Goal: Transaction & Acquisition: Purchase product/service

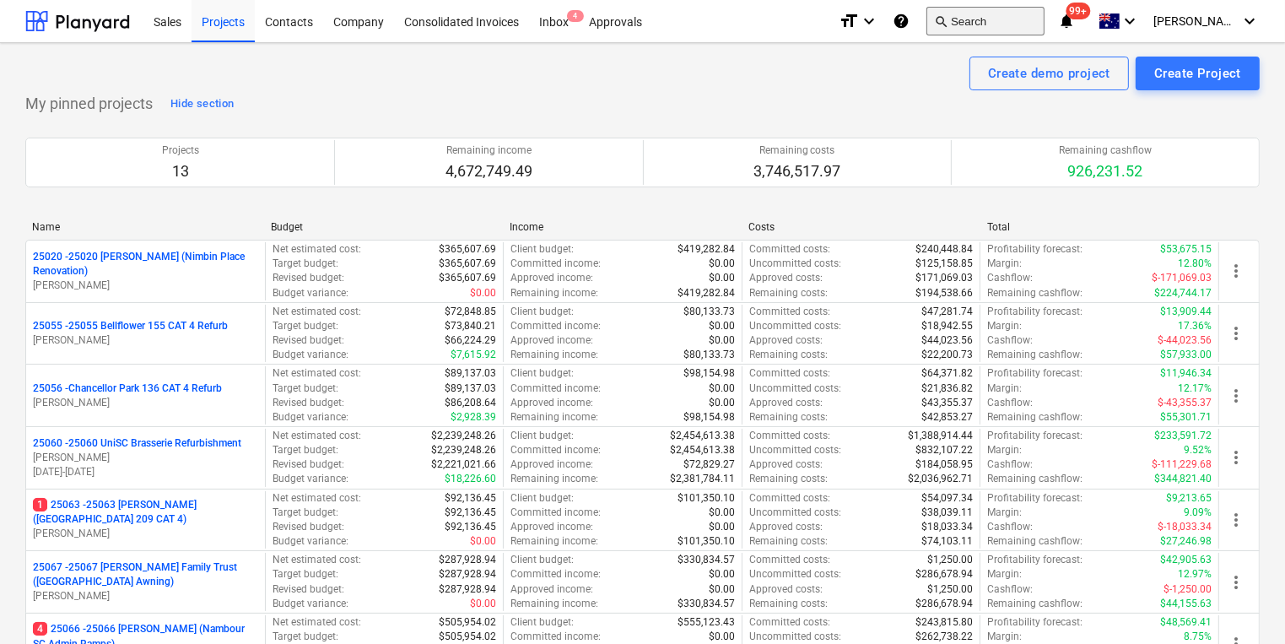
click at [994, 18] on button "search Search" at bounding box center [985, 21] width 118 height 29
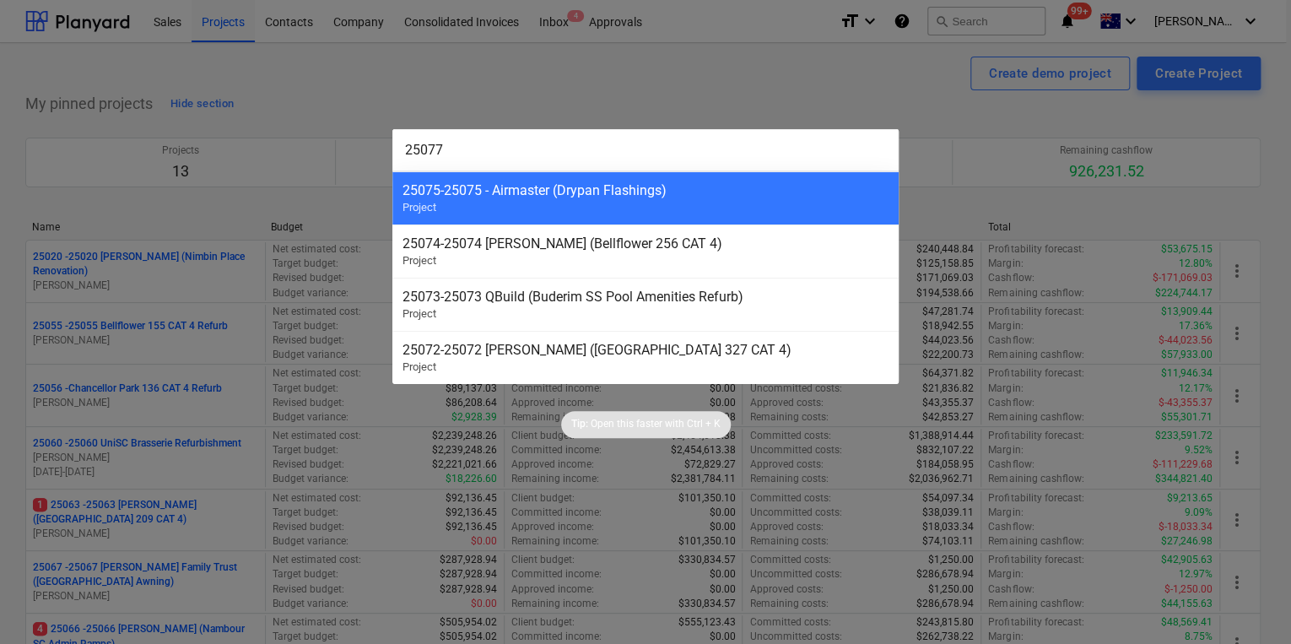
type input "25077"
drag, startPoint x: 860, startPoint y: 81, endPoint x: 824, endPoint y: 80, distance: 35.4
click at [860, 81] on div at bounding box center [645, 322] width 1291 height 644
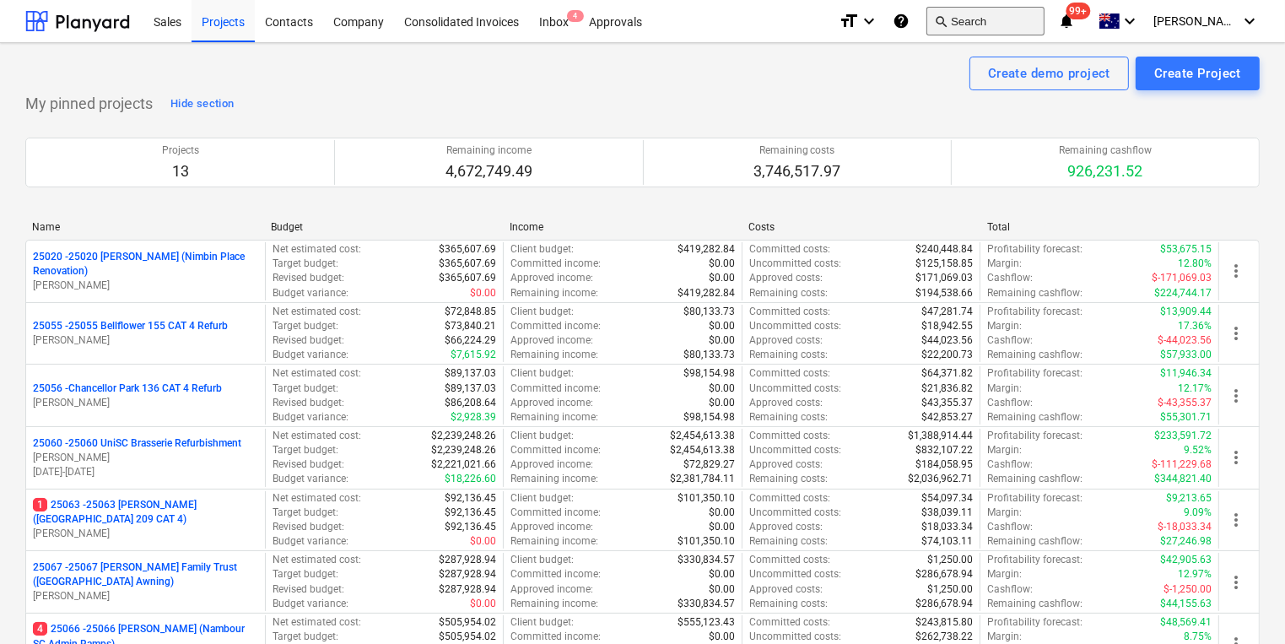
click at [1015, 28] on button "search Search" at bounding box center [985, 21] width 118 height 29
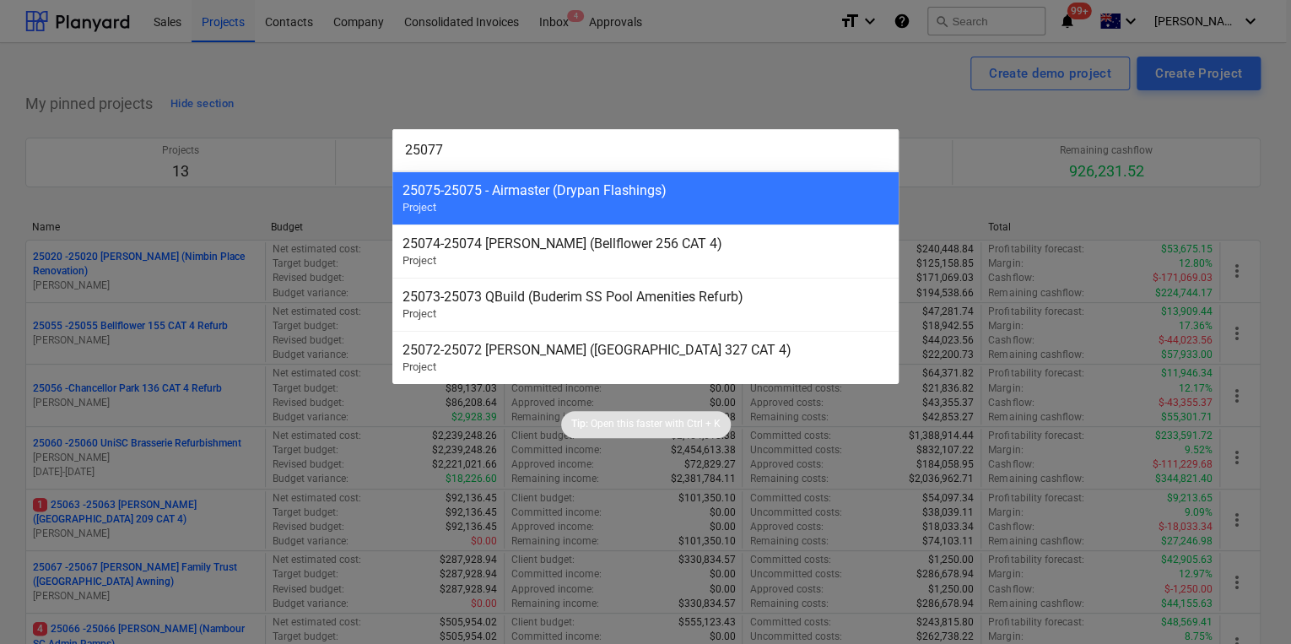
type input "25077"
click at [921, 90] on div at bounding box center [645, 322] width 1291 height 644
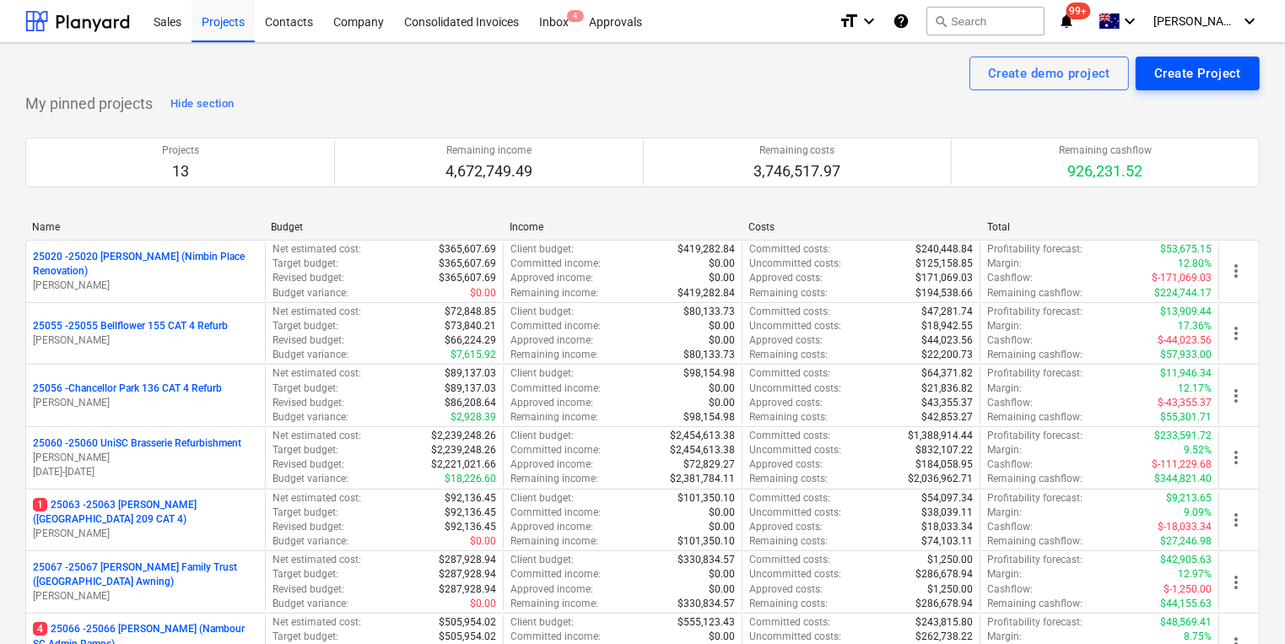
click at [1190, 59] on button "Create Project" at bounding box center [1198, 74] width 124 height 34
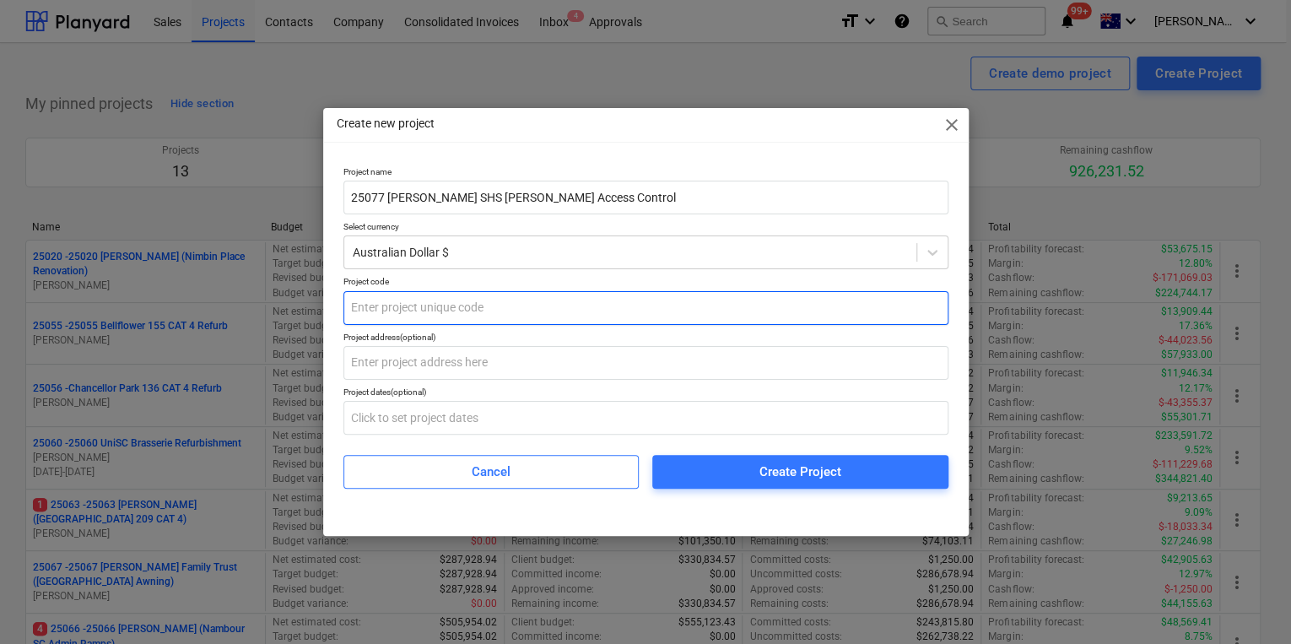
type input "25077 [PERSON_NAME] SHS [PERSON_NAME] Access Control"
click at [436, 312] on input "text" at bounding box center [645, 308] width 605 height 34
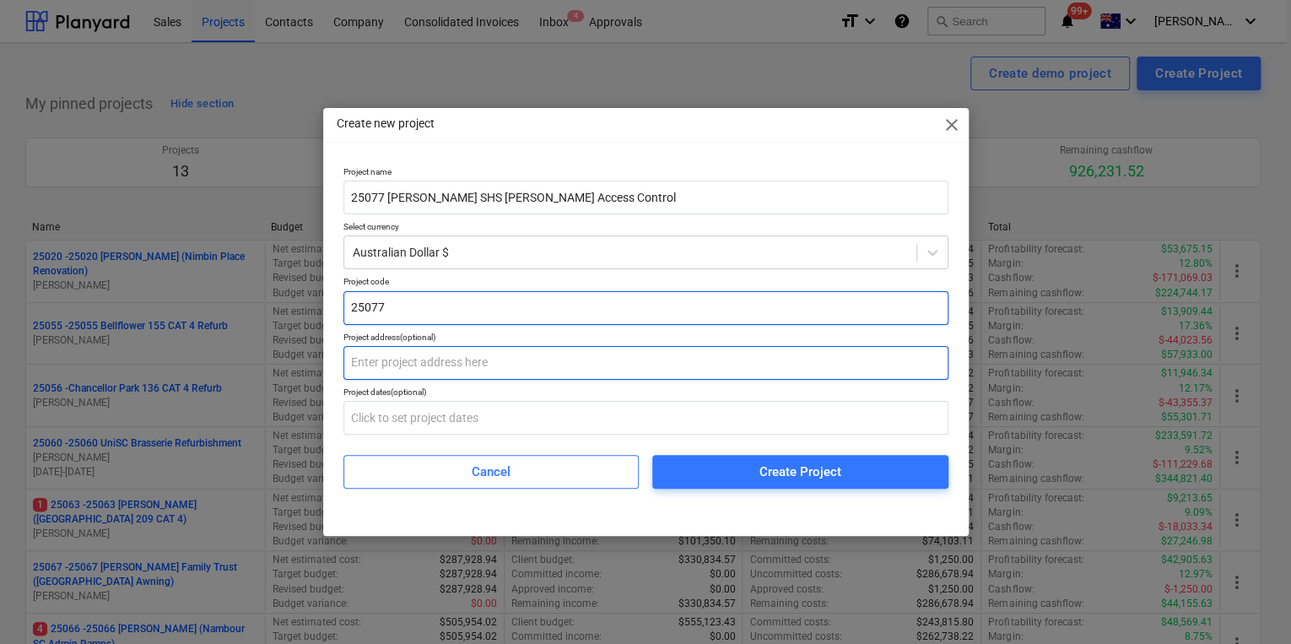
type input "25077"
click at [380, 366] on input "text" at bounding box center [645, 363] width 605 height 34
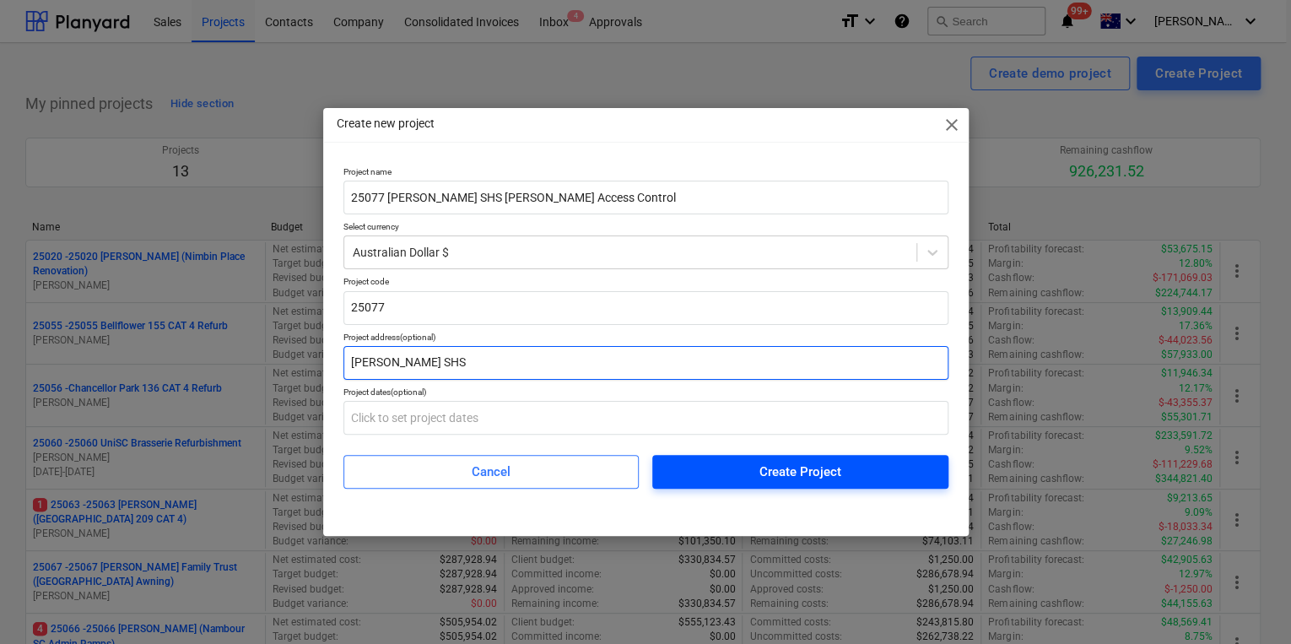
type input "[PERSON_NAME] SHS"
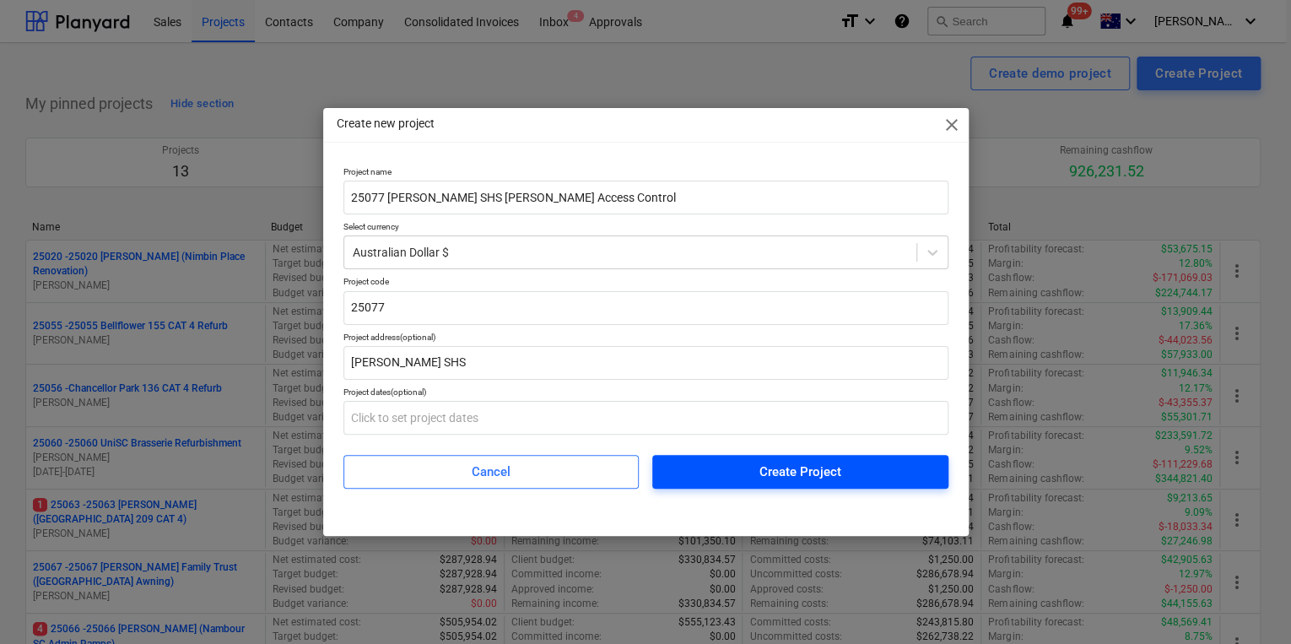
click at [757, 480] on span "Create Project" at bounding box center [800, 472] width 256 height 22
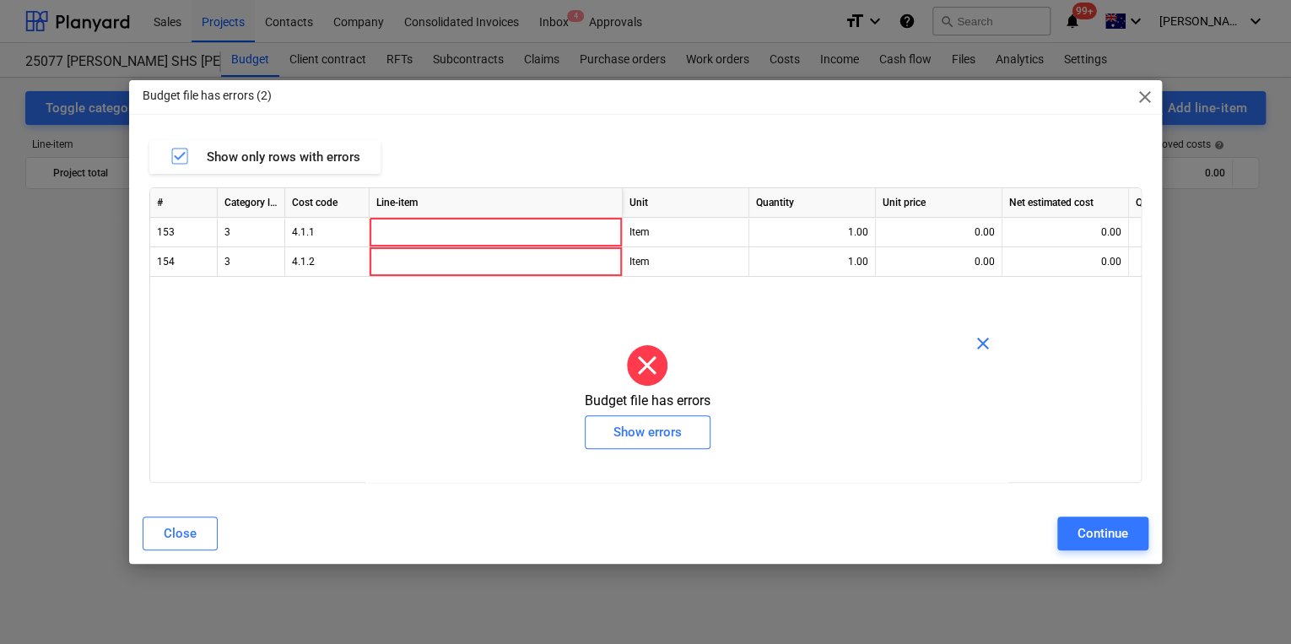
click at [1140, 97] on span "close" at bounding box center [1145, 97] width 20 height 20
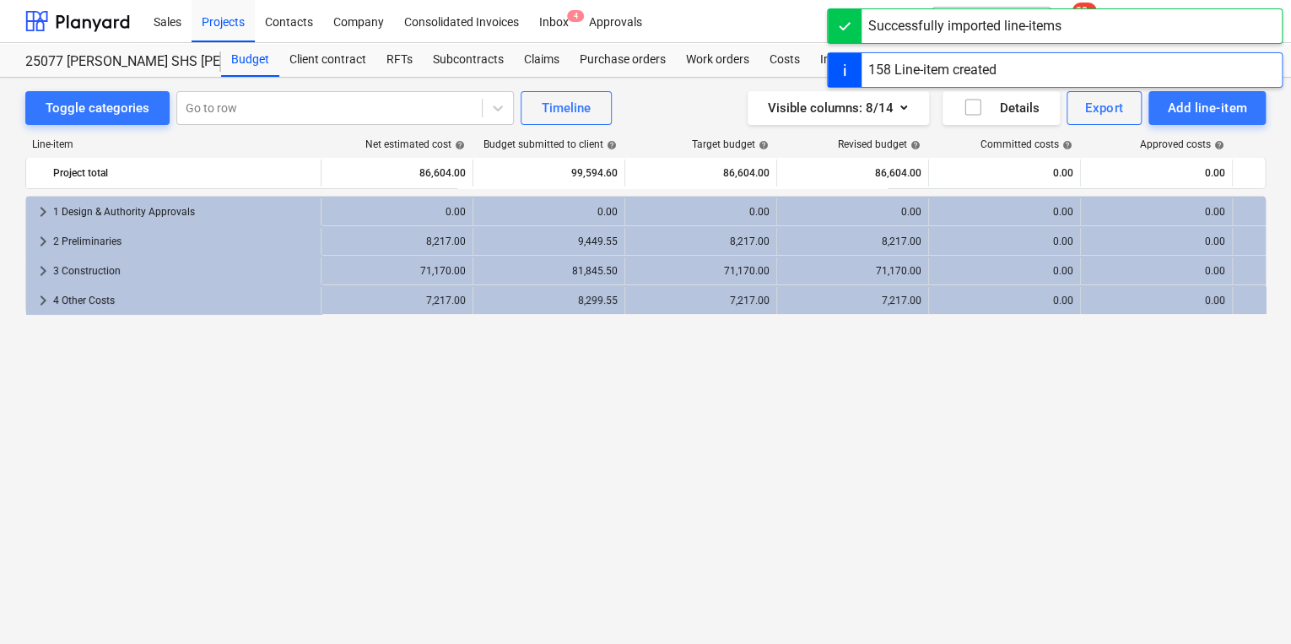
click at [539, 393] on div "keyboard_arrow_right 1 Design & Authority Approvals 0.00 0.00 0.00 0.00 0.00 0.…" at bounding box center [645, 385] width 1240 height 379
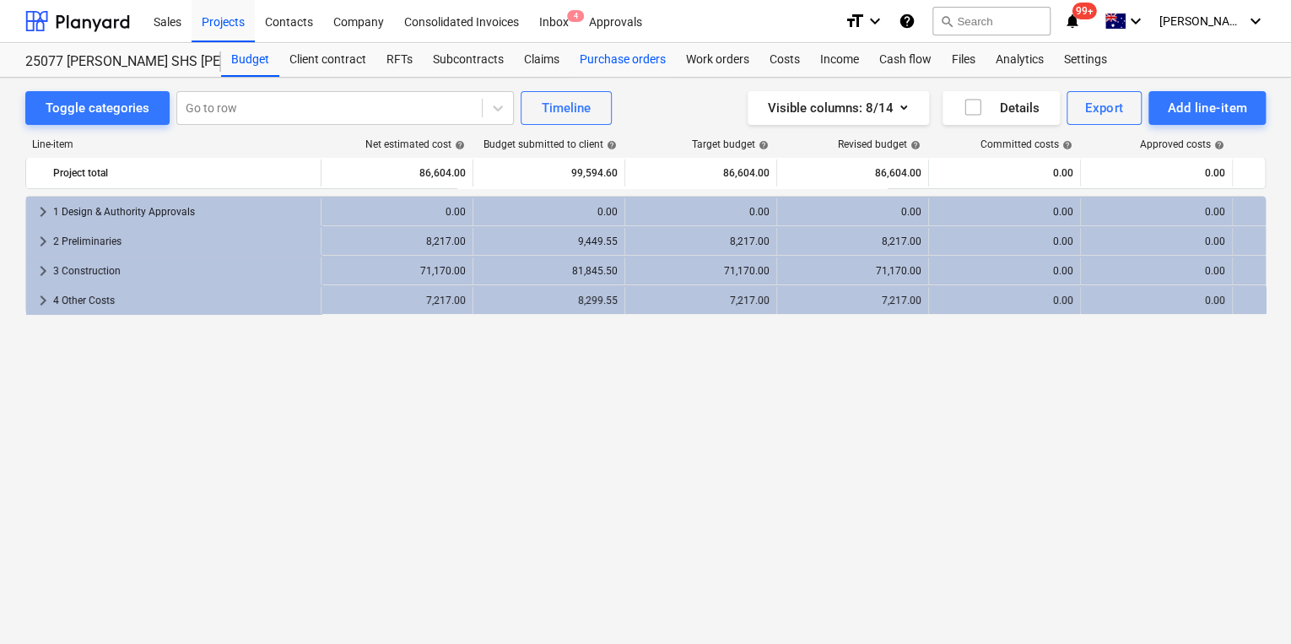
click at [621, 57] on div "Purchase orders" at bounding box center [622, 60] width 106 height 34
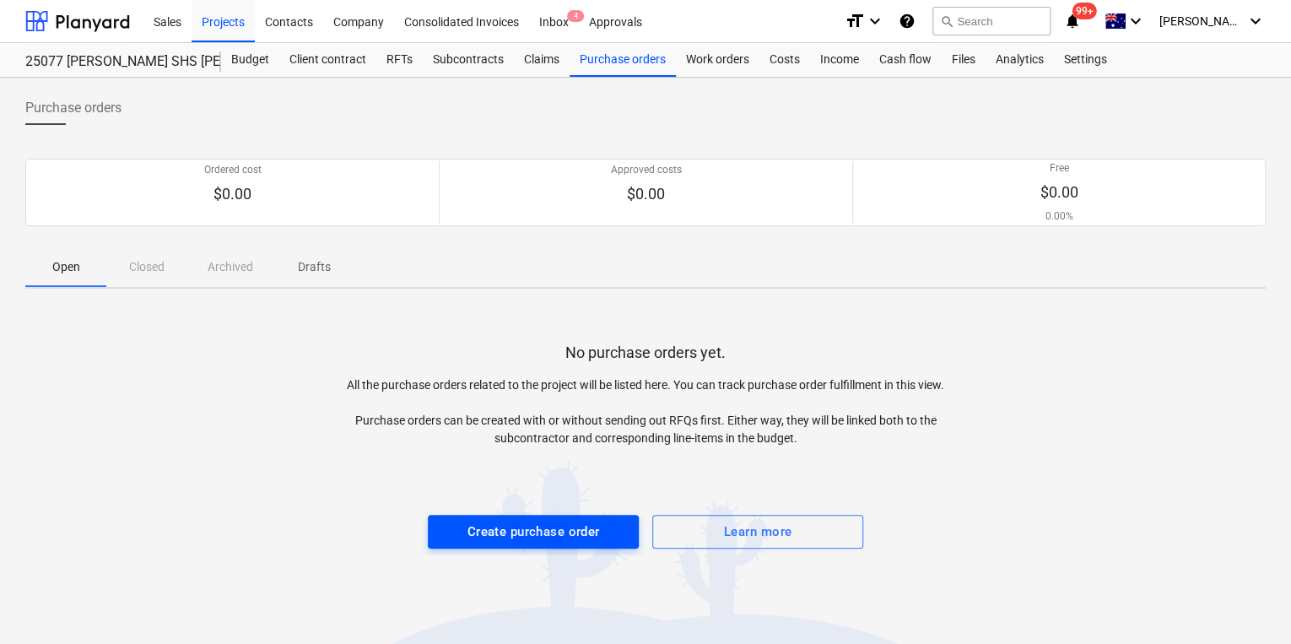
click at [568, 526] on div "Create purchase order" at bounding box center [533, 532] width 132 height 22
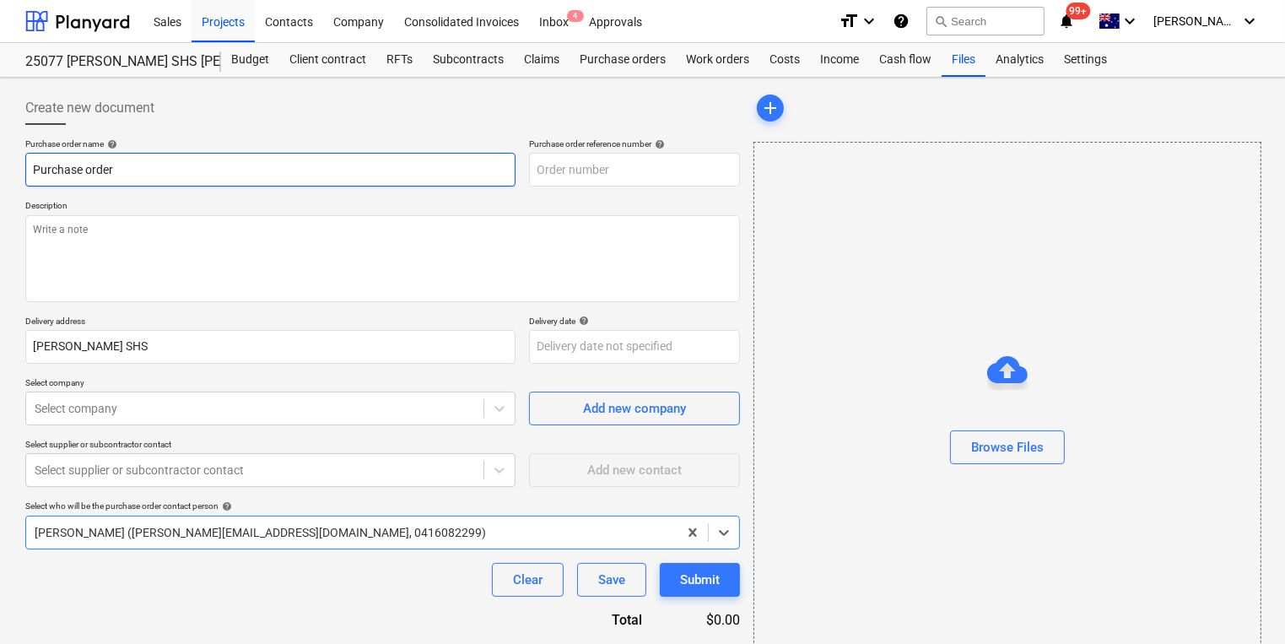
type textarea "x"
type input "25077-PO-001"
type textarea "x"
click at [155, 165] on input "Purchase order" at bounding box center [270, 170] width 490 height 34
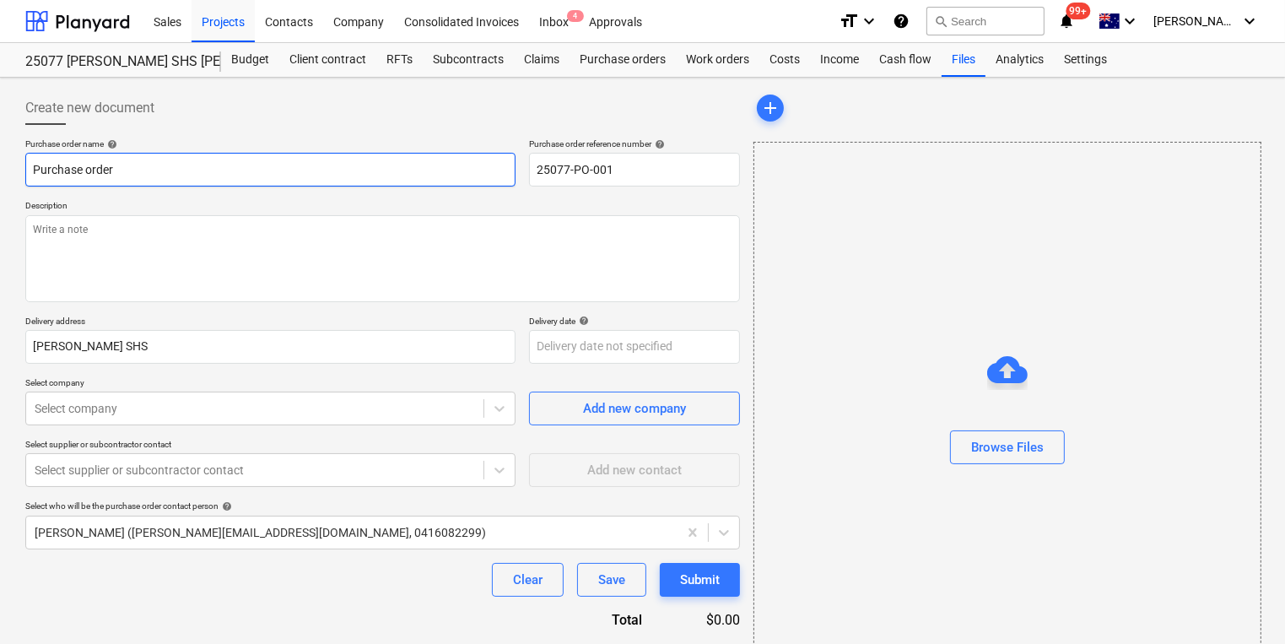
type input "Purchase order"
type textarea "x"
type input "Purchase order -"
type textarea "x"
type input "Purchase order -"
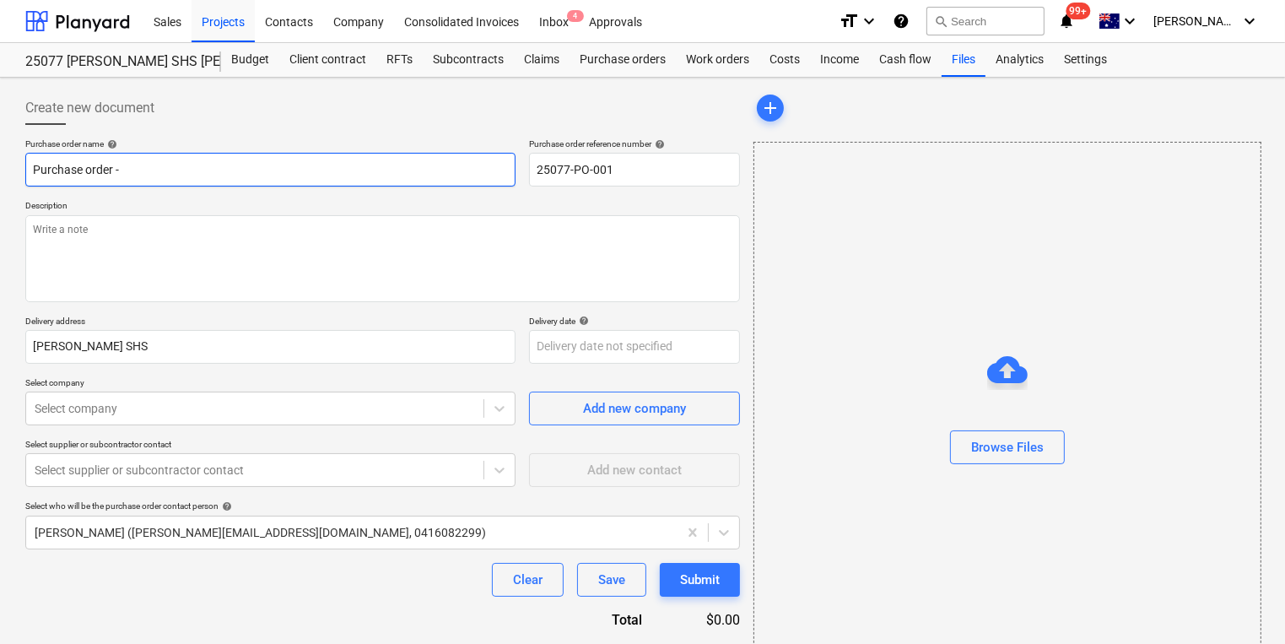
type textarea "x"
type input "Purchase order - R"
type textarea "x"
type input "Purchase order - Re"
type textarea "x"
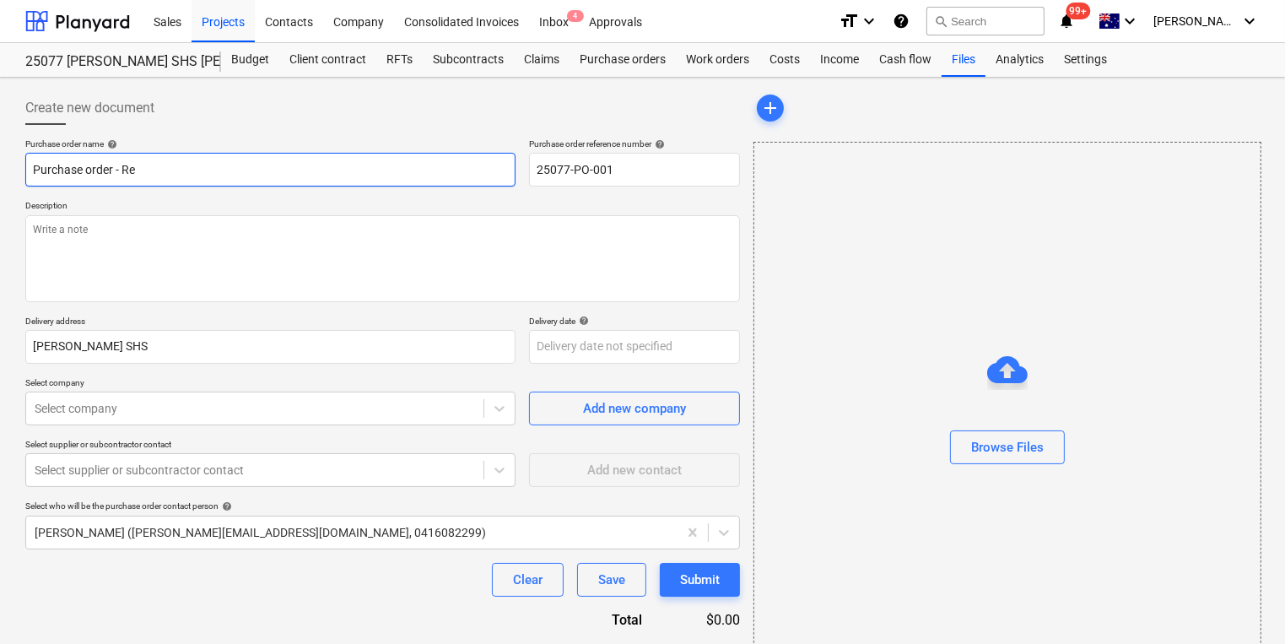
type input "Purchase order - Ree"
type textarea "x"
type input "Purchase order - Re"
type textarea "x"
type input "Purchase order - Ren"
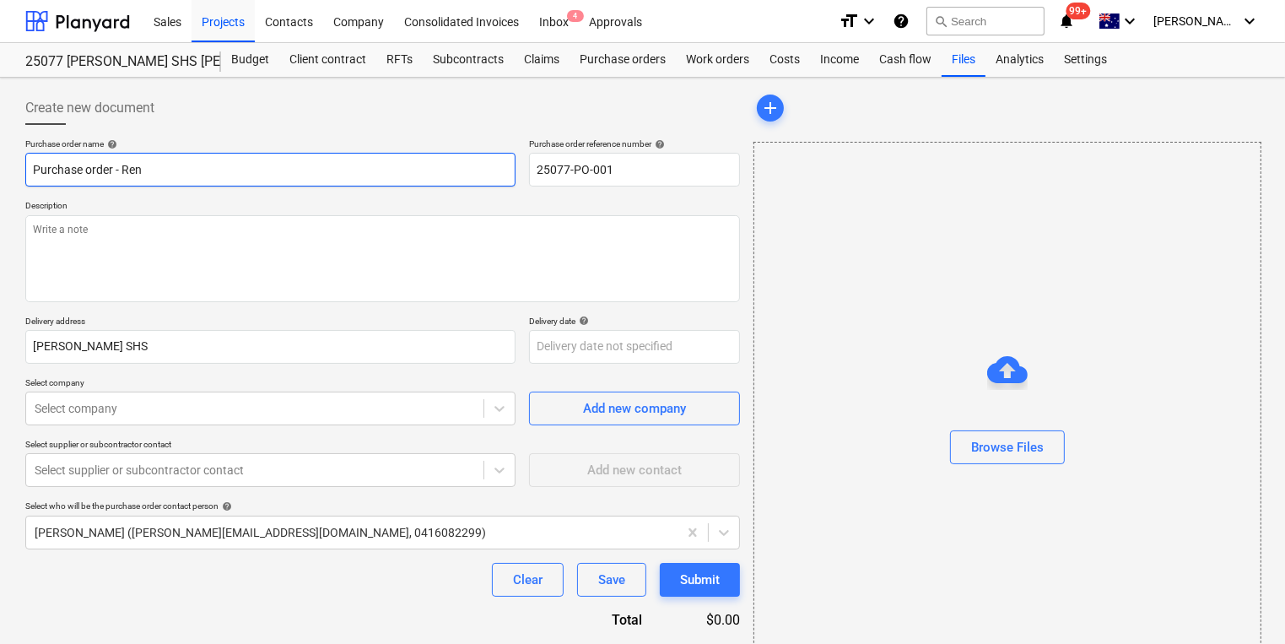
type textarea "x"
type input "Purchase order - [PERSON_NAME]"
type textarea "x"
type input "Purchase order - Rennb"
type textarea "x"
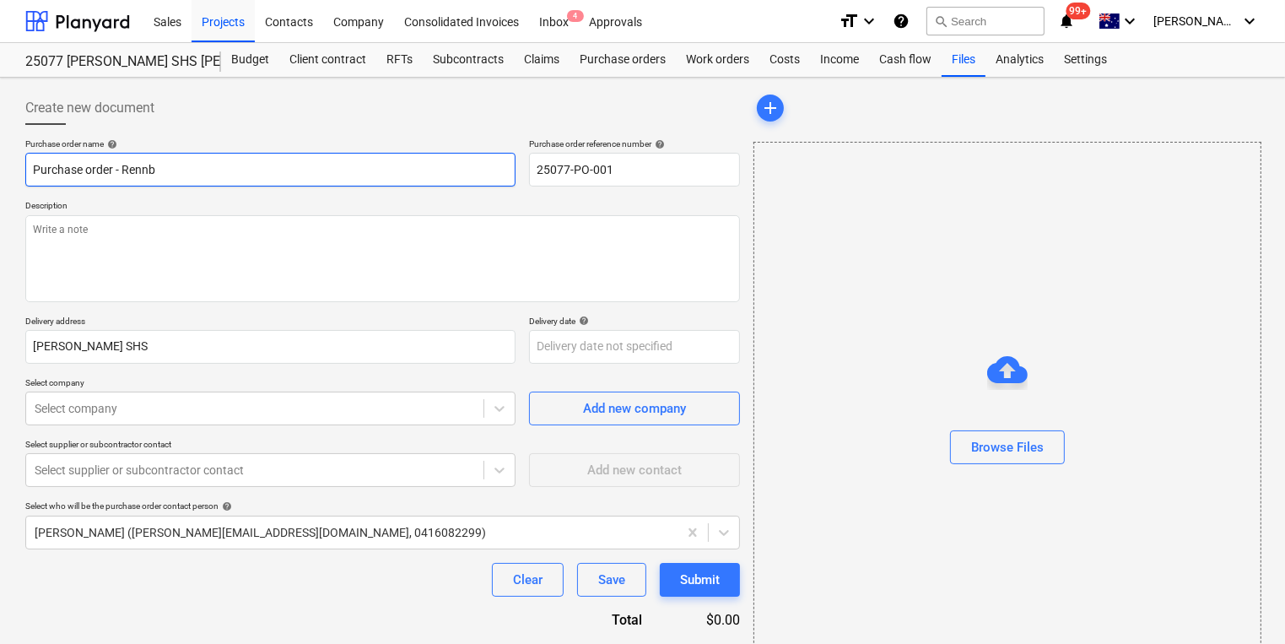
type input "Purchase order - Rennbu"
type textarea "x"
type input "Purchase order - Rennbui"
type textarea "x"
type input "Purchase order - Rennbuil"
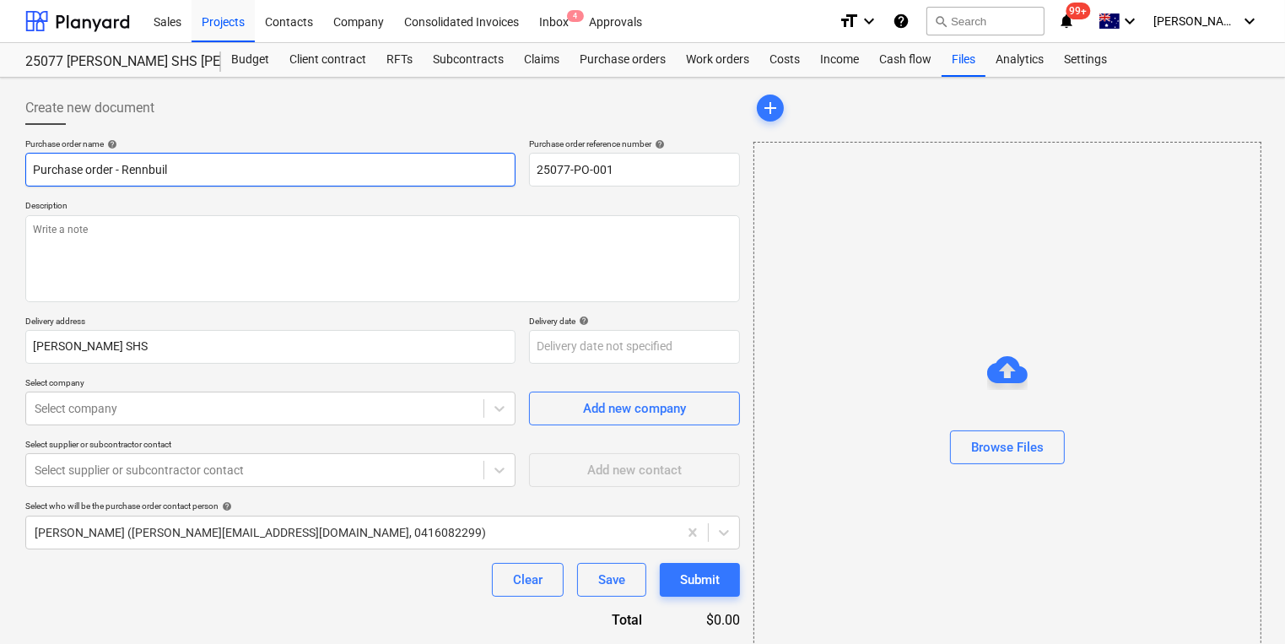
type textarea "x"
type input "Purchase order - Rennbuilt"
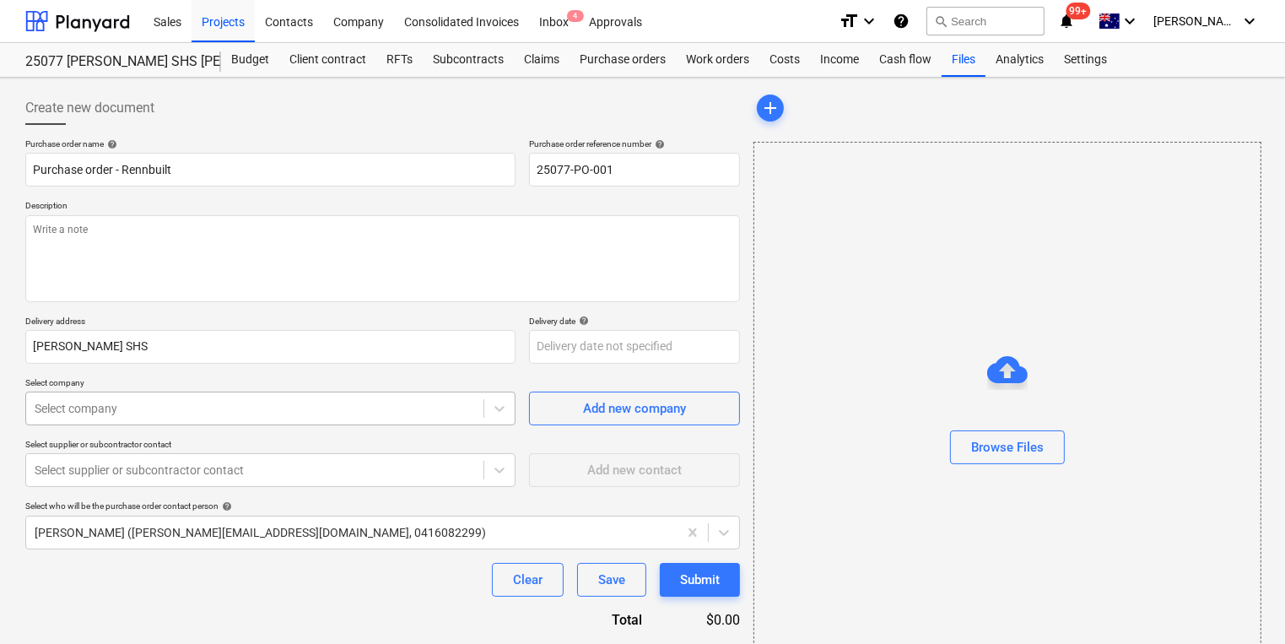
type textarea "x"
click at [145, 402] on body "Sales Projects Contacts Company Consolidated Invoices Inbox 4 Approvals format_…" at bounding box center [642, 322] width 1285 height 644
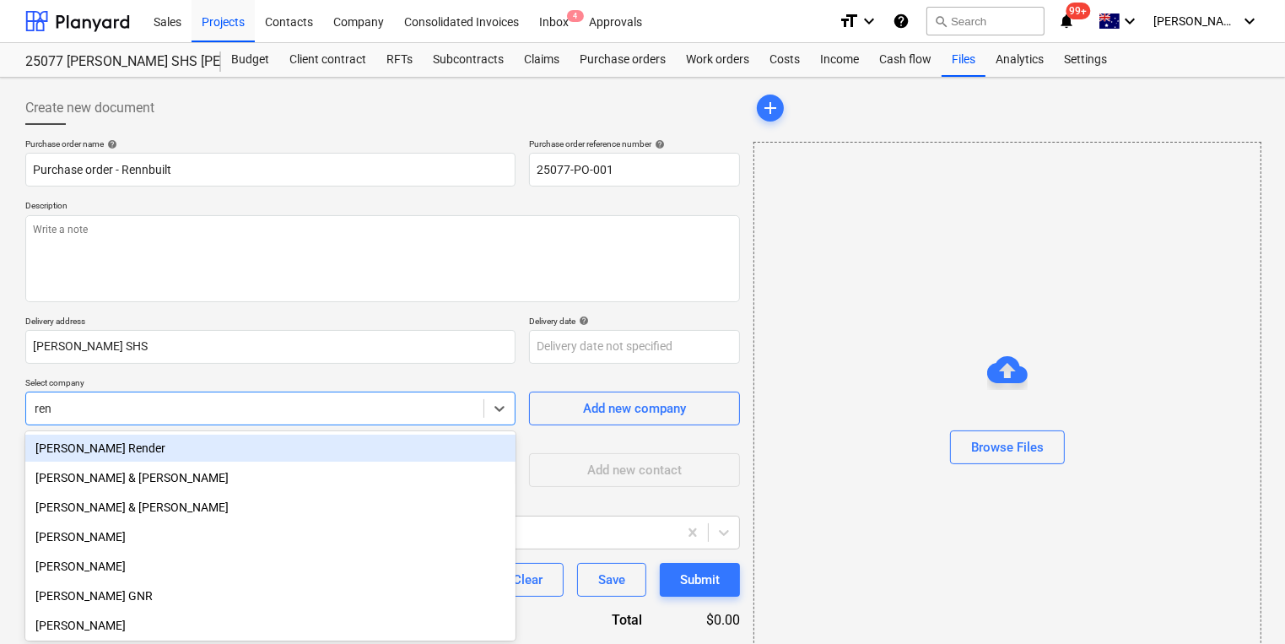
type input "[PERSON_NAME]"
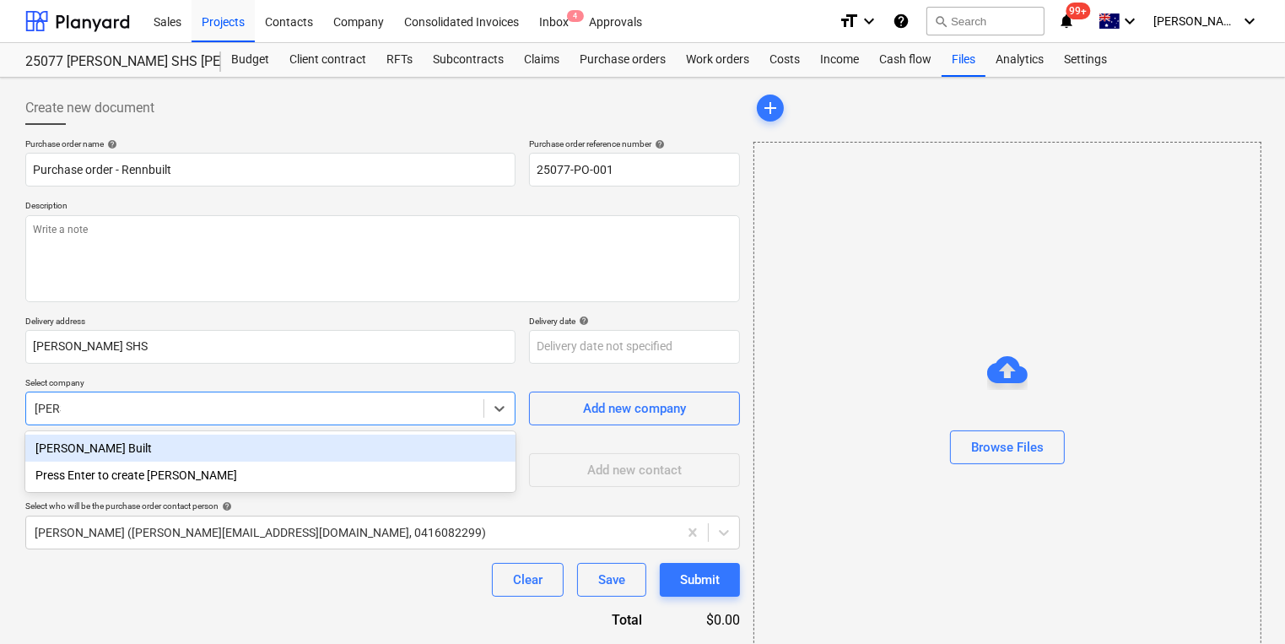
click at [106, 445] on div "[PERSON_NAME] Built" at bounding box center [270, 447] width 490 height 27
type textarea "x"
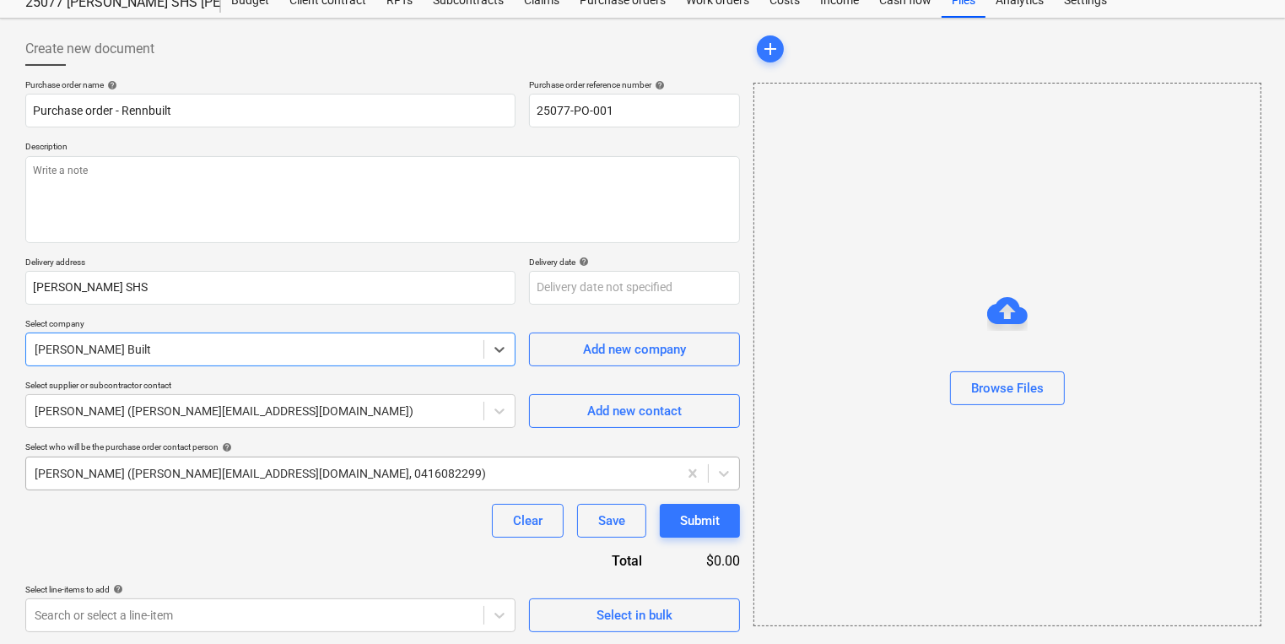
scroll to position [60, 0]
click at [587, 607] on span "Select in bulk" at bounding box center [634, 614] width 169 height 22
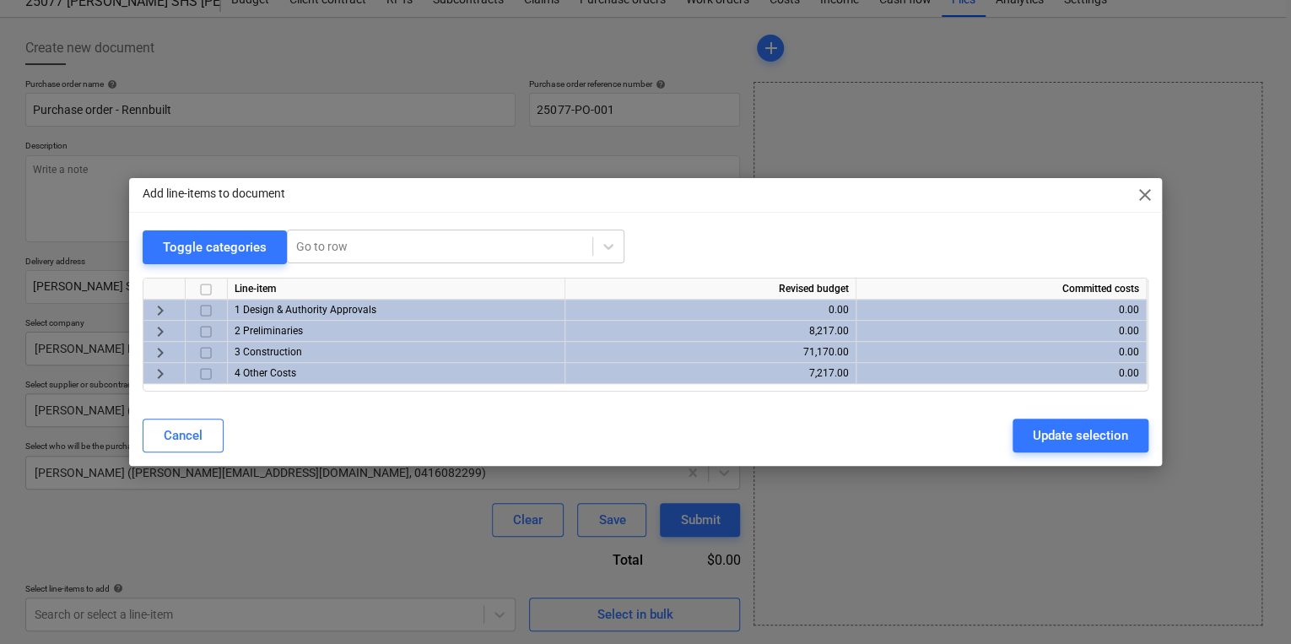
click at [159, 356] on span "keyboard_arrow_right" at bounding box center [160, 353] width 20 height 20
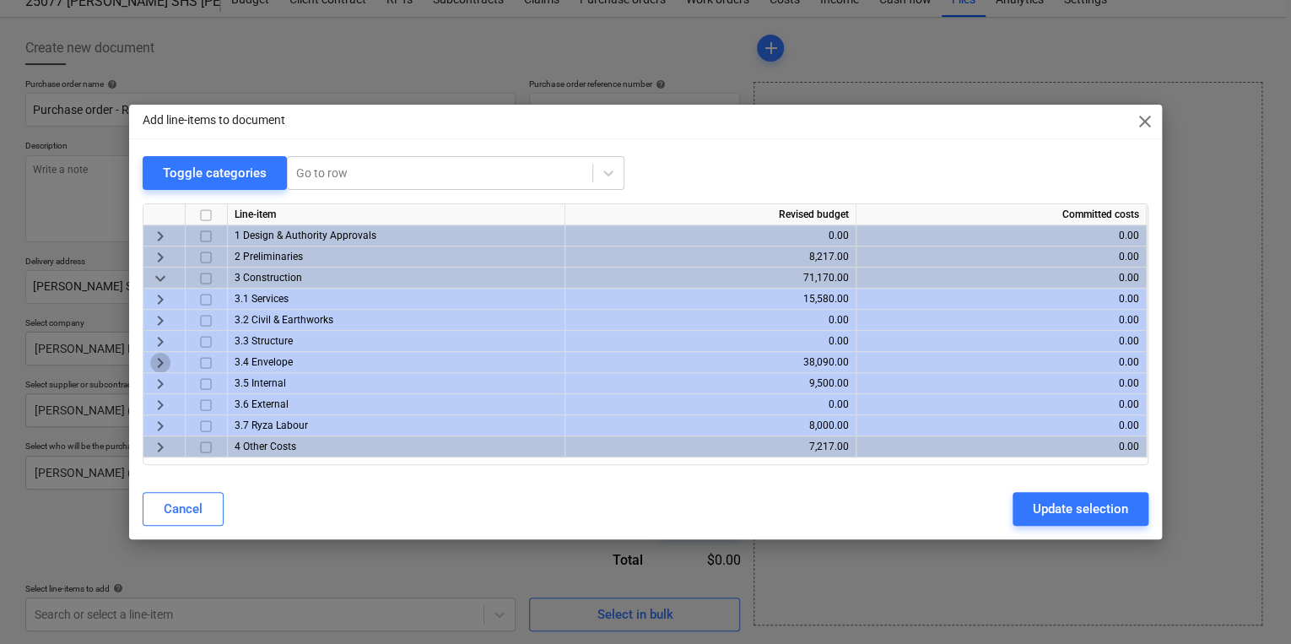
click at [162, 361] on span "keyboard_arrow_right" at bounding box center [160, 363] width 20 height 20
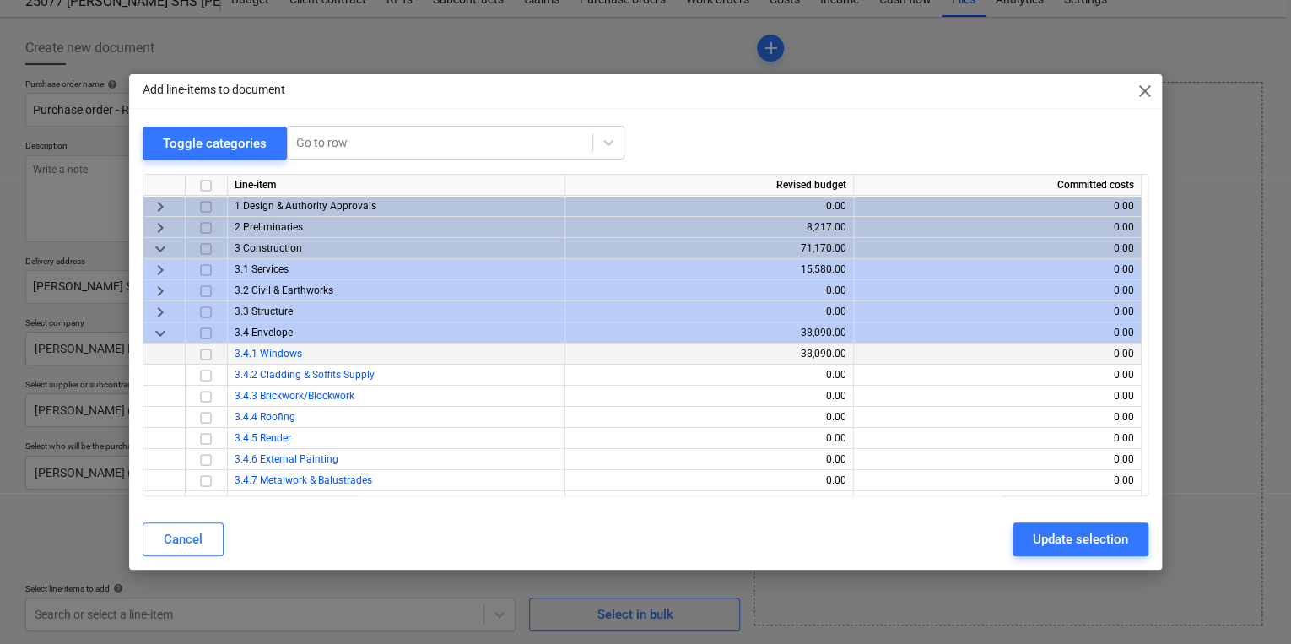
click at [202, 357] on input "checkbox" at bounding box center [206, 353] width 20 height 20
click at [1060, 542] on div "Update selection" at bounding box center [1080, 539] width 95 height 22
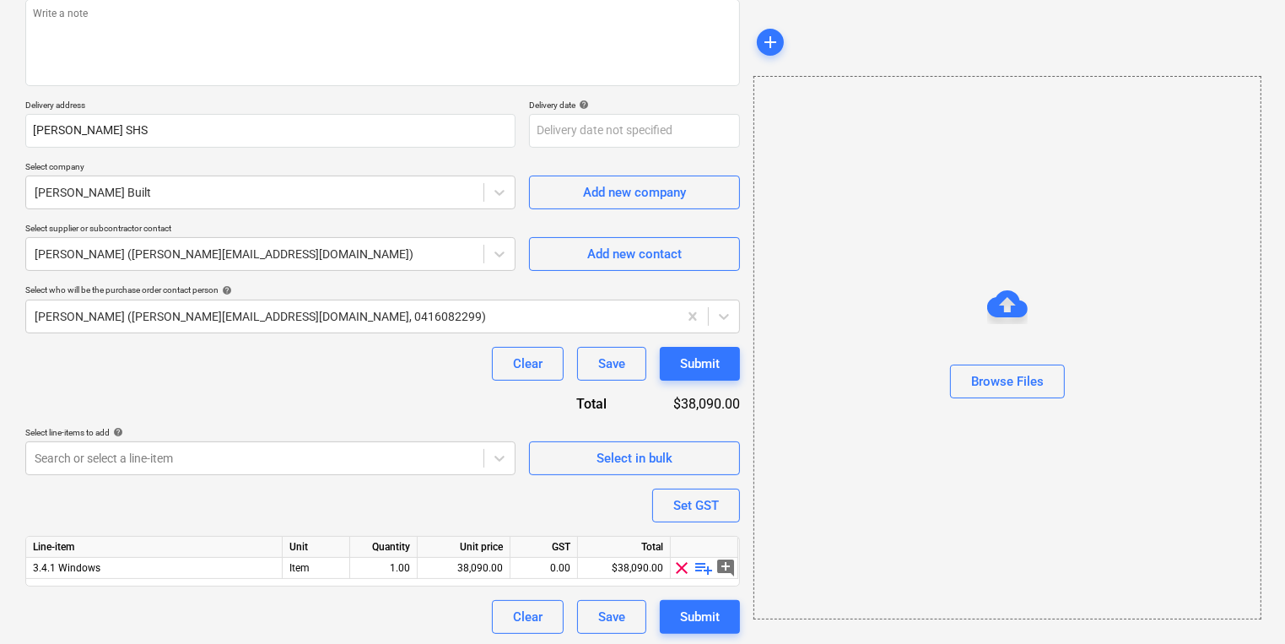
scroll to position [218, 0]
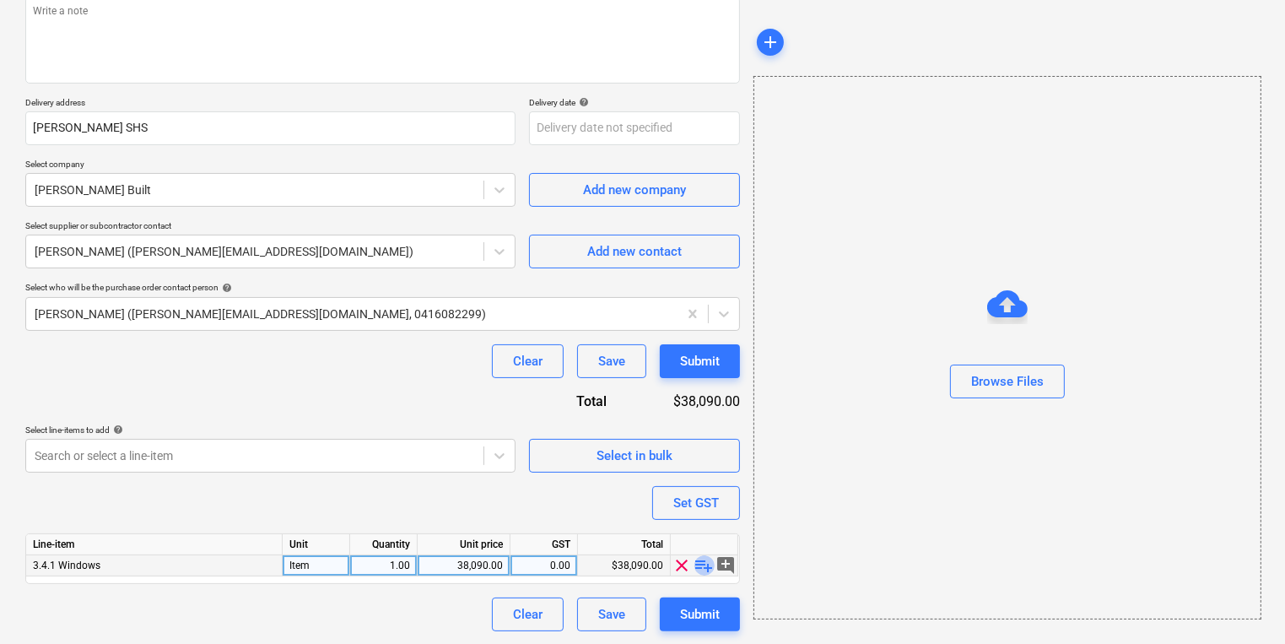
click at [703, 565] on span "playlist_add" at bounding box center [704, 565] width 20 height 20
type textarea "x"
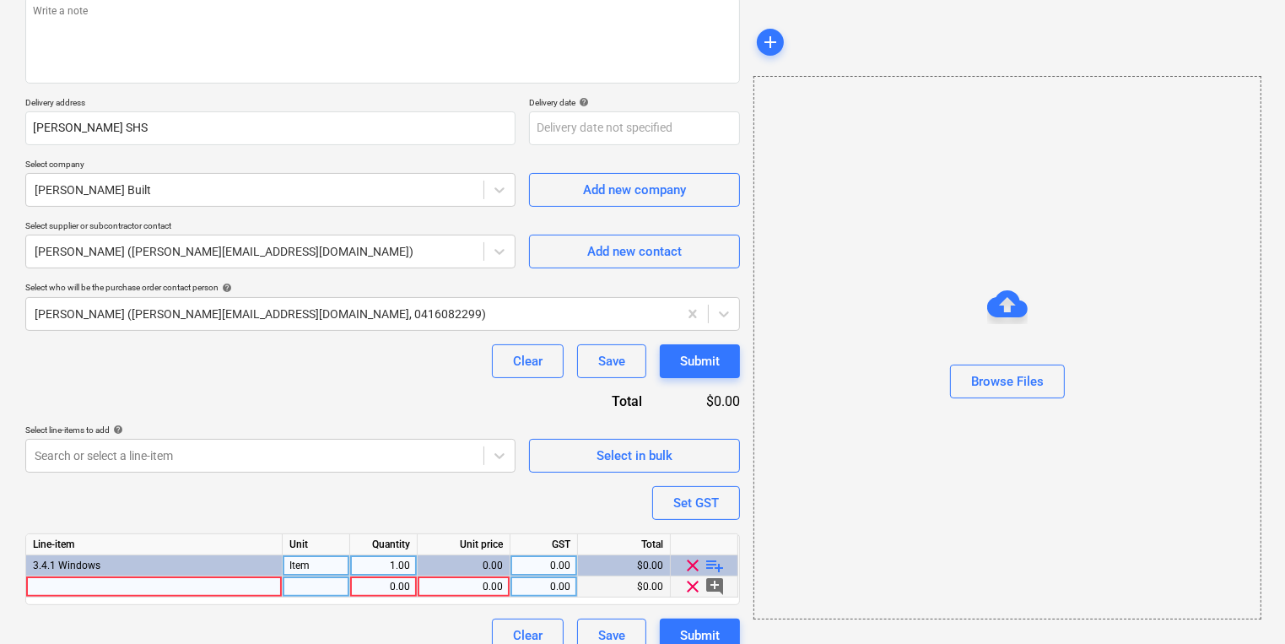
click at [53, 583] on div at bounding box center [154, 586] width 256 height 21
type input "Remove existing sliding doors and replace with new as per quote no. 227 & 228"
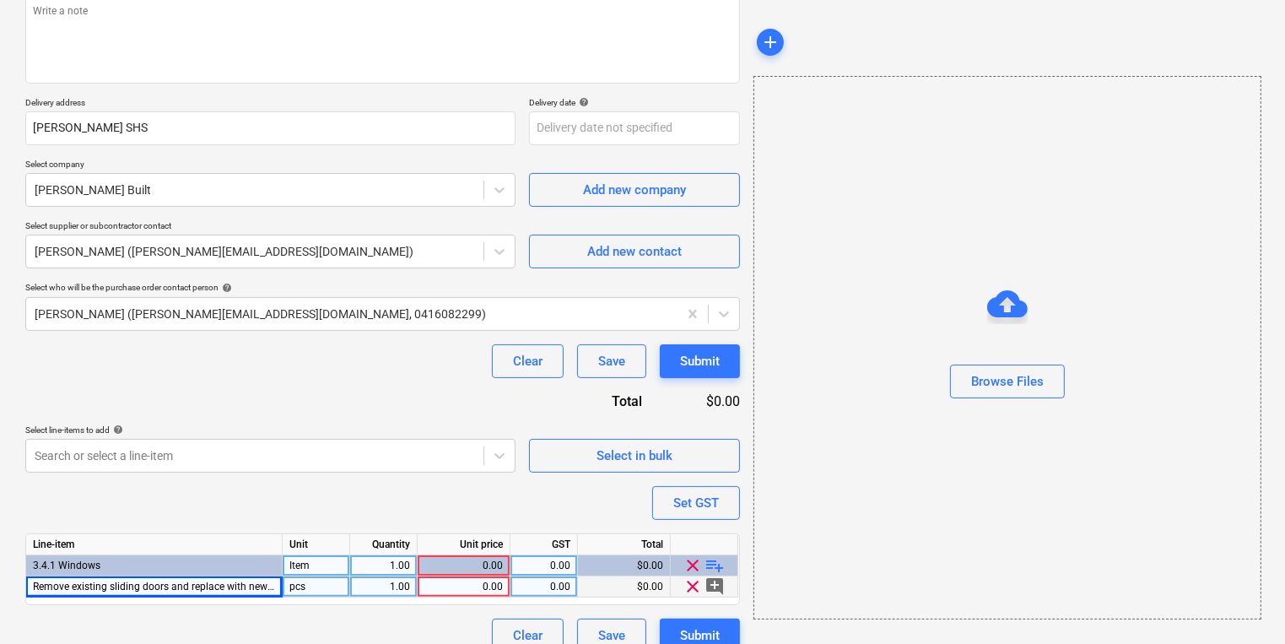
click at [488, 589] on div "0.00" at bounding box center [463, 586] width 78 height 21
type textarea "x"
type input "38090"
type textarea "x"
click at [545, 587] on div "0.00" at bounding box center [543, 586] width 53 height 21
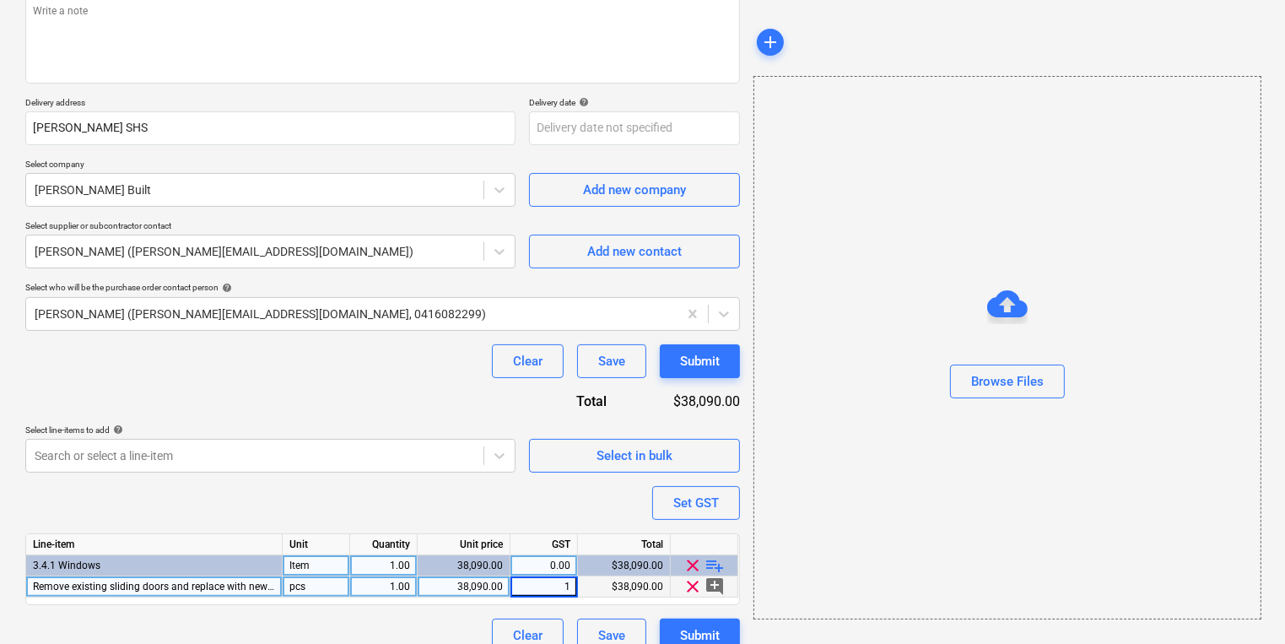
type input "10"
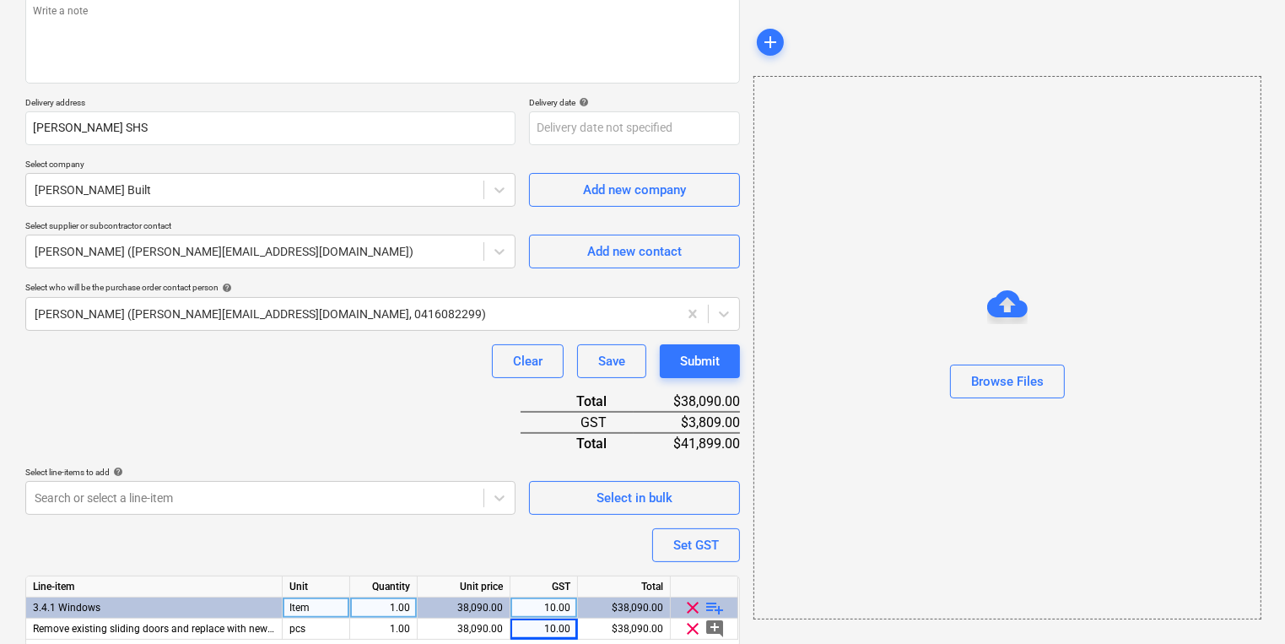
click at [557, 504] on div "Purchase order name help Purchase order - Rennbuilt Purchase order reference nu…" at bounding box center [382, 307] width 715 height 774
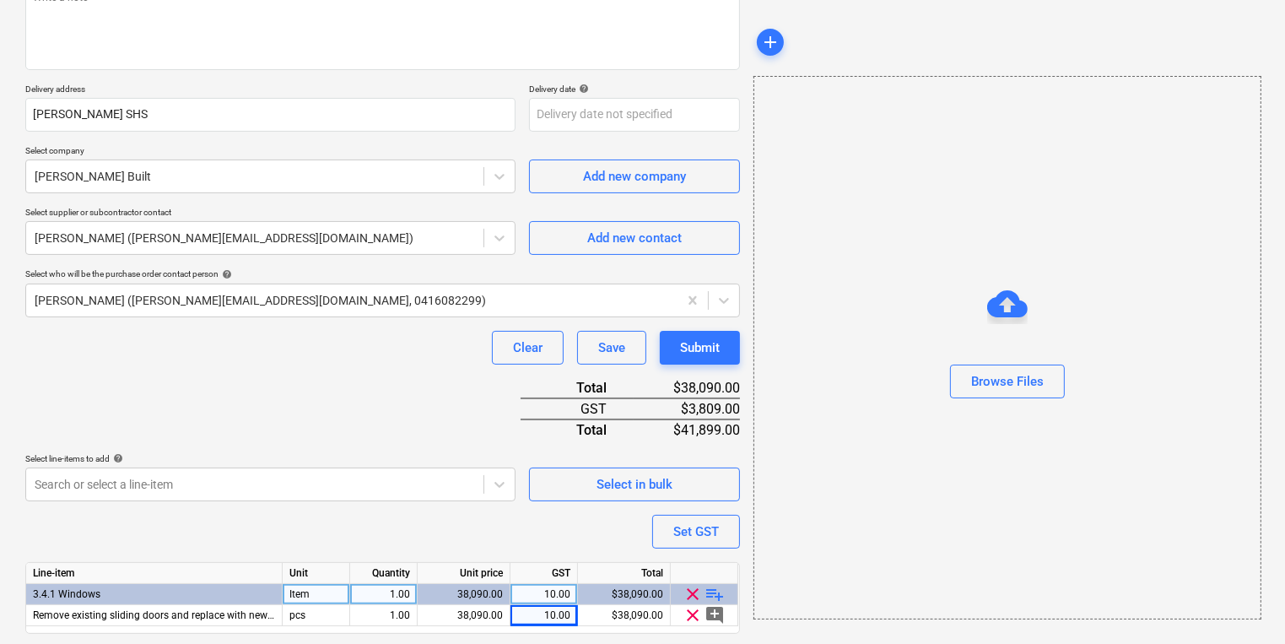
scroll to position [270, 0]
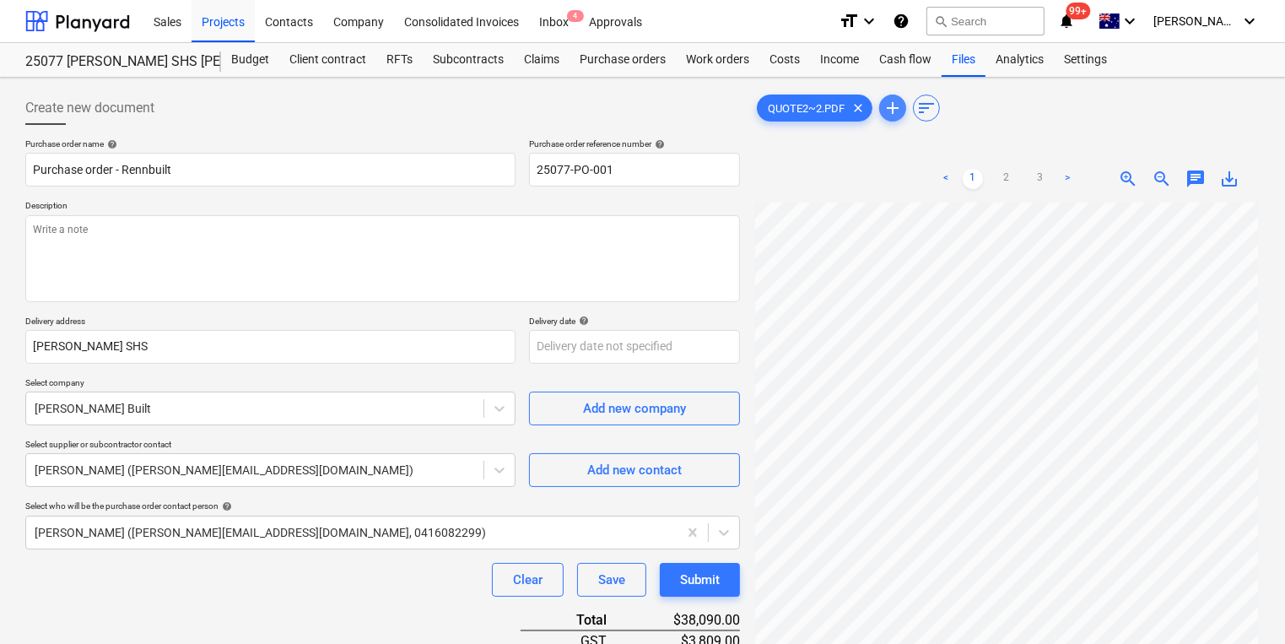
click at [886, 110] on span "add" at bounding box center [892, 108] width 20 height 20
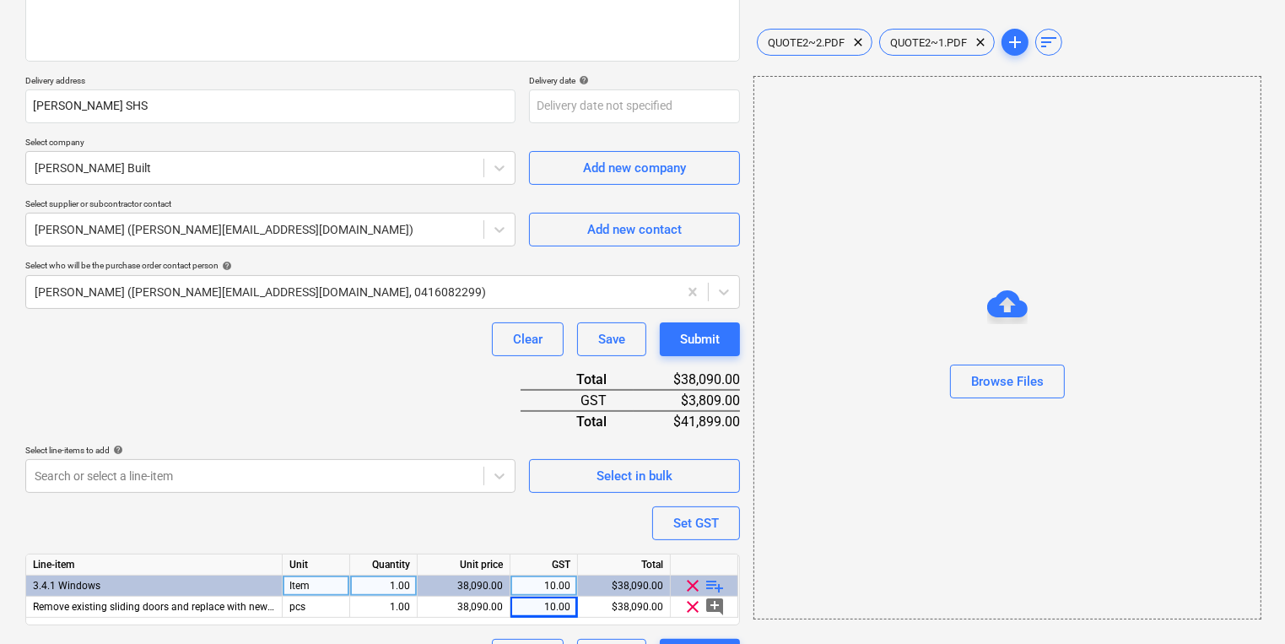
scroll to position [281, 0]
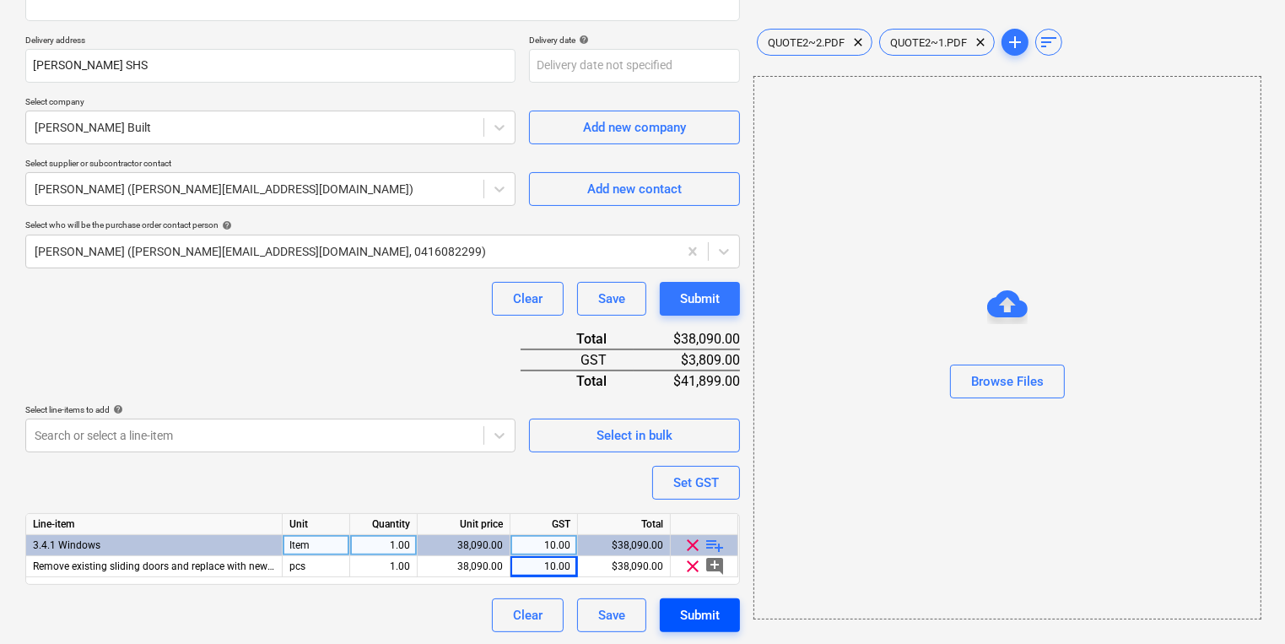
click at [709, 614] on div "Submit" at bounding box center [700, 615] width 40 height 22
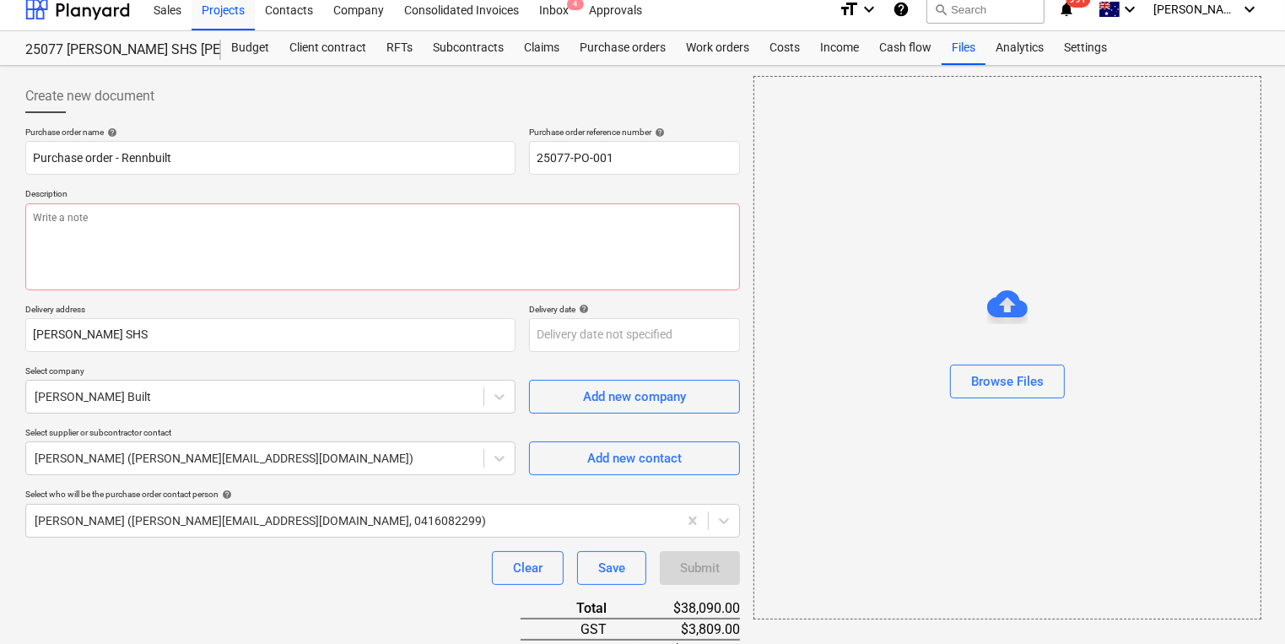
scroll to position [0, 0]
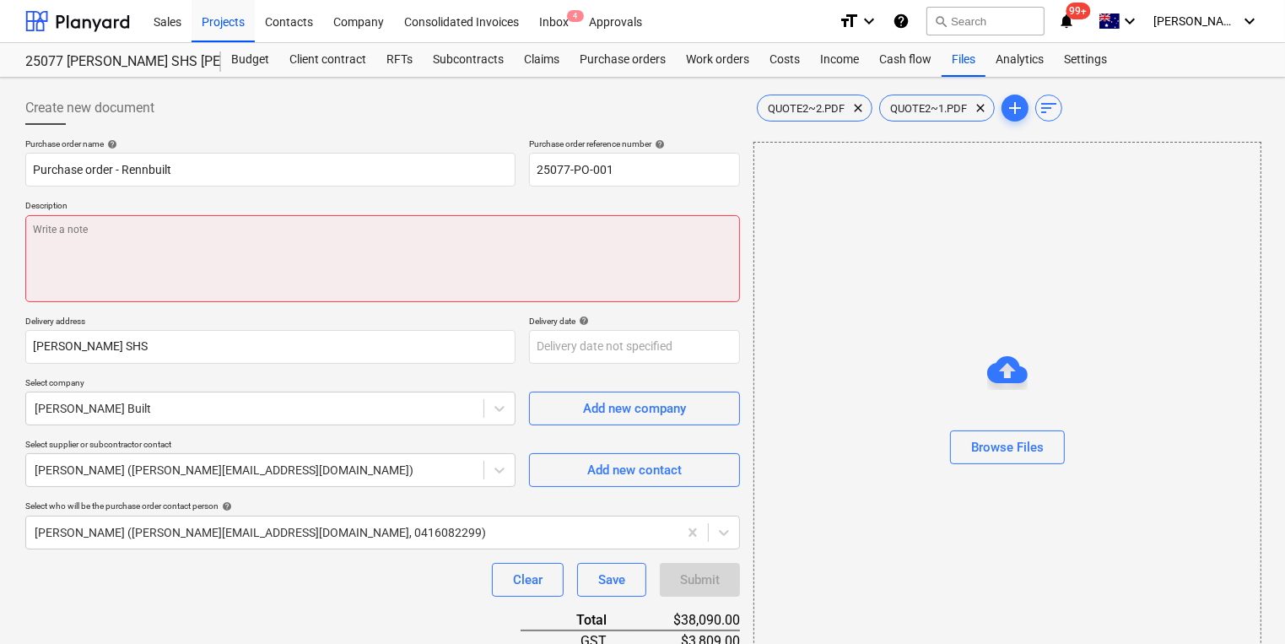
click at [76, 239] on textarea at bounding box center [382, 258] width 715 height 87
type textarea "x"
type textarea "P"
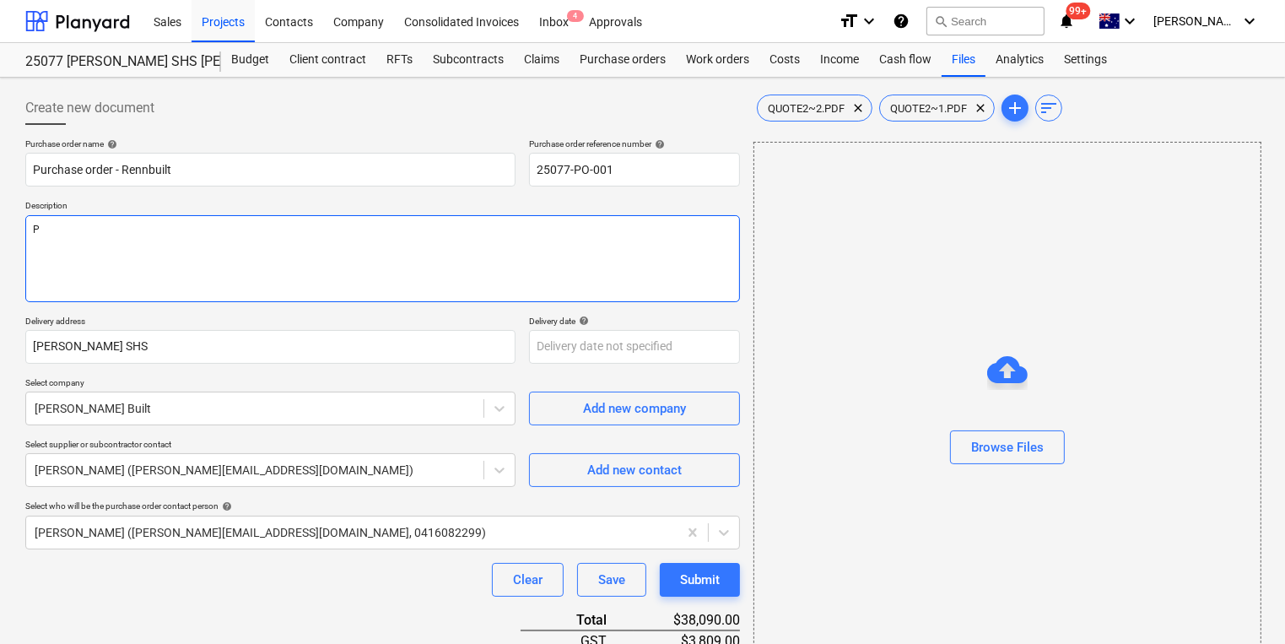
type textarea "x"
type textarea "Pa"
type textarea "x"
type textarea "Pay"
type textarea "x"
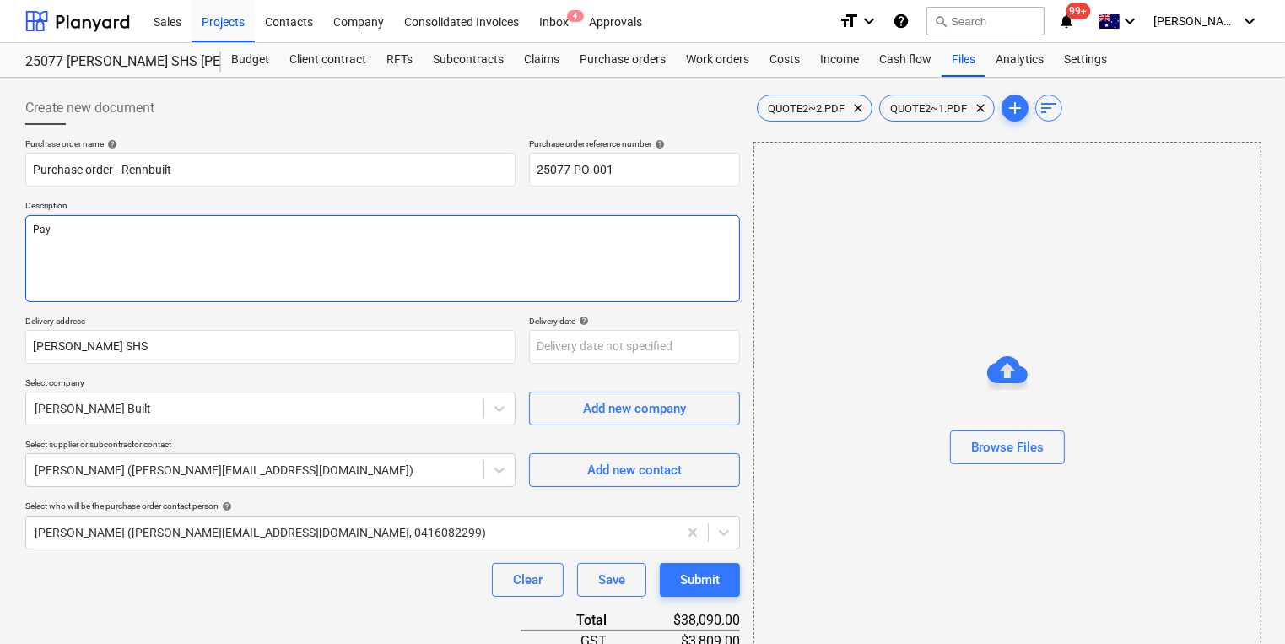
type textarea "Paym"
type textarea "x"
type textarea "Paymen"
type textarea "x"
type textarea "Payment"
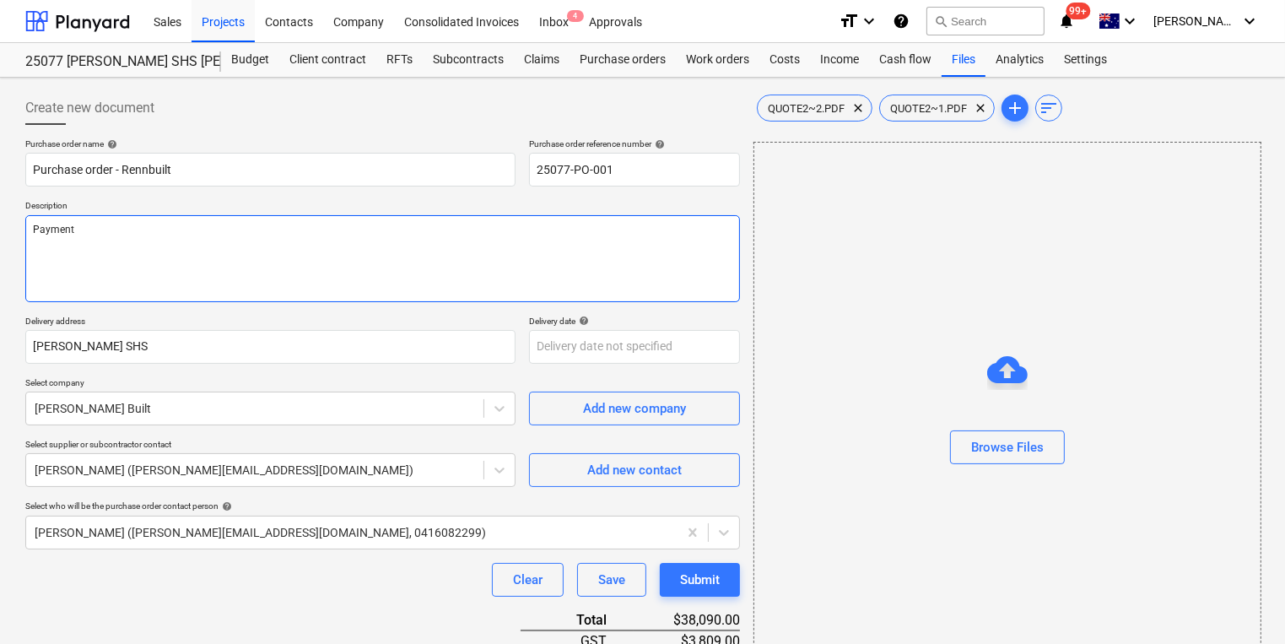
type textarea "x"
type textarea "Payment T"
type textarea "x"
type textarea "Payment Te"
type textarea "x"
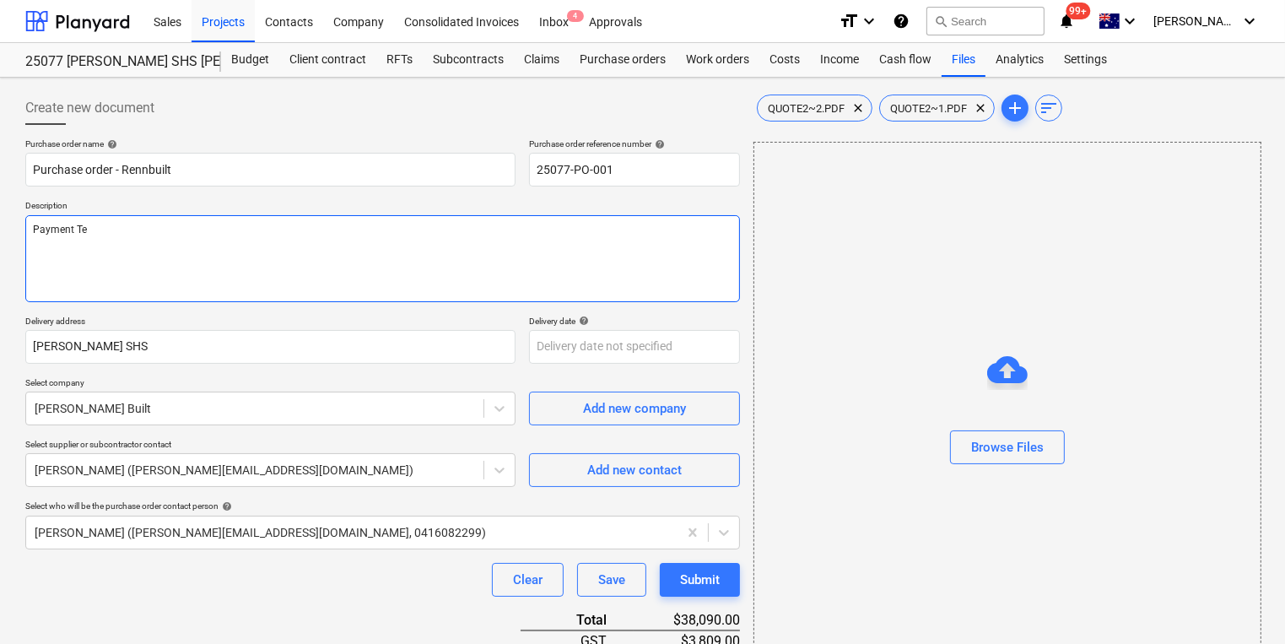
type textarea "Payment Ter"
type textarea "x"
type textarea "Payment Term"
type textarea "x"
type textarea "Payment Terms"
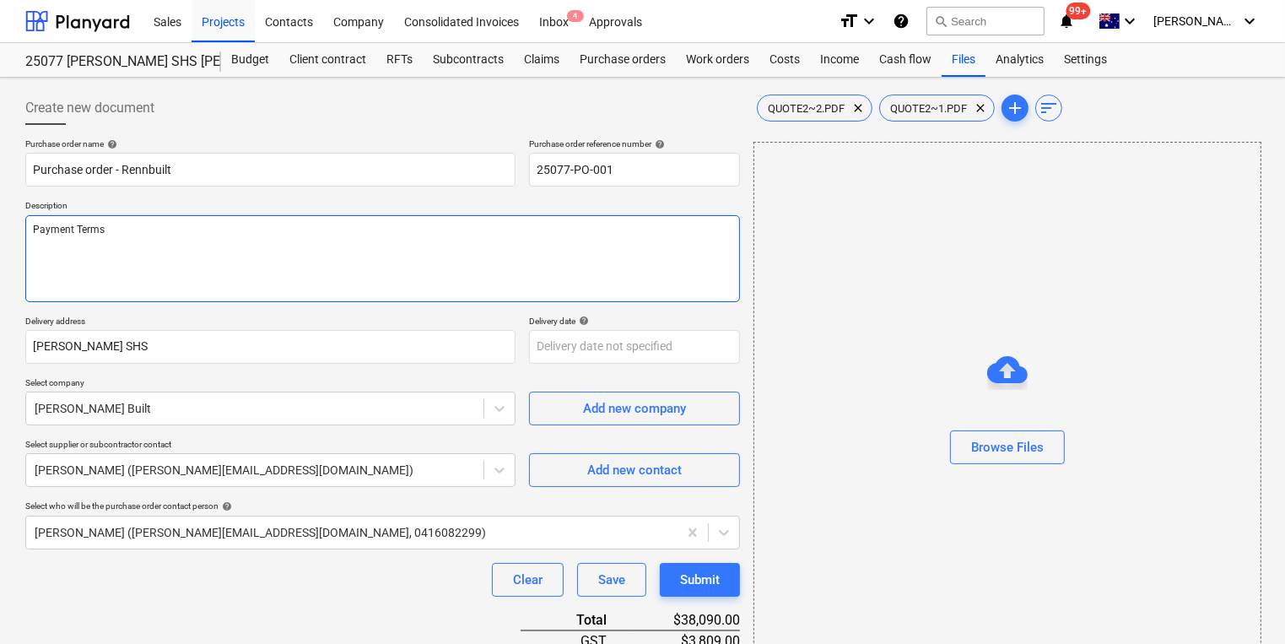
type textarea "x"
type textarea "Payment Terms:"
type textarea "x"
type textarea "Payment Terms:"
type textarea "x"
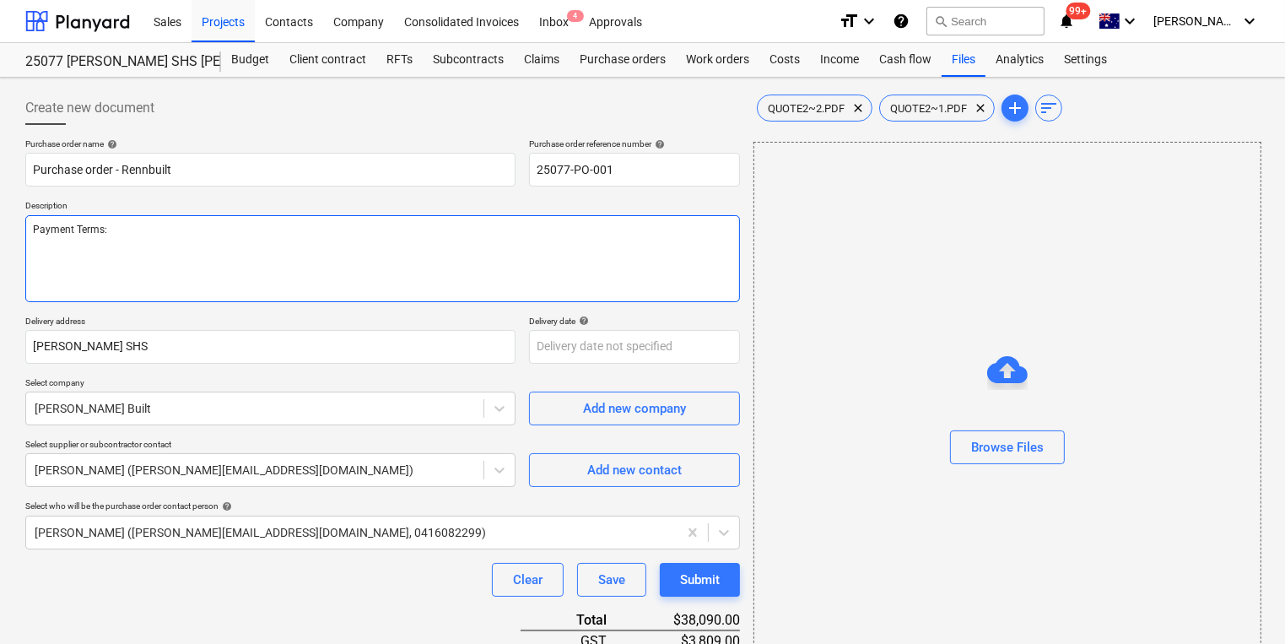
type textarea "Payment Terms: 1"
type textarea "x"
type textarea "Payment Terms: 14"
type textarea "x"
type textarea "Payment Terms: 14 D"
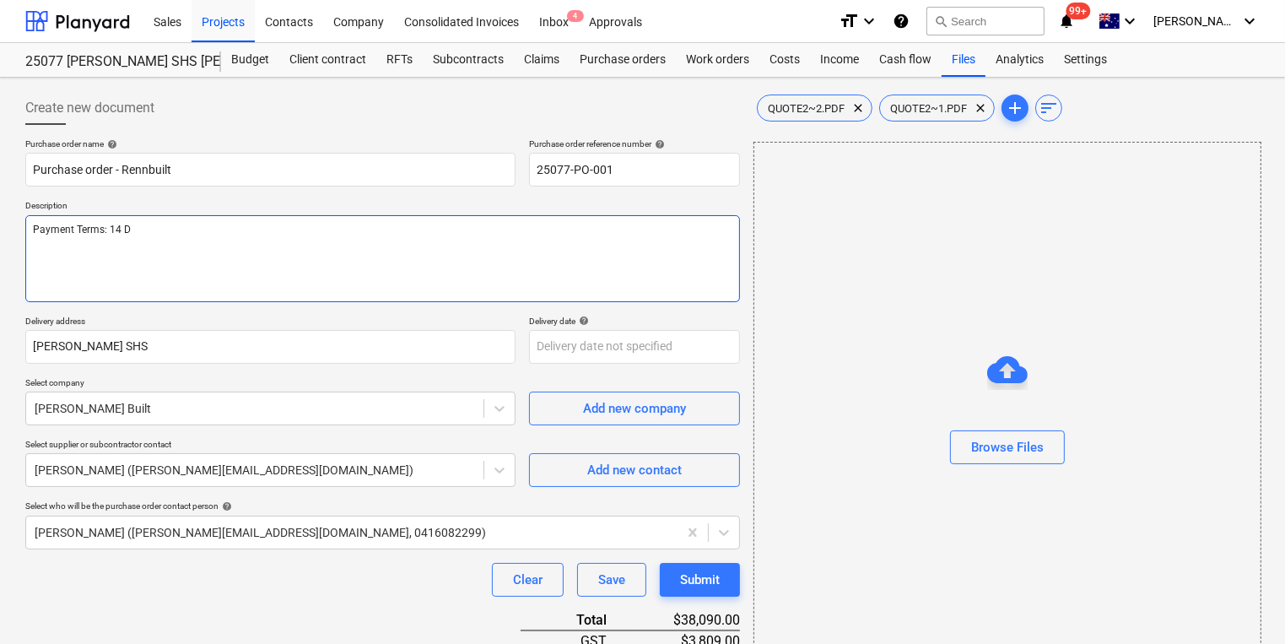
type textarea "x"
type textarea "Payment Terms: 14 Da"
type textarea "x"
type textarea "Payment Terms: 14 Days"
type textarea "x"
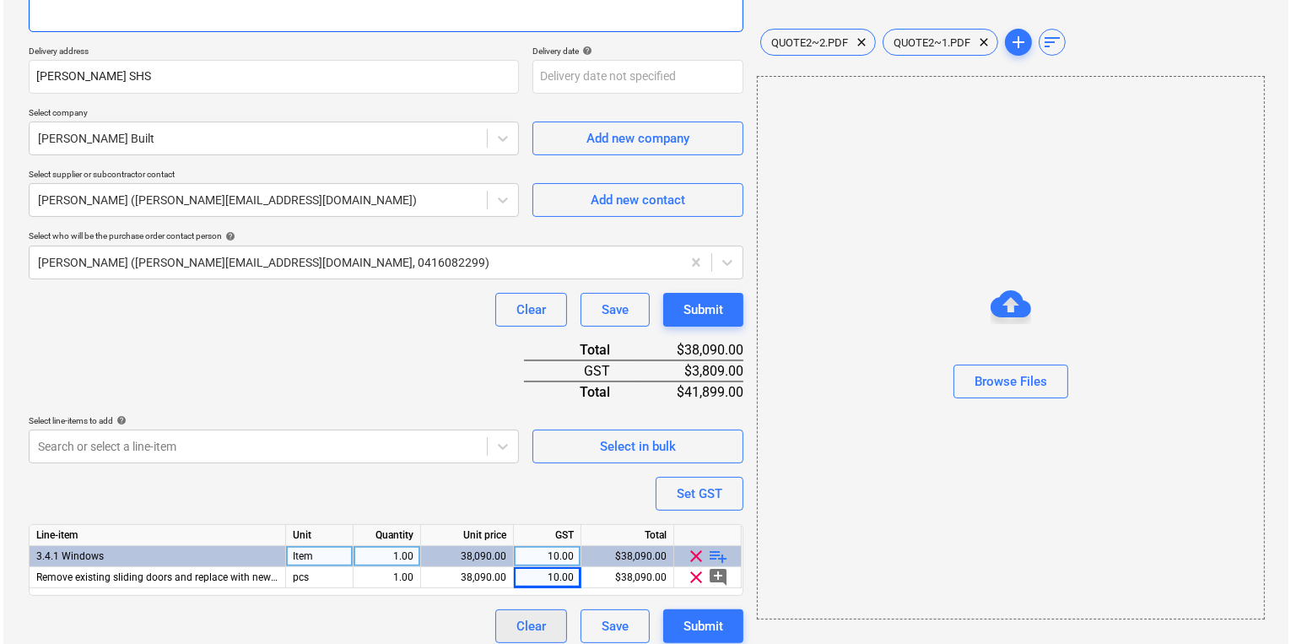
scroll to position [281, 0]
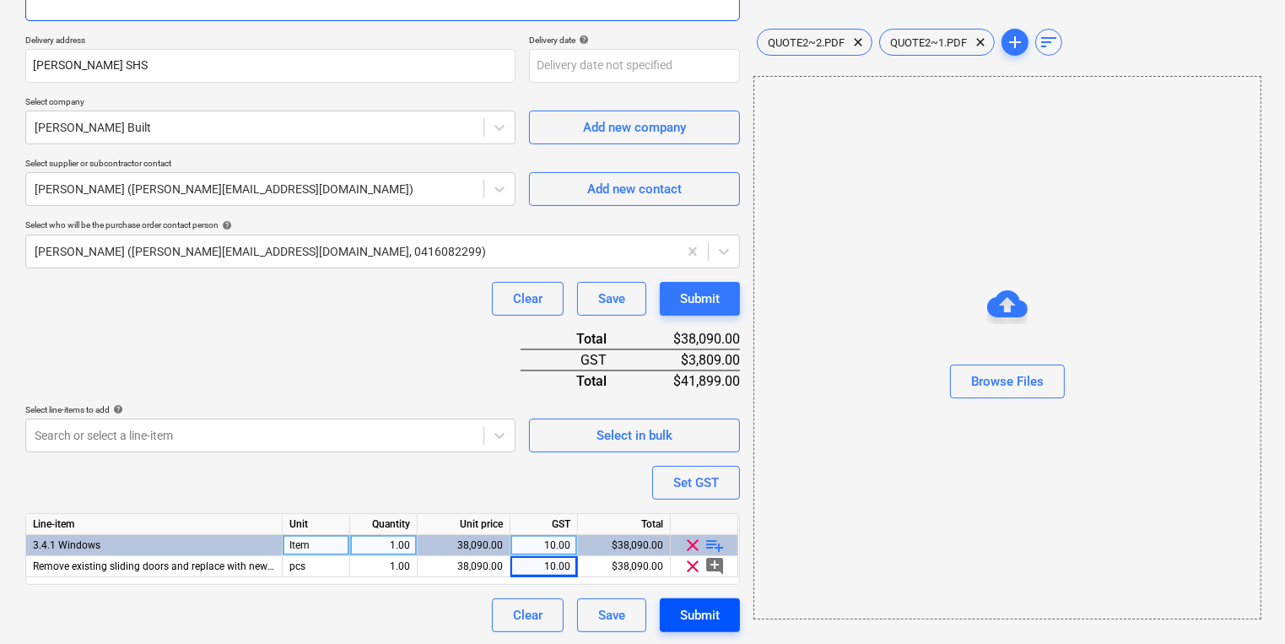
type textarea "Payment Terms: 14 Days"
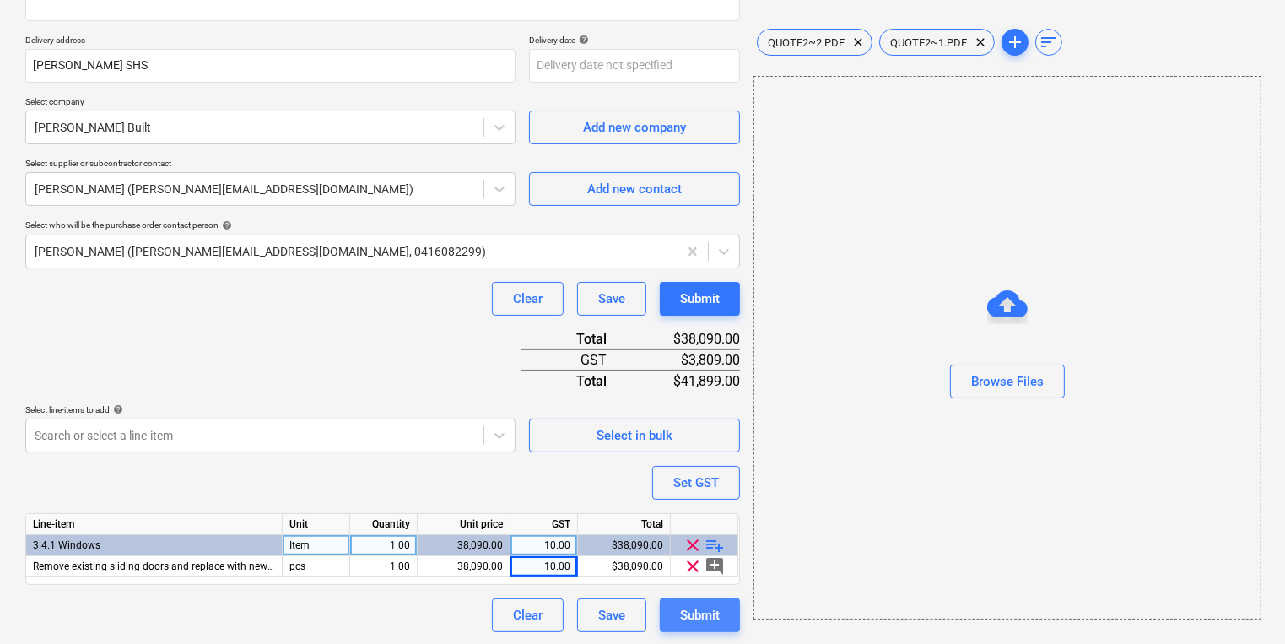
click at [704, 618] on div "Submit" at bounding box center [700, 615] width 40 height 22
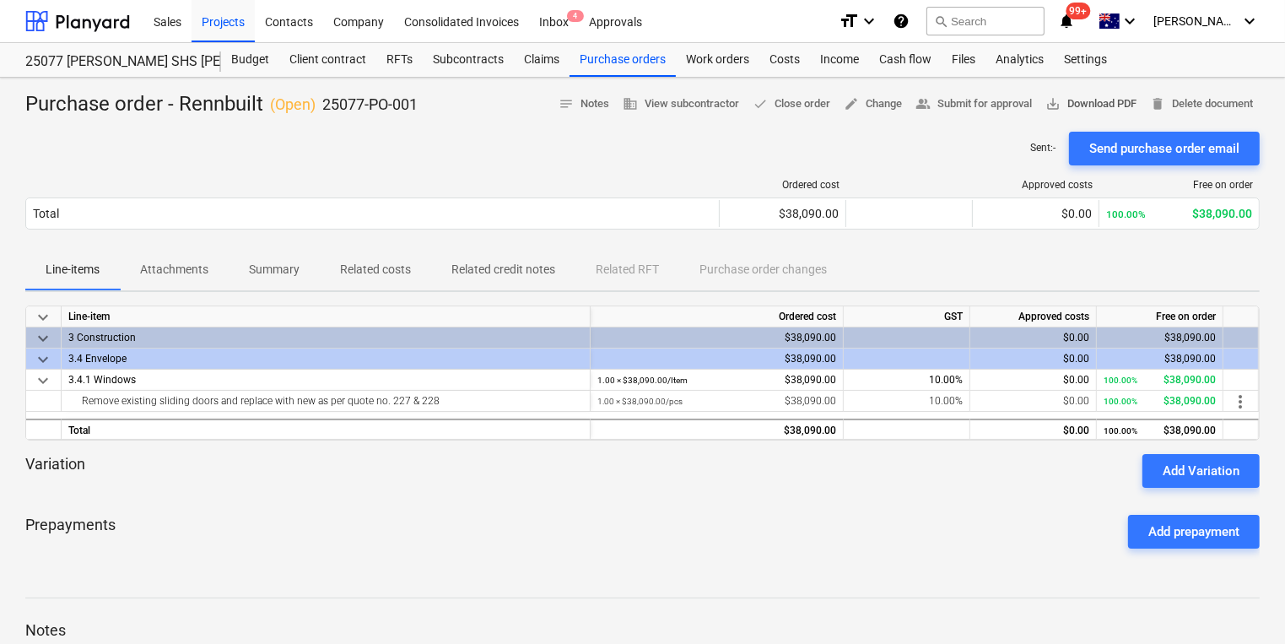
click at [1088, 105] on span "save_alt Download PDF" at bounding box center [1090, 103] width 91 height 19
click at [301, 18] on div "Contacts" at bounding box center [289, 20] width 68 height 43
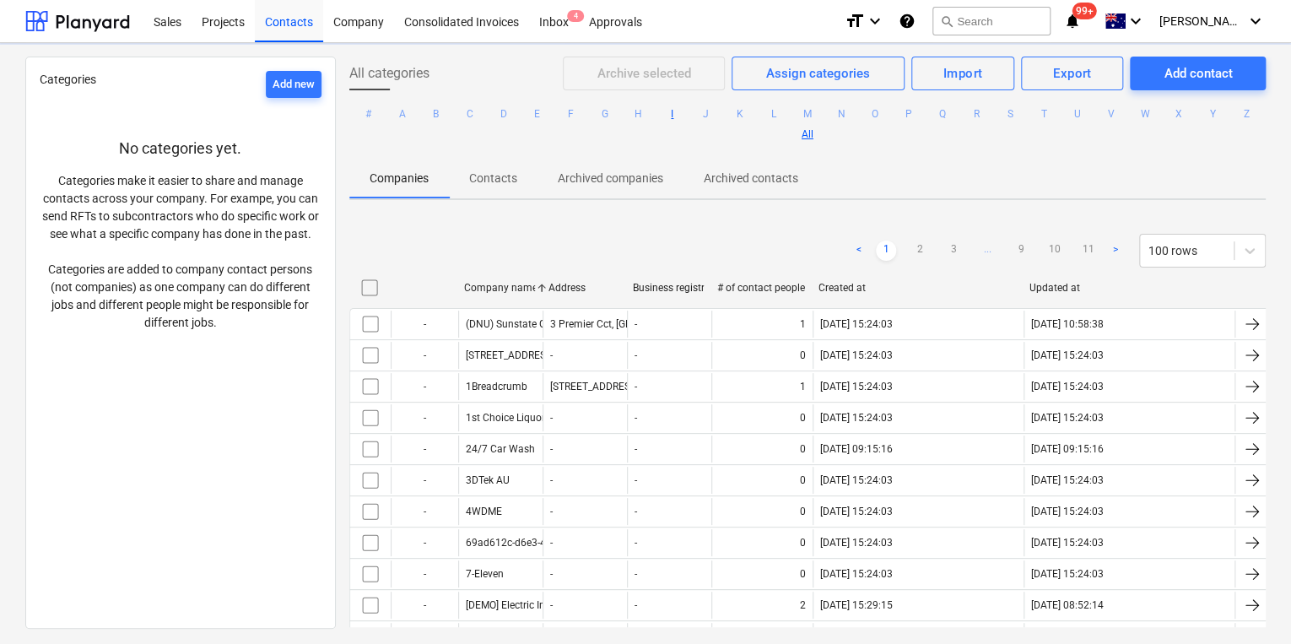
click at [682, 112] on button "I" at bounding box center [672, 114] width 20 height 20
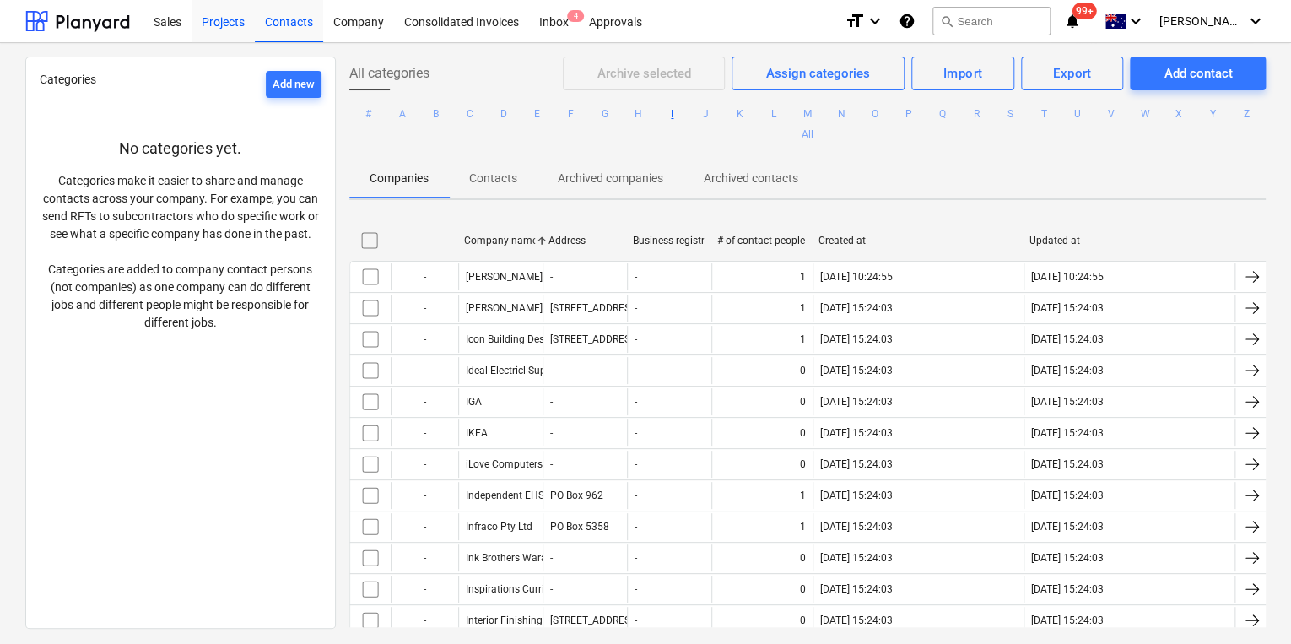
click at [220, 16] on div "Projects" at bounding box center [223, 20] width 63 height 43
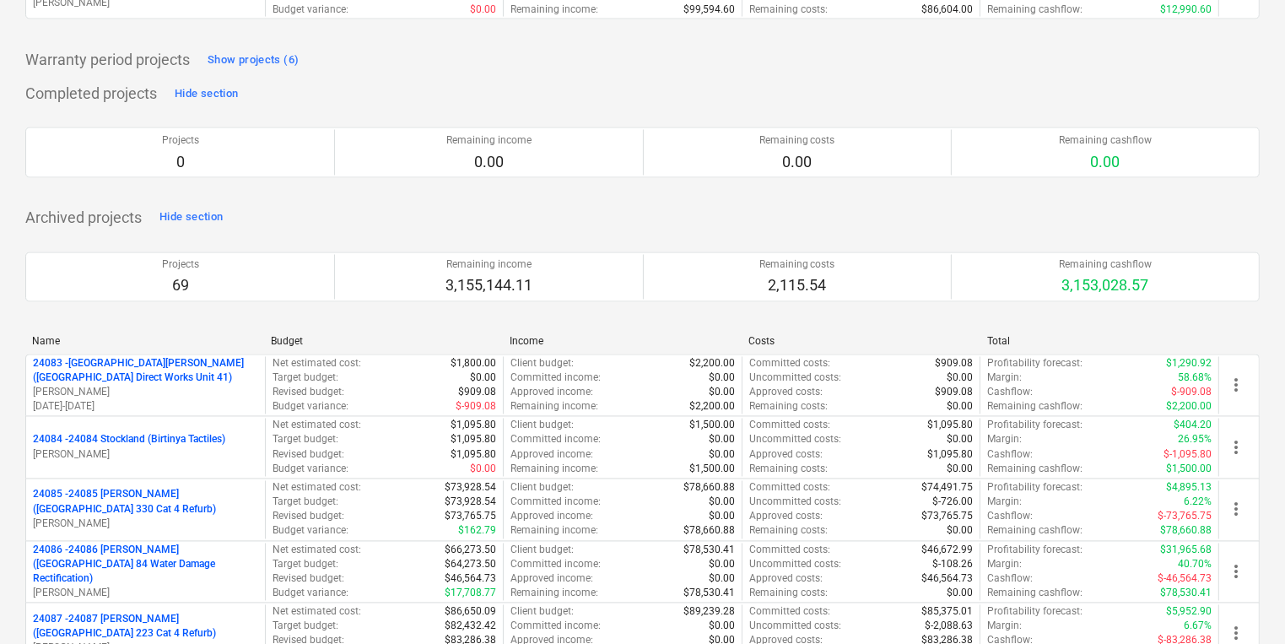
scroll to position [2830, 0]
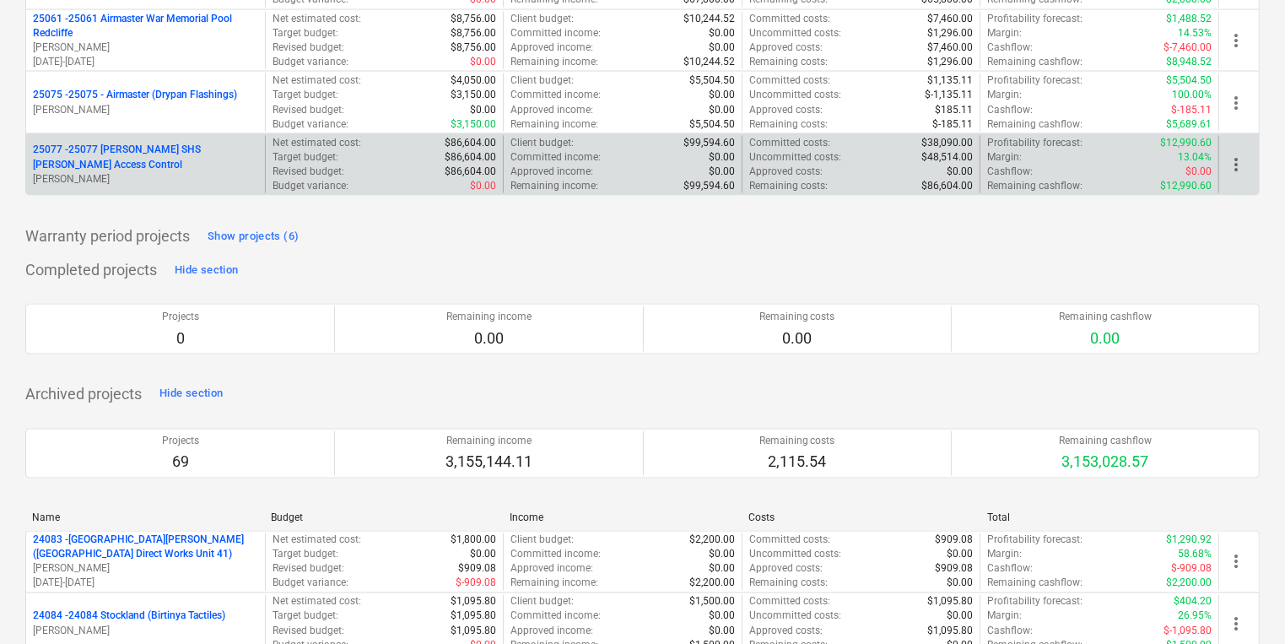
click at [1233, 159] on span "more_vert" at bounding box center [1236, 164] width 20 height 20
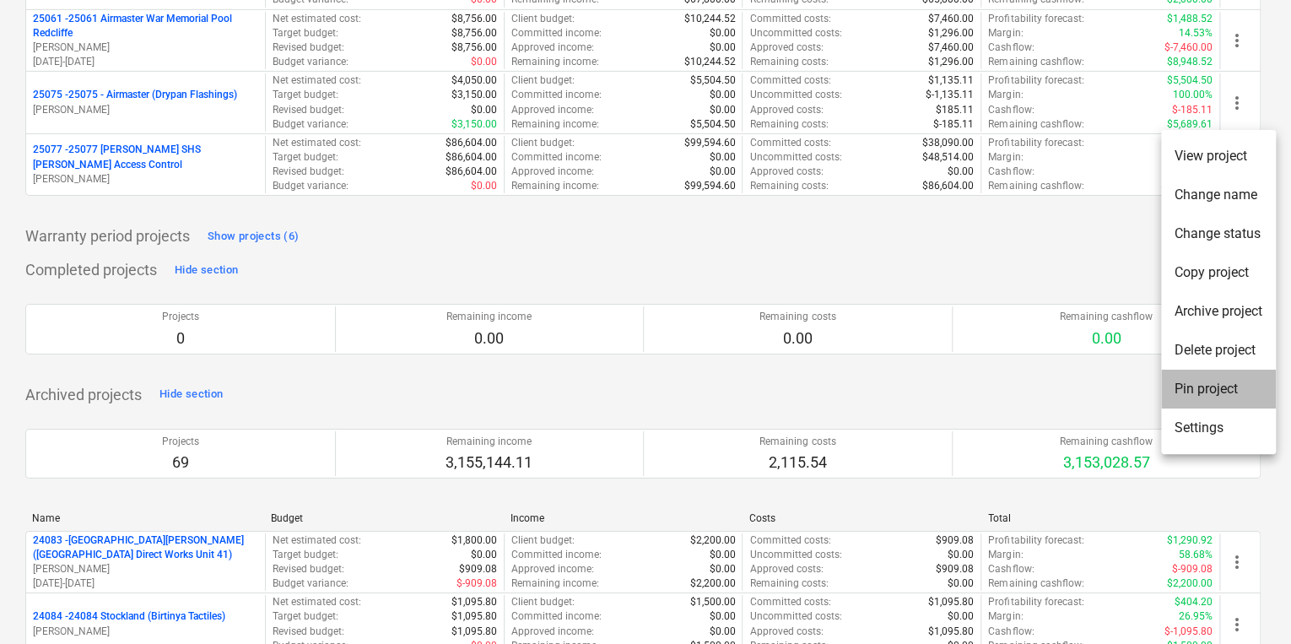
click at [1205, 385] on li "Pin project" at bounding box center [1218, 389] width 115 height 39
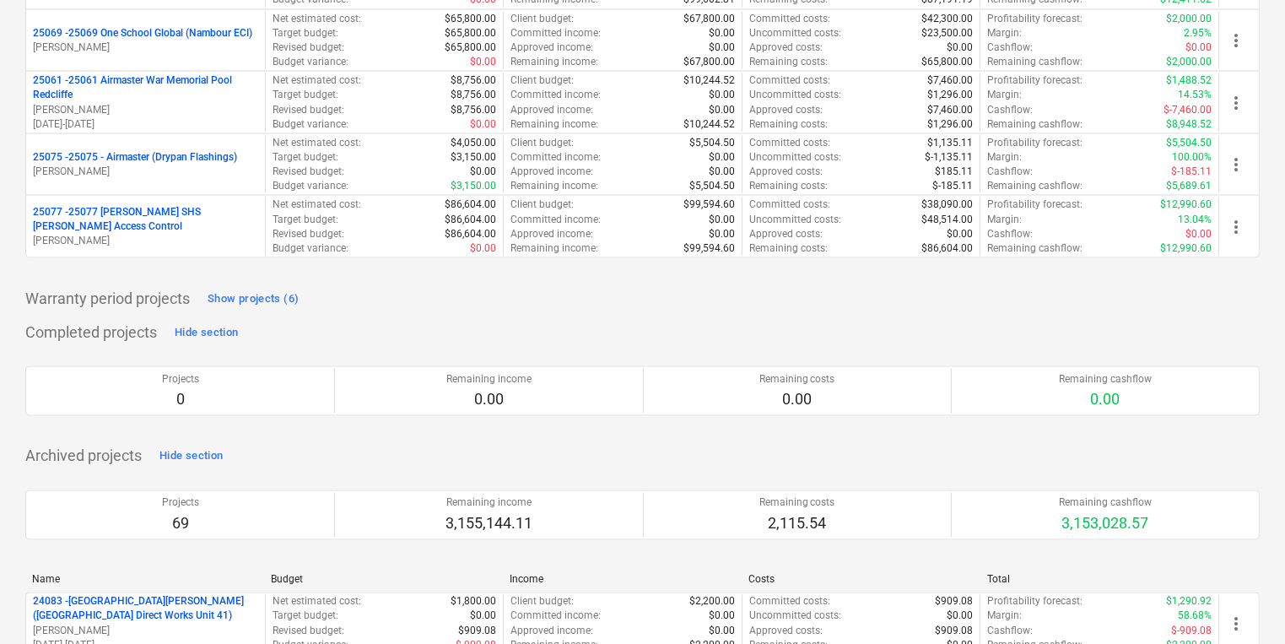
scroll to position [800, 0]
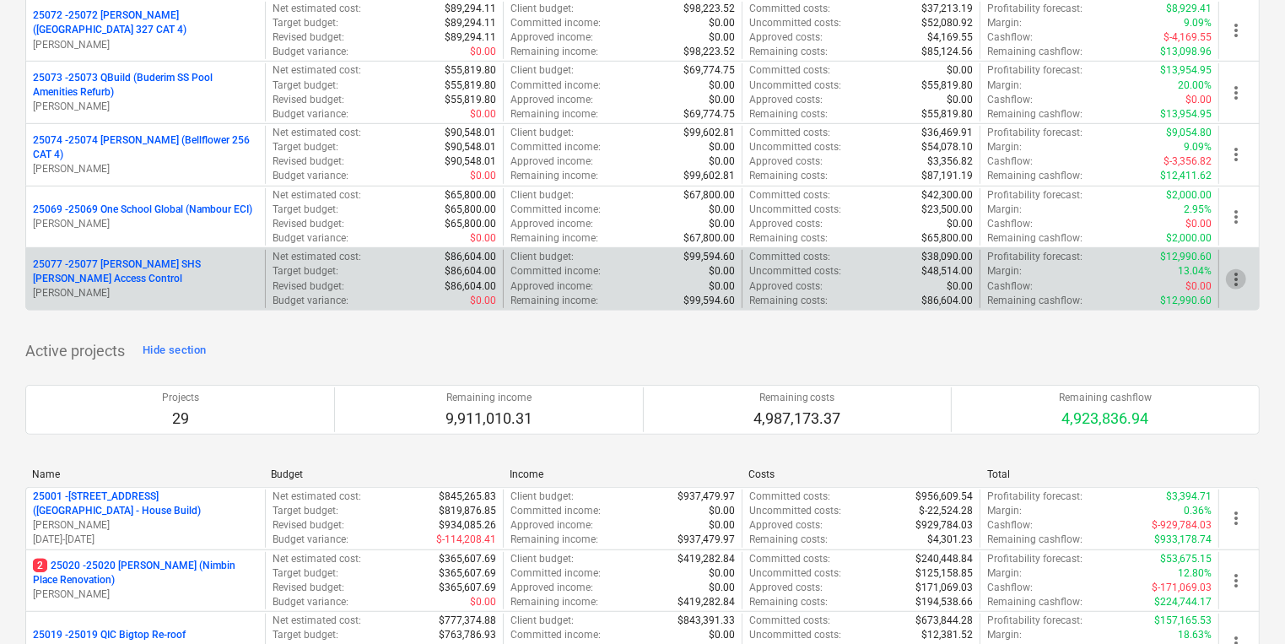
click at [1229, 269] on span "more_vert" at bounding box center [1236, 279] width 20 height 20
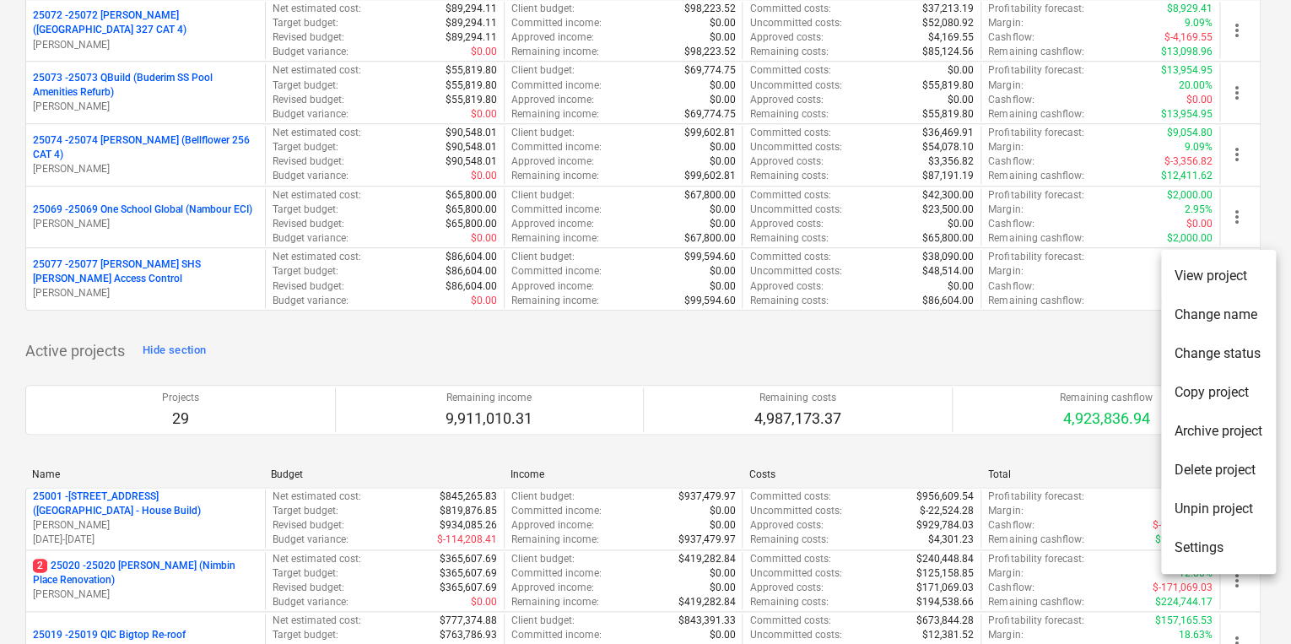
click at [118, 265] on div at bounding box center [645, 322] width 1291 height 644
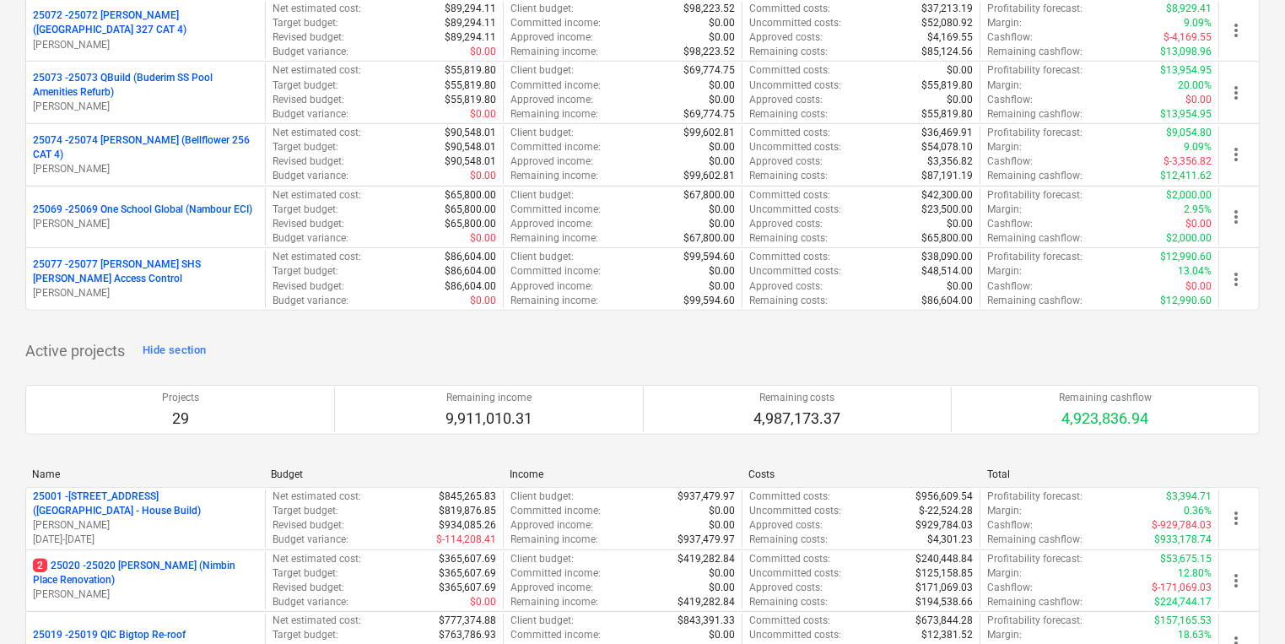
click at [125, 259] on p "25077 - 25077 [PERSON_NAME] SHS [PERSON_NAME] Access Control" at bounding box center [145, 271] width 225 height 29
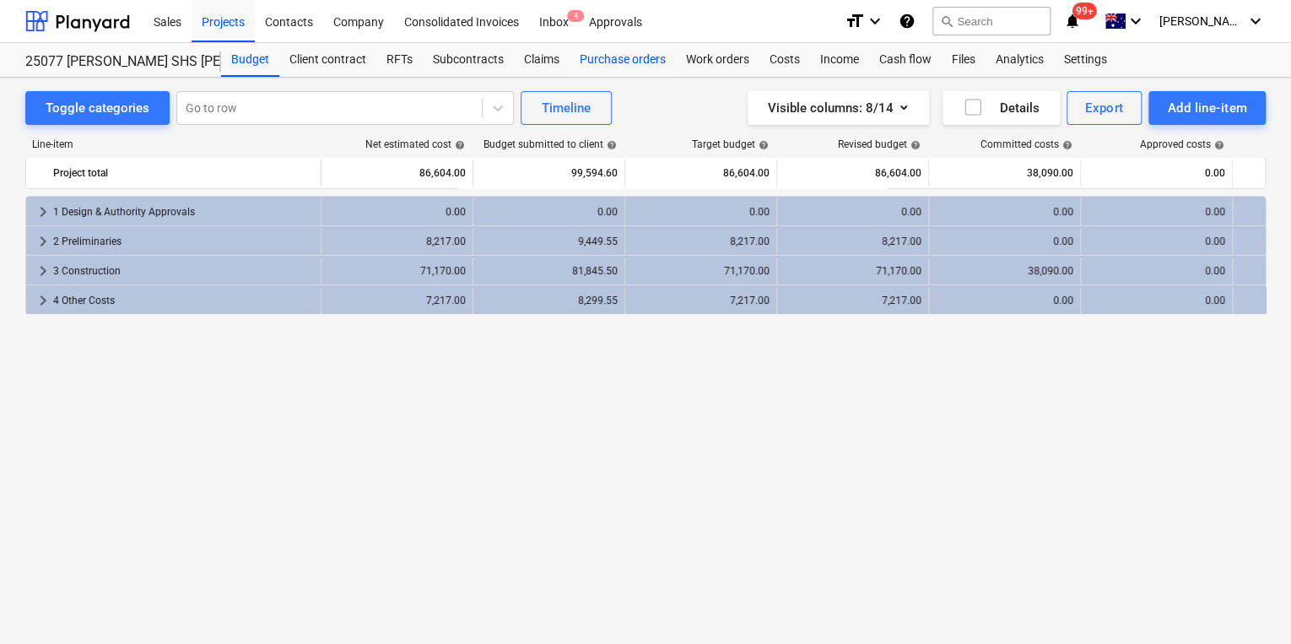
click at [612, 56] on div "Purchase orders" at bounding box center [622, 60] width 106 height 34
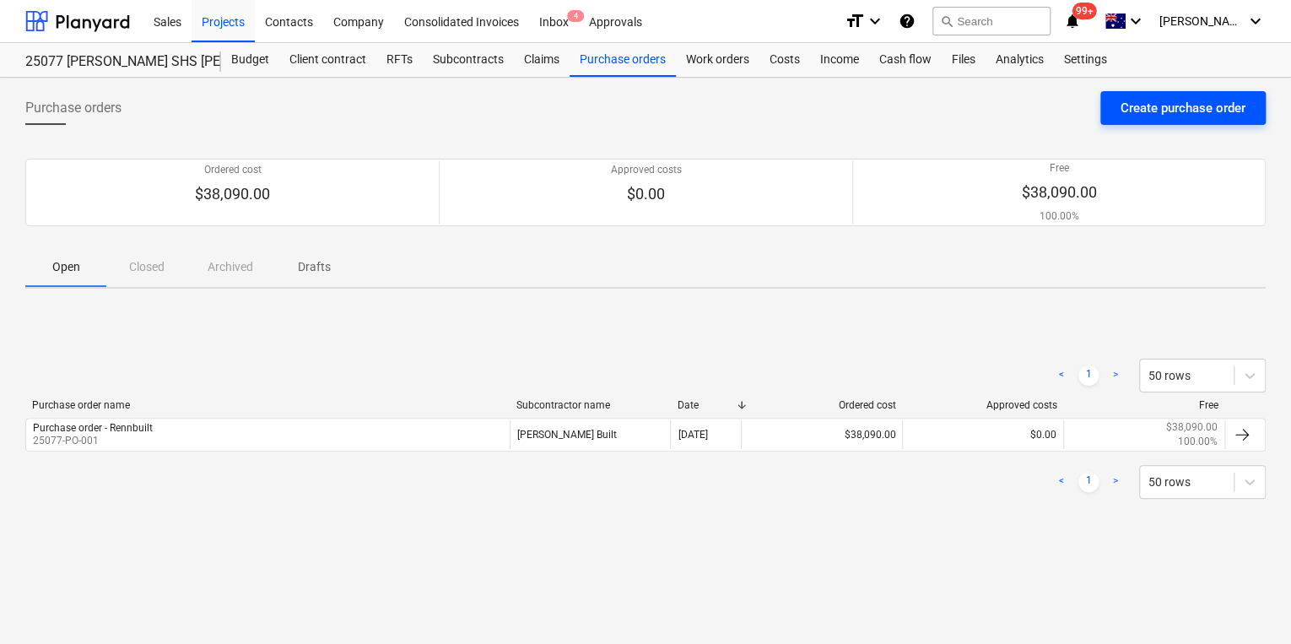
click at [1153, 103] on div "Create purchase order" at bounding box center [1182, 108] width 125 height 22
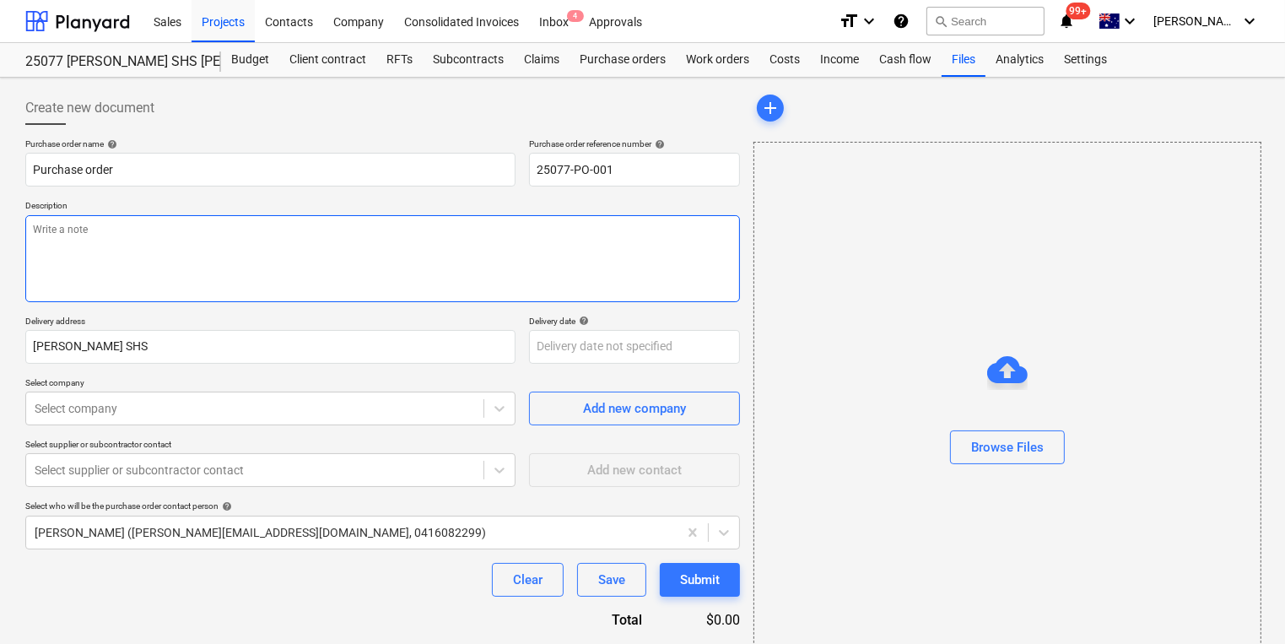
click at [133, 233] on textarea at bounding box center [382, 258] width 715 height 87
type textarea "x"
type textarea "P"
type textarea "x"
type textarea "Pa"
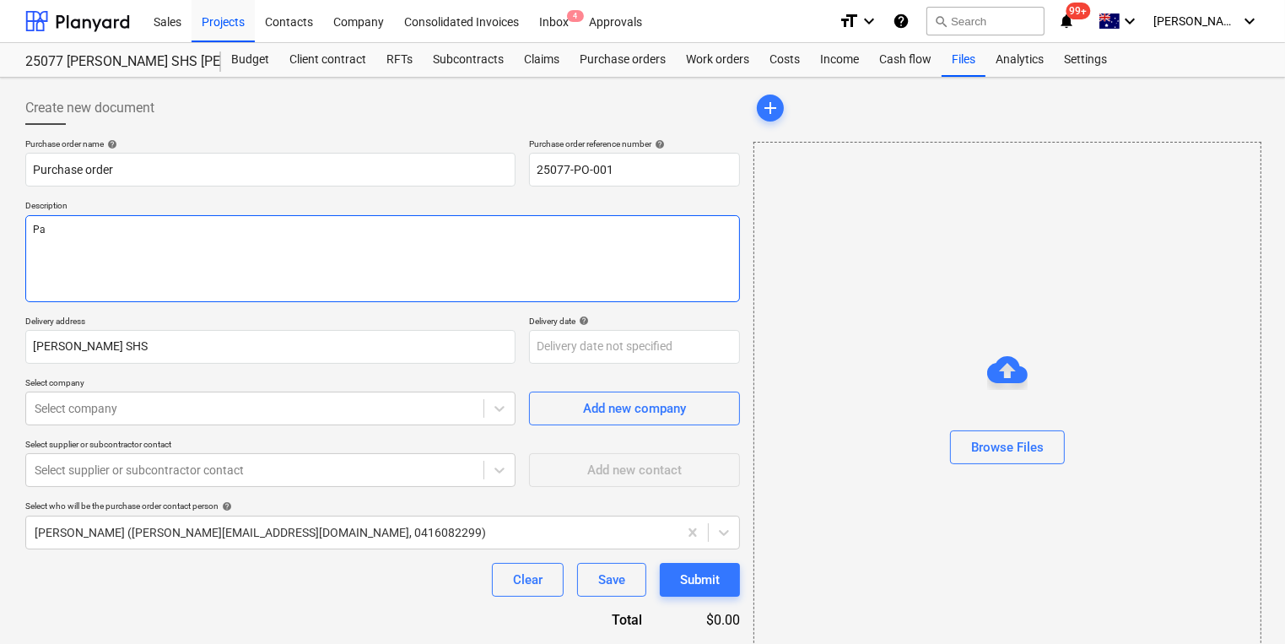
type textarea "x"
type textarea "Pay"
type textarea "x"
type textarea "Payme"
type textarea "x"
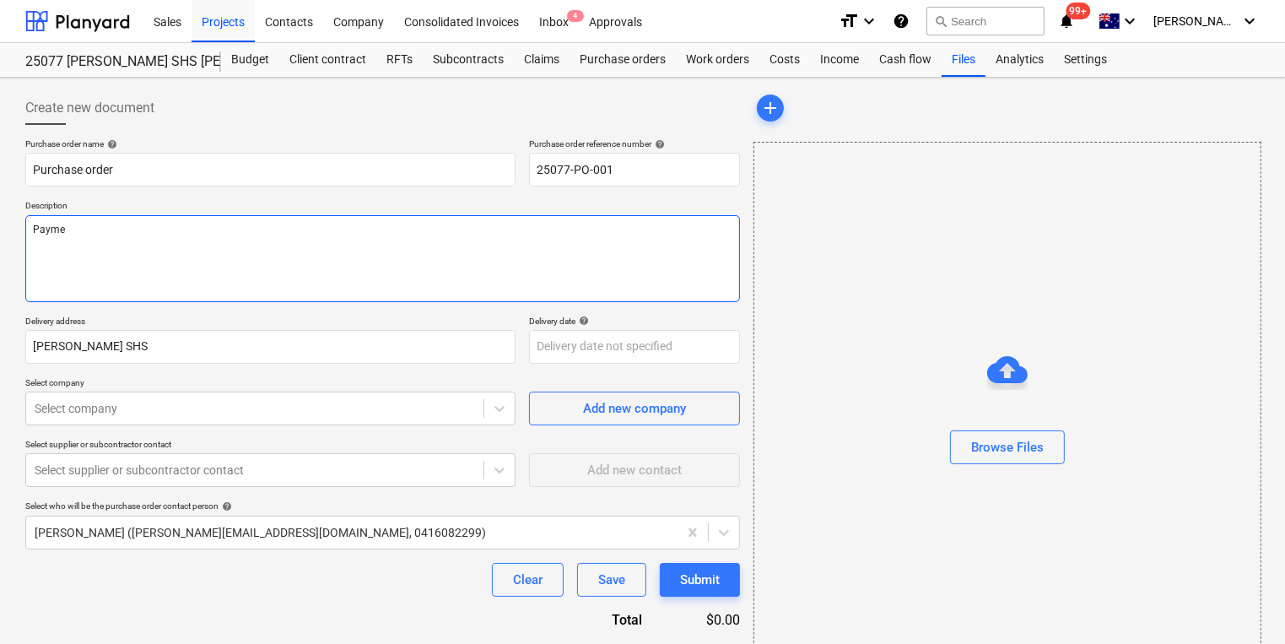
type textarea "Paymen"
type textarea "x"
type textarea "Payment"
type textarea "x"
type textarea "Payment"
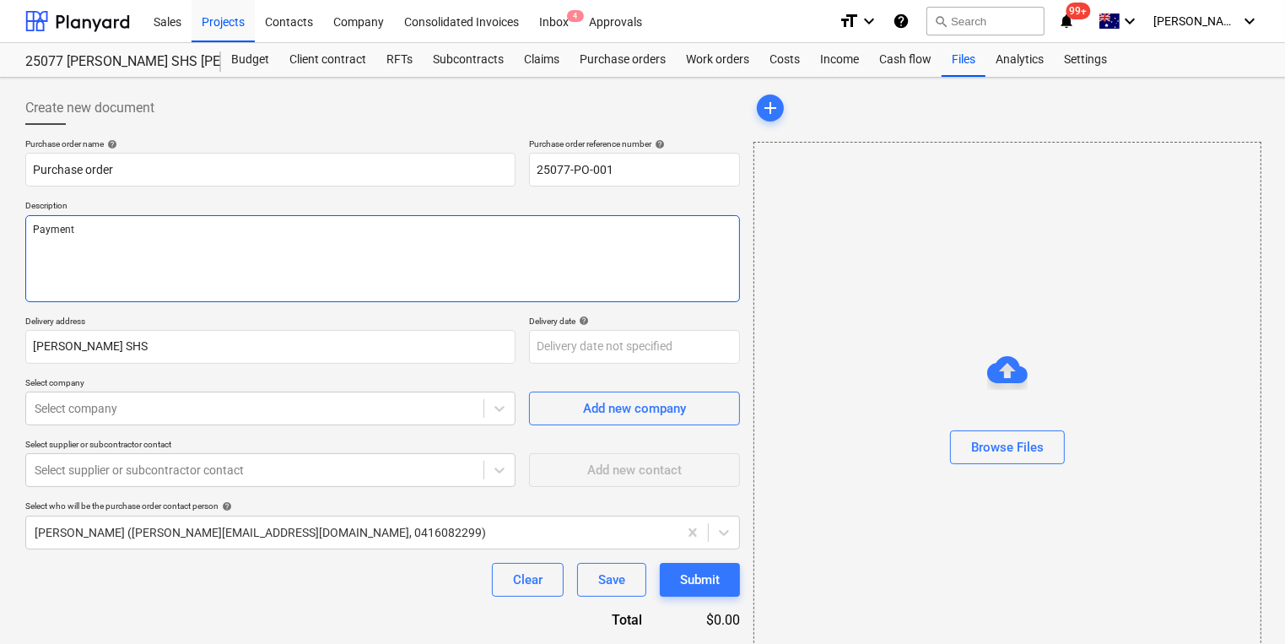
type textarea "x"
type textarea "Payment T"
type textarea "x"
type textarea "Payment Te"
type textarea "x"
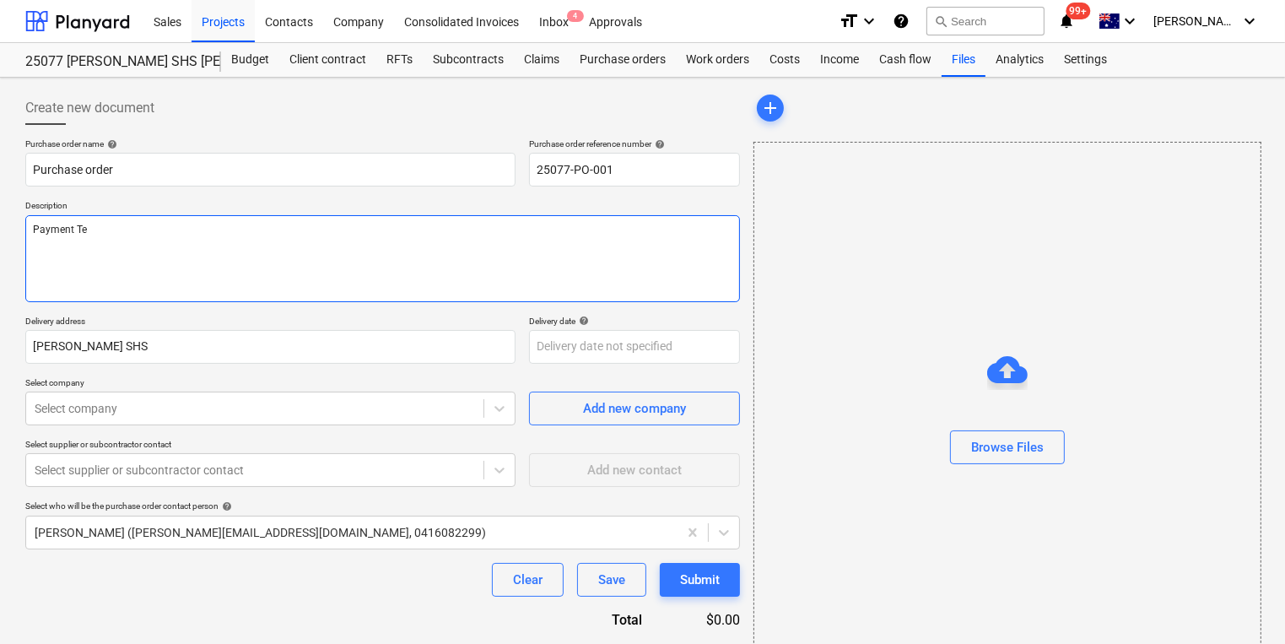
type textarea "Payment Ter"
type textarea "x"
type textarea "Payment Term"
type textarea "x"
type textarea "Payment Terms"
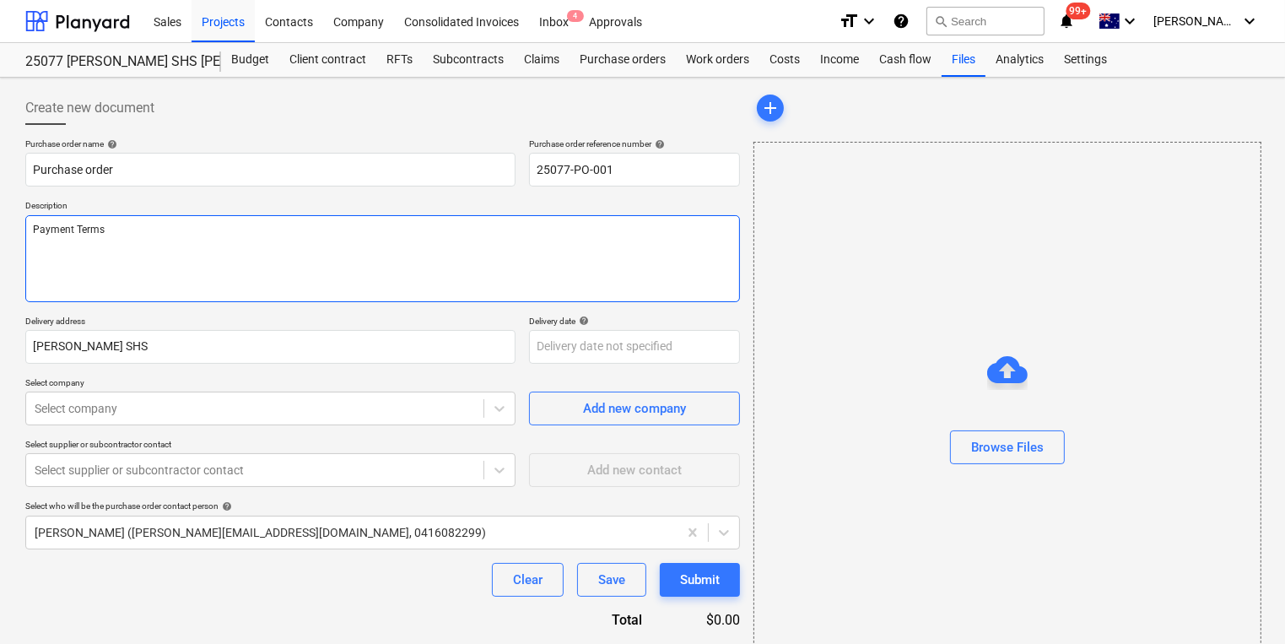
type textarea "x"
type textarea "Payment Terms:"
type textarea "x"
type textarea "Payment Terms: 1"
type textarea "x"
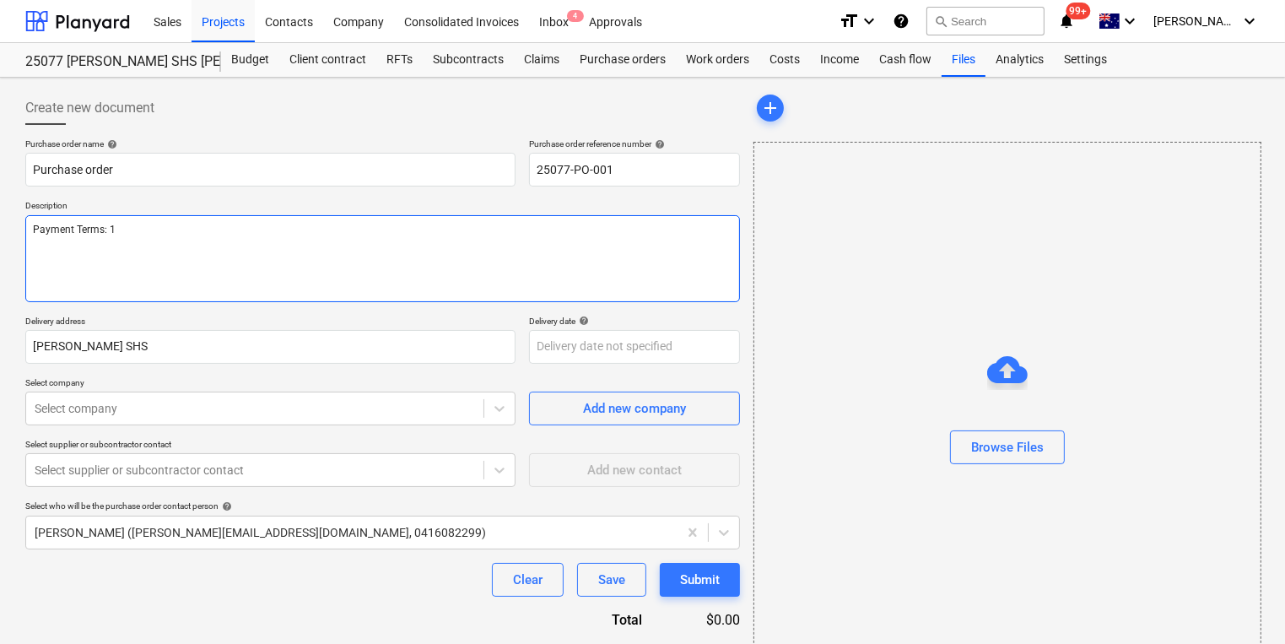
type textarea "Payment Terms: 14"
type textarea "x"
type textarea "Payment Terms: 14"
type textarea "x"
type textarea "Payment Terms: 14 d"
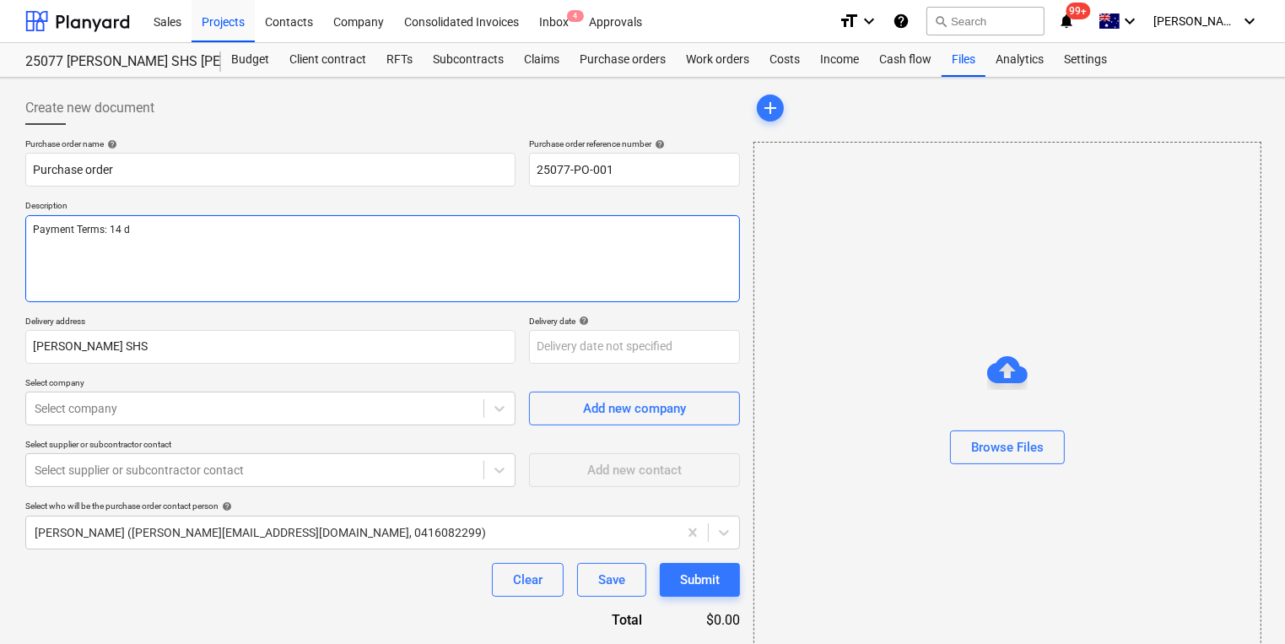
type textarea "x"
type textarea "Payment Terms: 14 da"
type textarea "x"
type textarea "Payment Terms: 14 days"
type textarea "x"
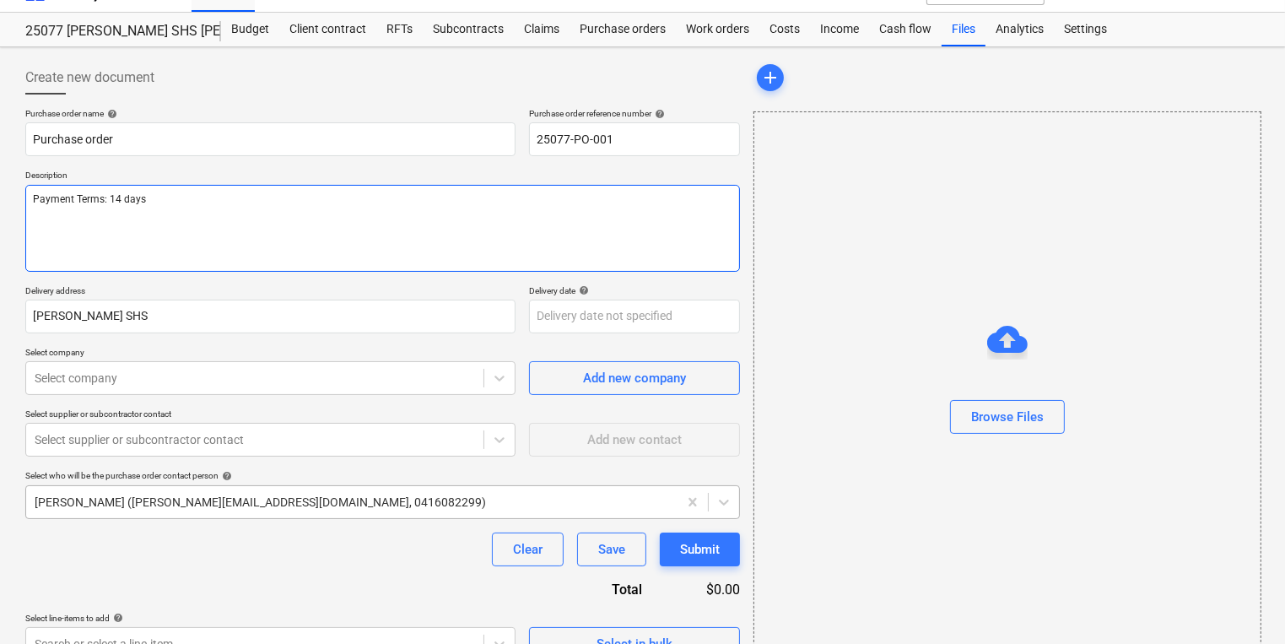
scroll to position [60, 0]
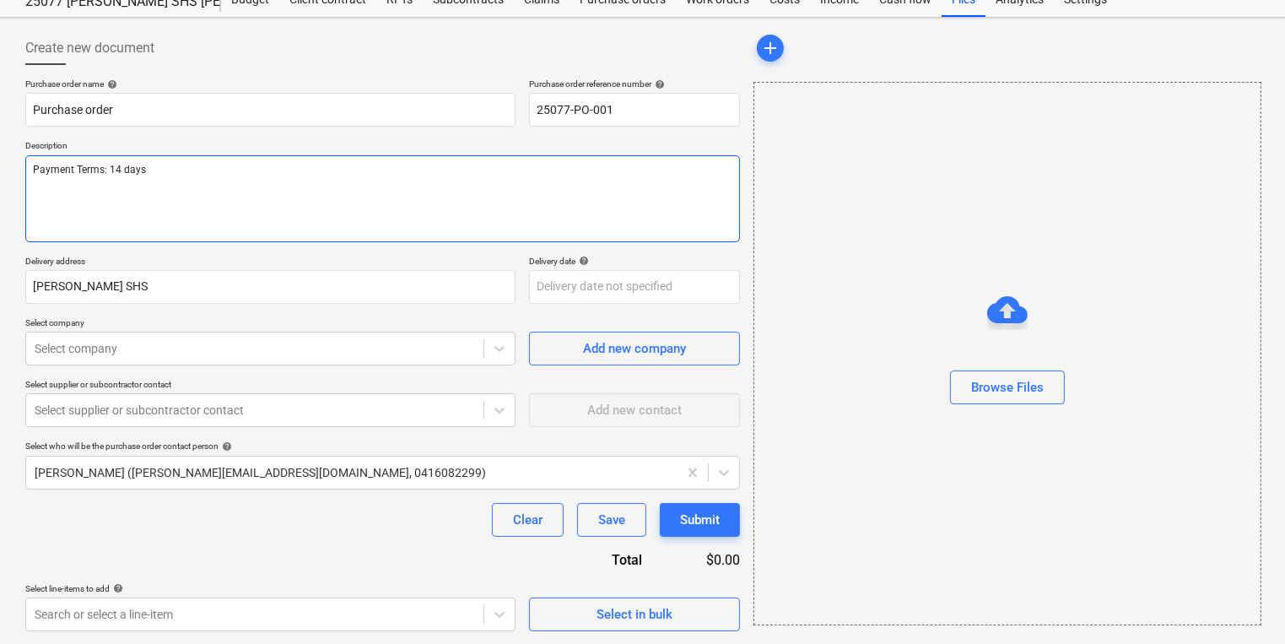
type textarea "Payment Terms: 14 days"
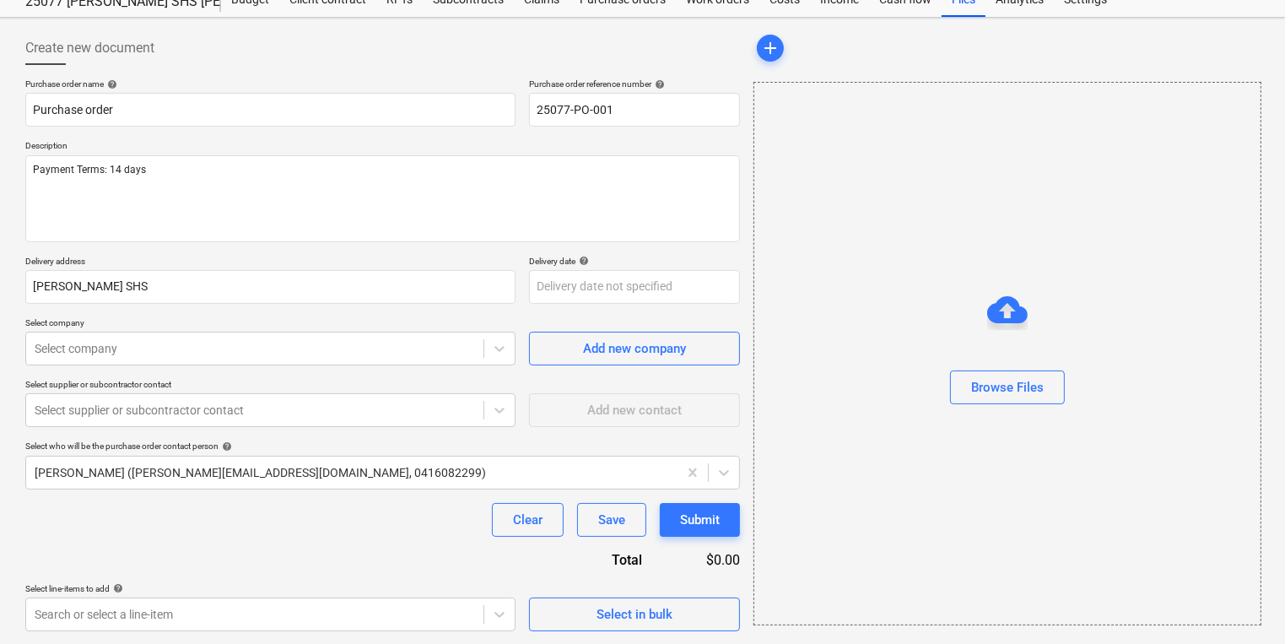
click at [127, 503] on div "Clear Save Submit" at bounding box center [382, 520] width 715 height 34
click at [621, 350] on div "Add new company" at bounding box center [634, 348] width 103 height 22
type textarea "x"
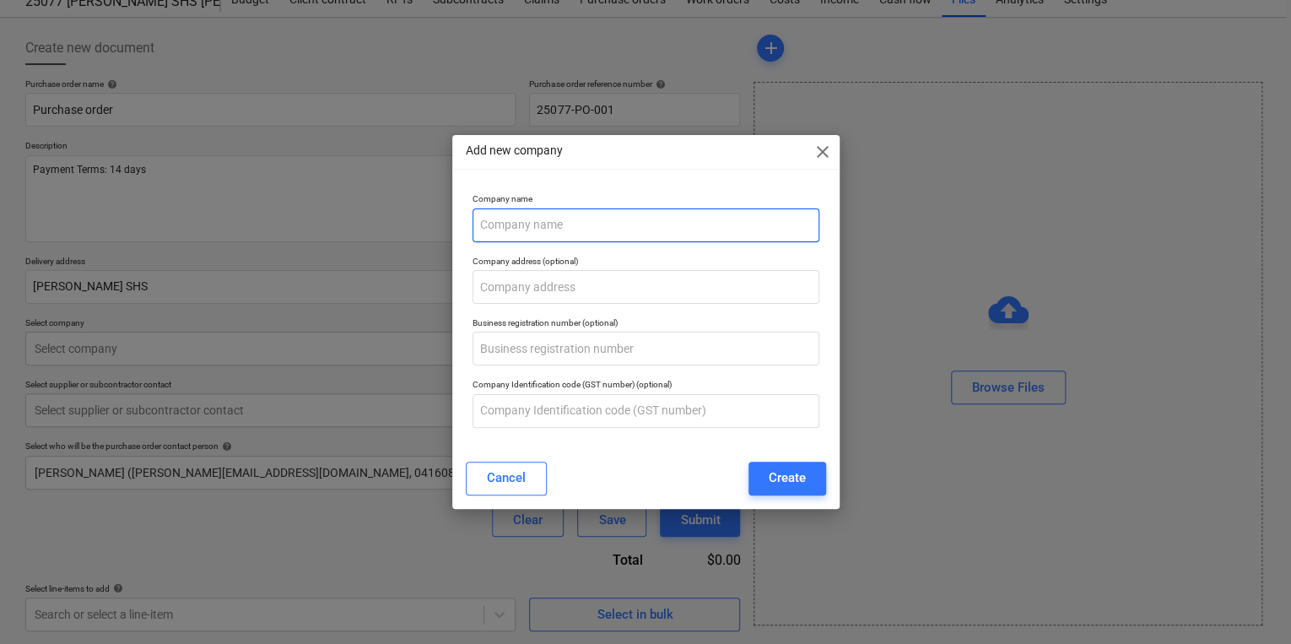
click at [542, 223] on input "text" at bounding box center [645, 225] width 347 height 34
type input "Intec Security Pty Ltd"
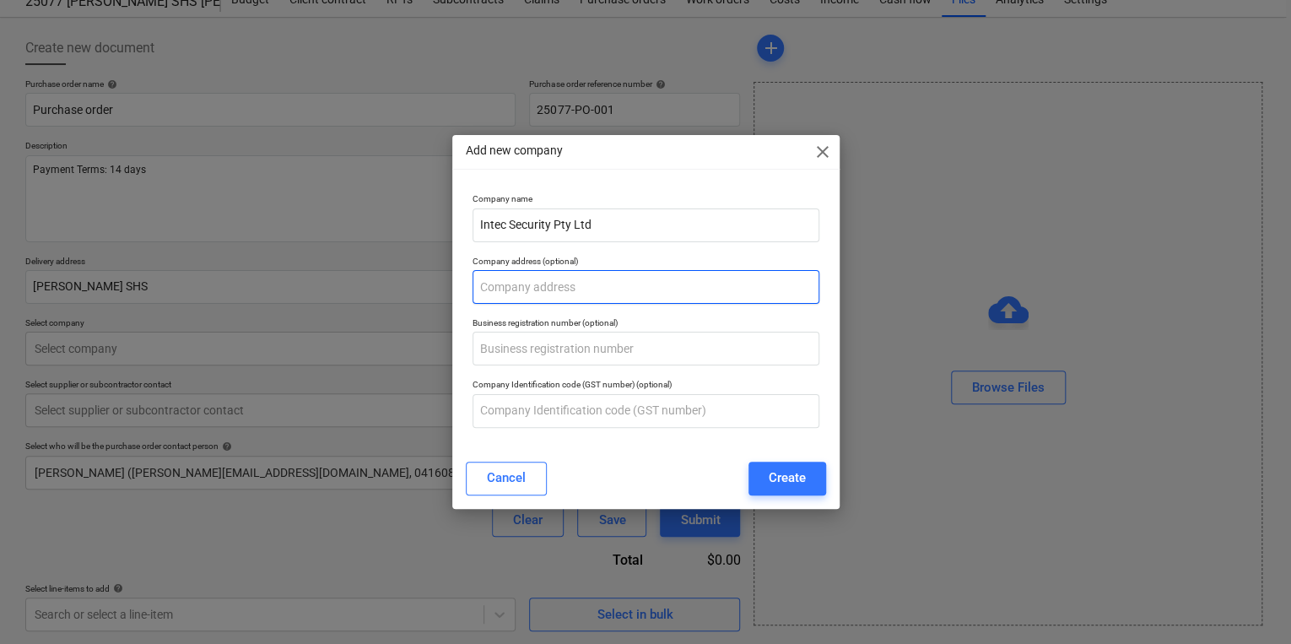
click at [540, 290] on input "text" at bounding box center [645, 287] width 347 height 34
click at [530, 283] on input "text" at bounding box center [645, 287] width 347 height 34
type textarea "x"
paste input "[STREET_ADDRESS][PERSON_NAME][PERSON_NAME]"
type input "[STREET_ADDRESS][PERSON_NAME][PERSON_NAME]"
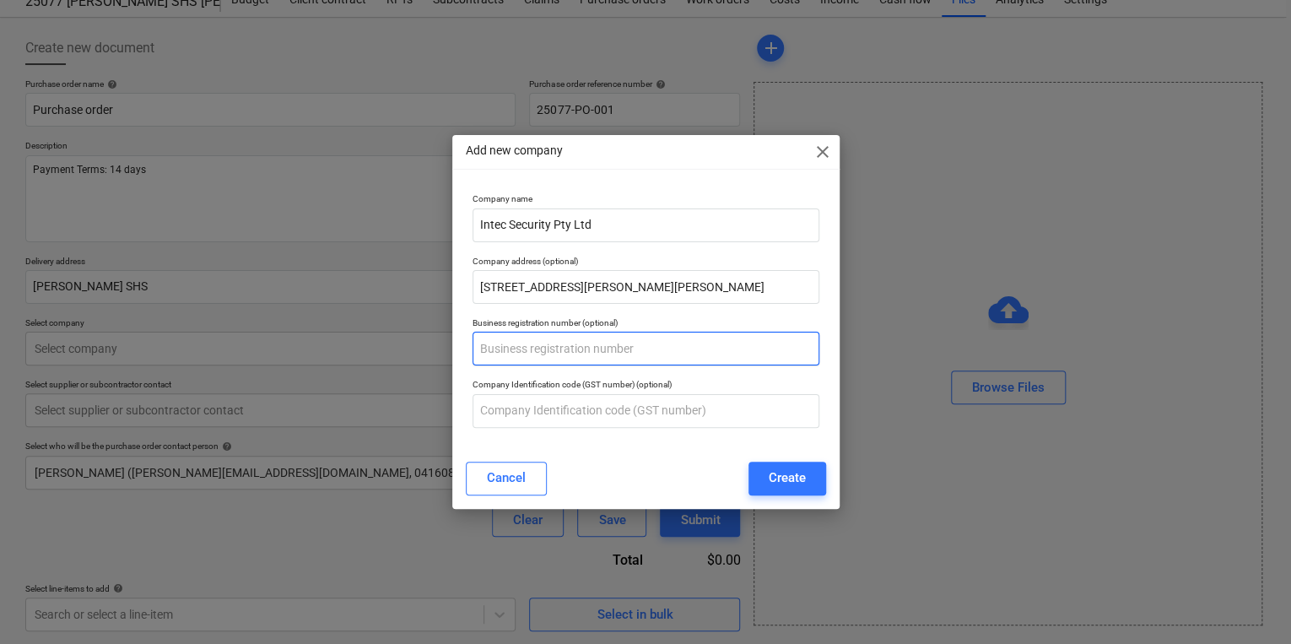
click at [521, 348] on input "text" at bounding box center [645, 349] width 347 height 34
type textarea "x"
type input "88 010 481 808"
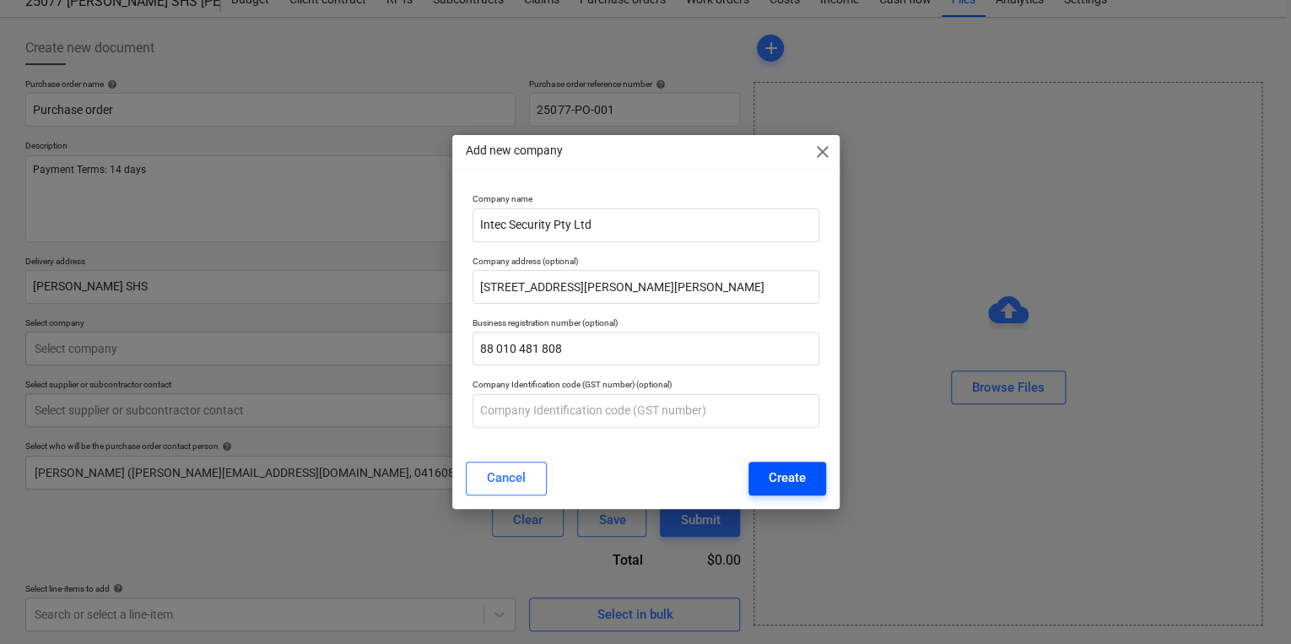
click at [805, 474] on button "Create" at bounding box center [787, 478] width 78 height 34
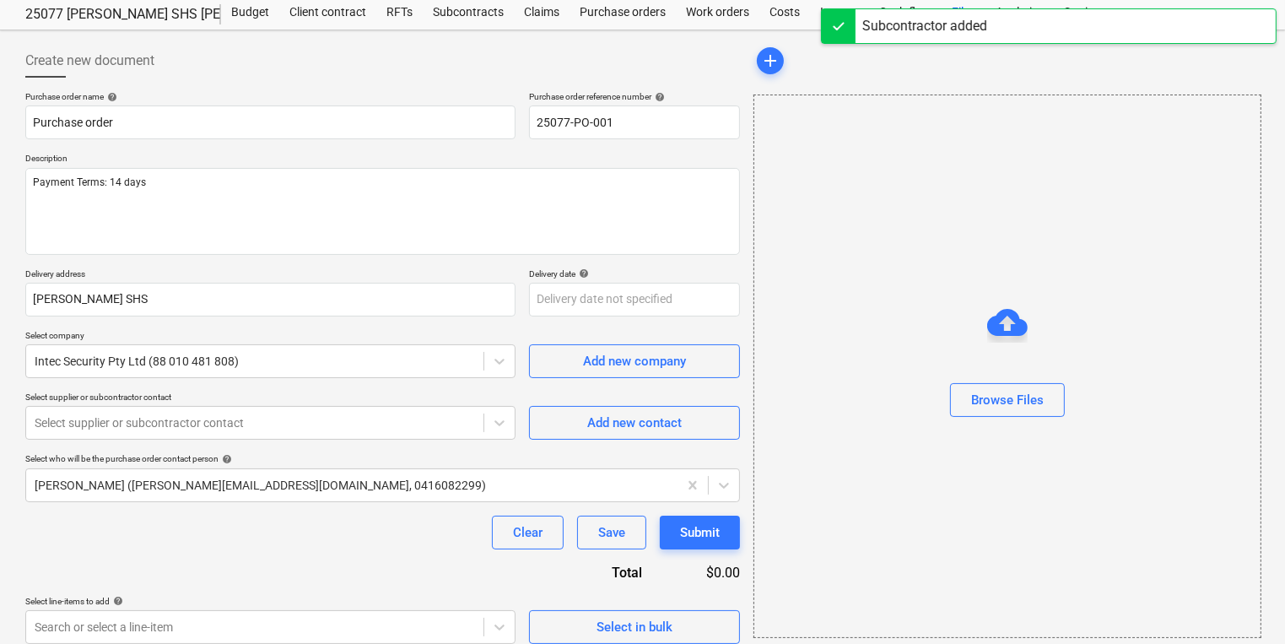
scroll to position [60, 0]
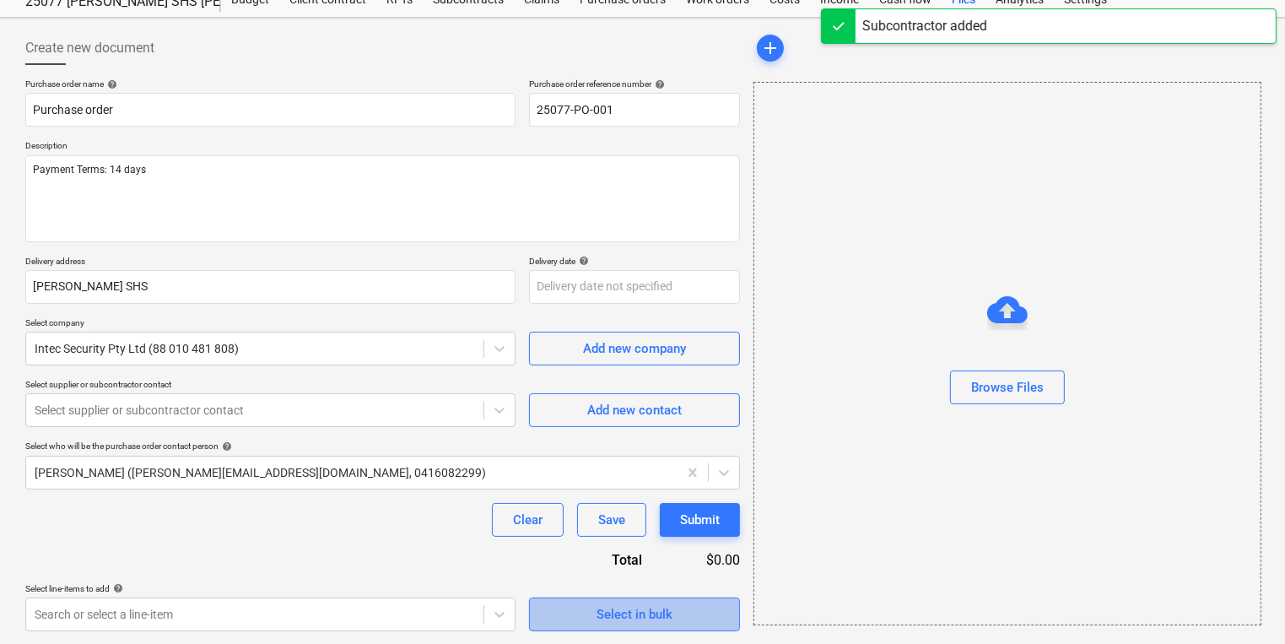
click at [580, 610] on span "Select in bulk" at bounding box center [634, 614] width 169 height 22
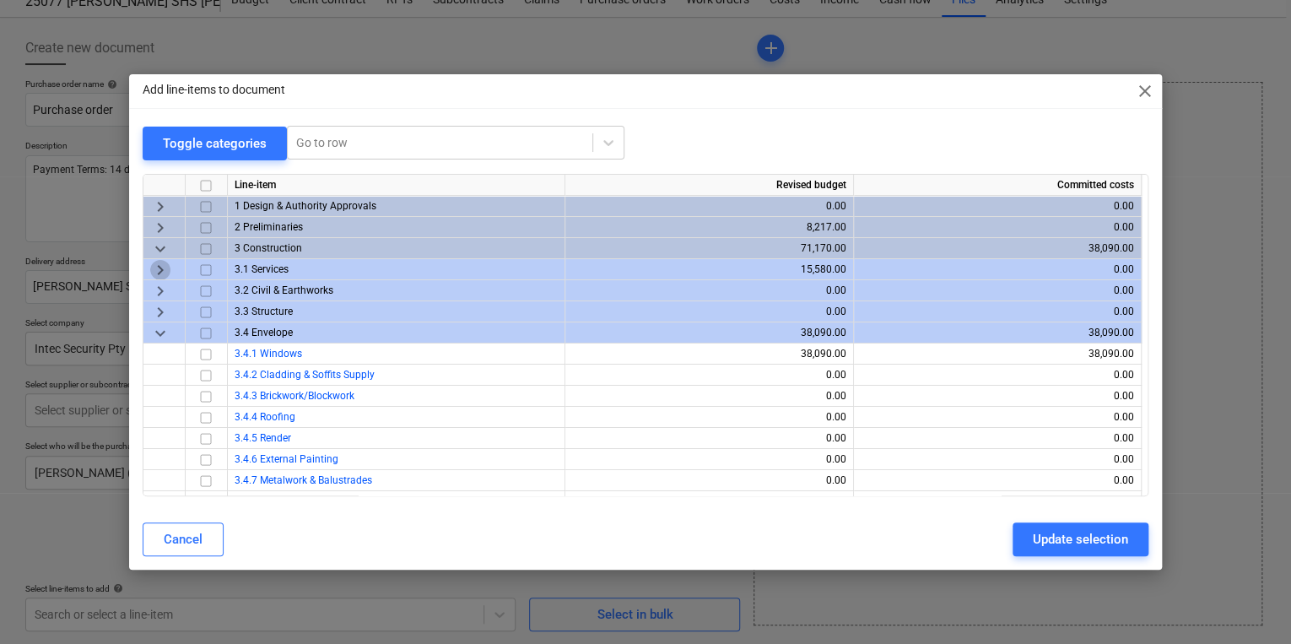
click at [162, 269] on span "keyboard_arrow_right" at bounding box center [160, 269] width 20 height 20
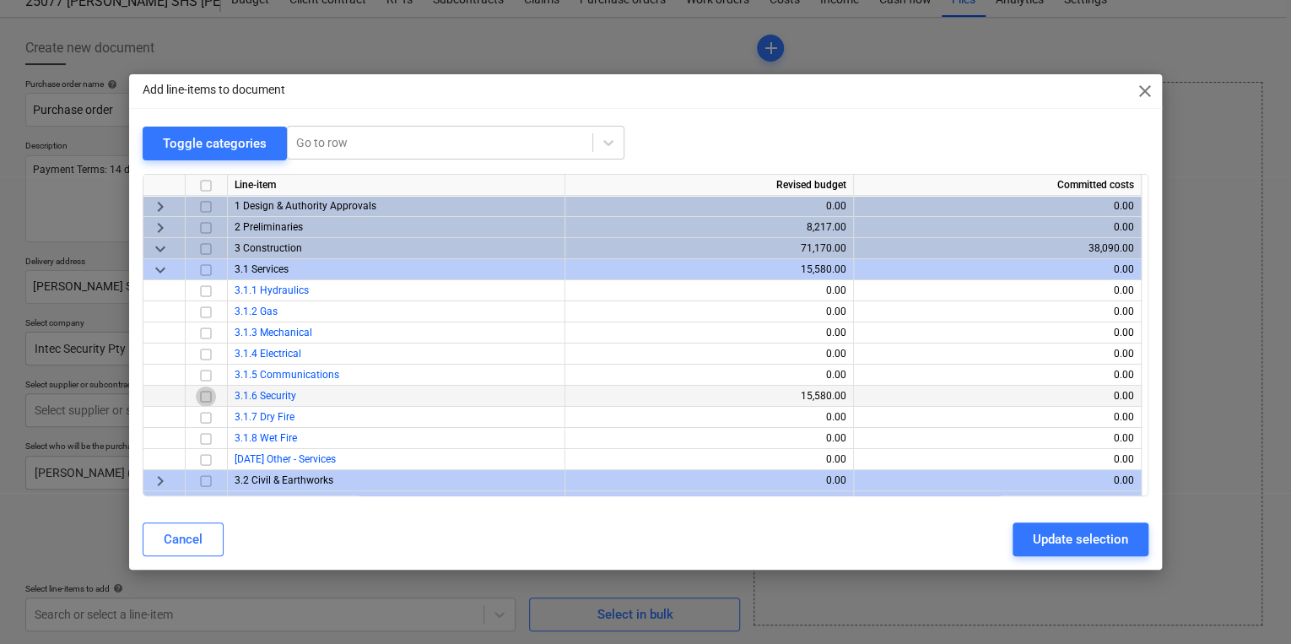
click at [202, 393] on input "checkbox" at bounding box center [206, 396] width 20 height 20
click at [1073, 542] on div "Update selection" at bounding box center [1080, 539] width 95 height 22
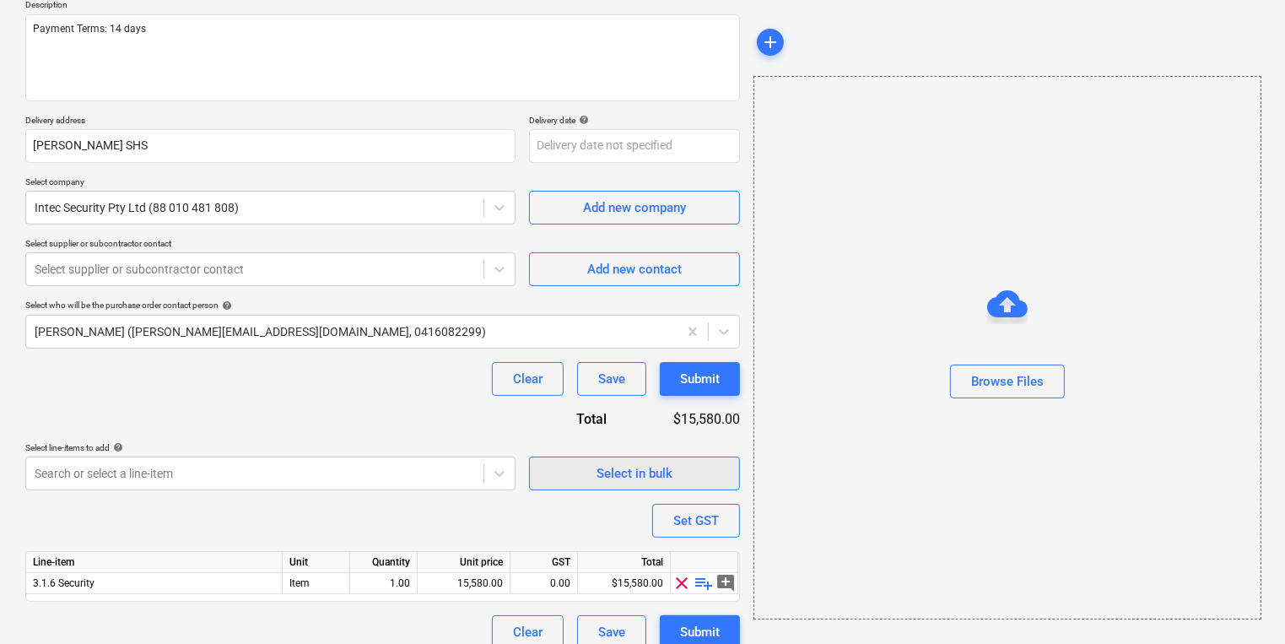
scroll to position [218, 0]
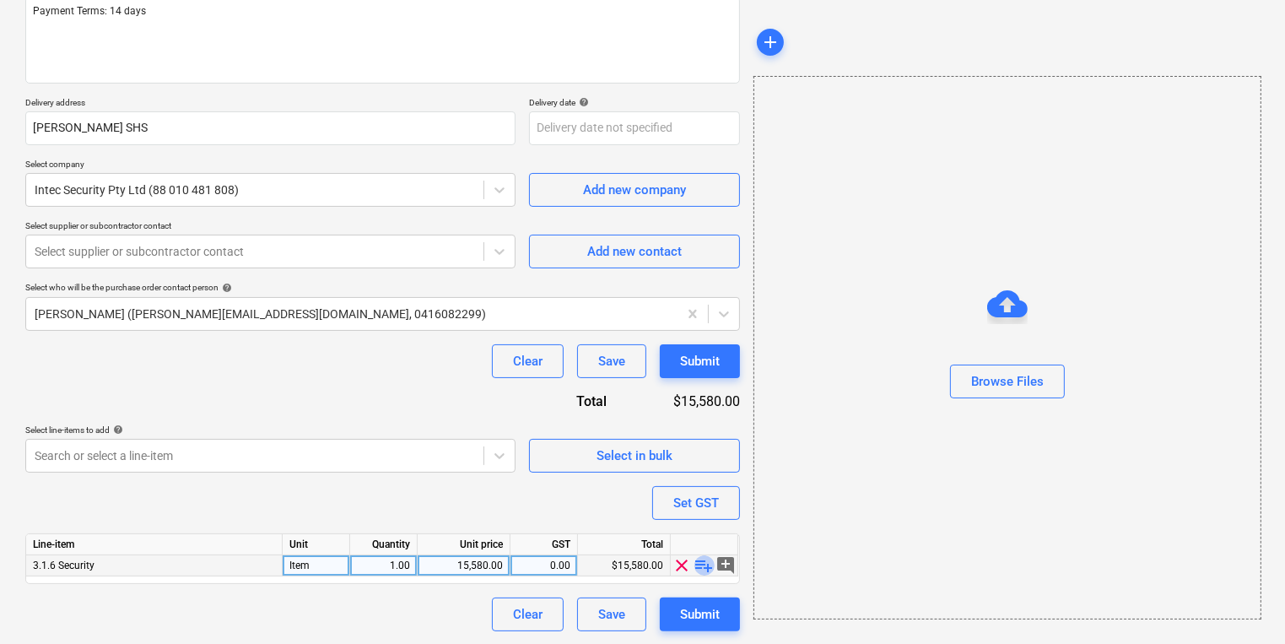
click at [709, 564] on span "playlist_add" at bounding box center [704, 565] width 20 height 20
type textarea "x"
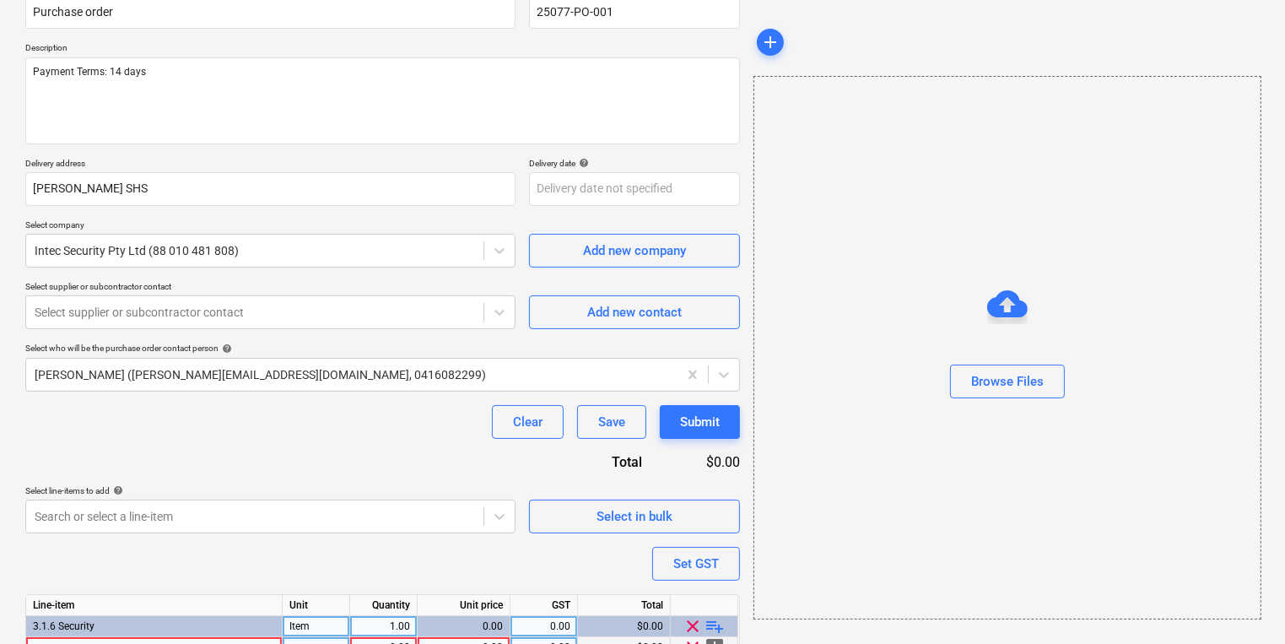
scroll to position [240, 0]
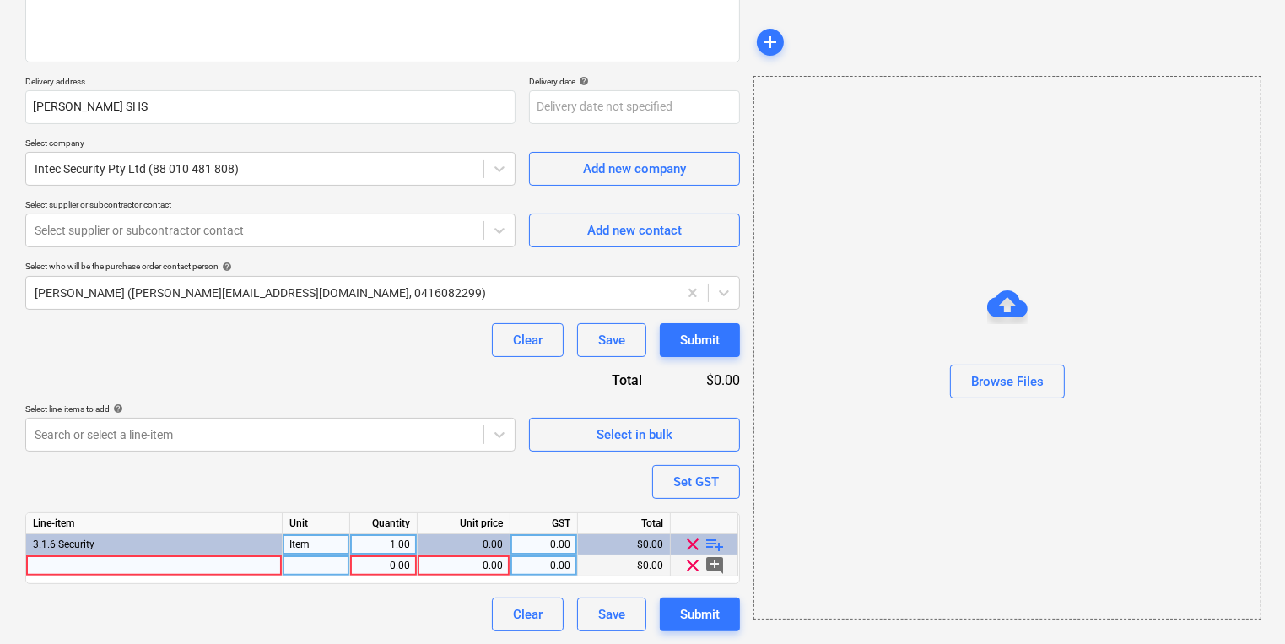
click at [82, 564] on div at bounding box center [154, 565] width 256 height 21
type input "Supply & Install access control system to sliding glass doors as per quote IQ-2…"
type textarea "x"
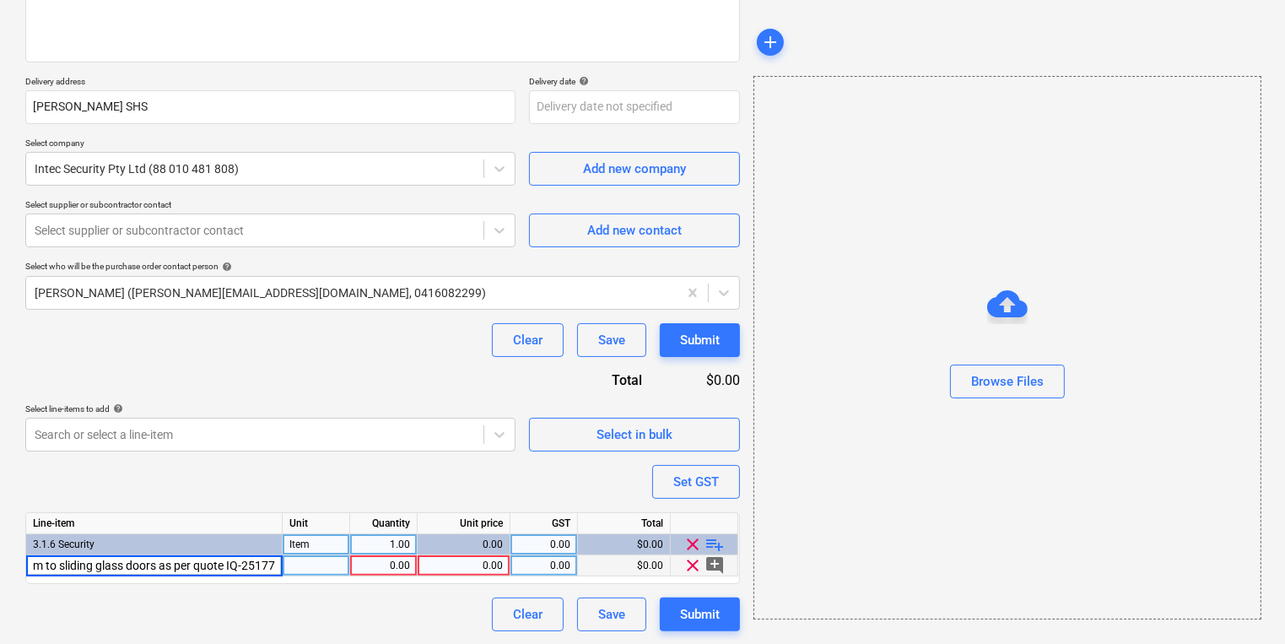
click at [397, 563] on div "0.00" at bounding box center [383, 565] width 53 height 21
click at [488, 571] on div "0.00" at bounding box center [463, 565] width 78 height 21
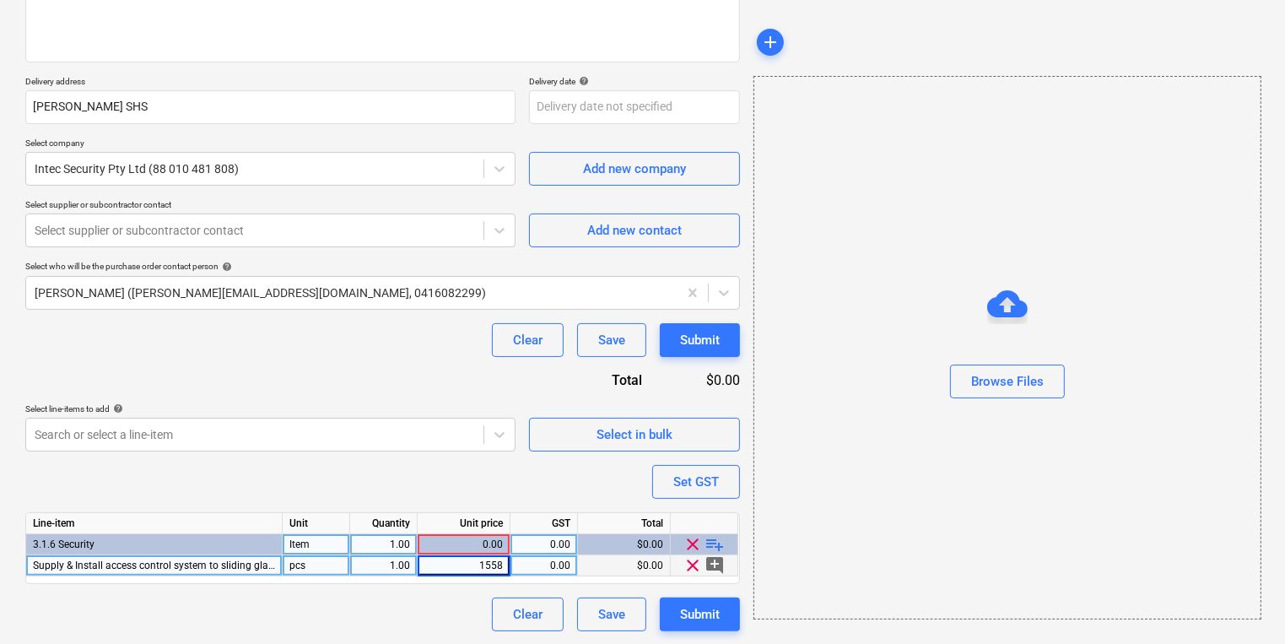
type input "15580"
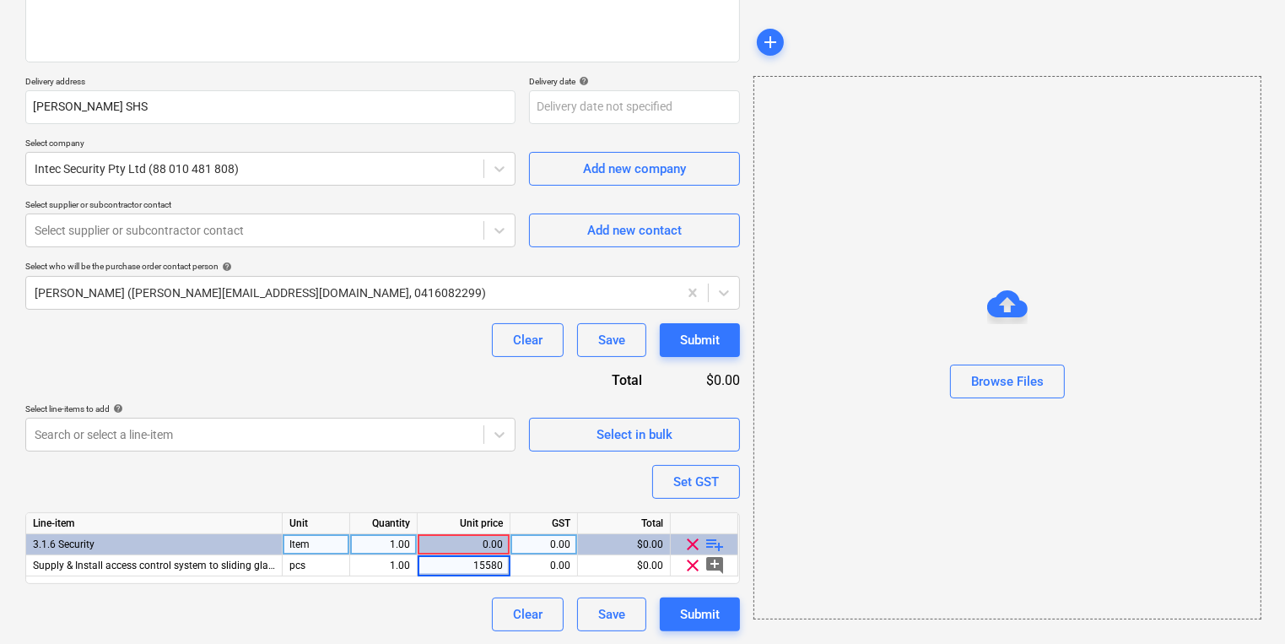
type textarea "x"
click at [463, 479] on div "Purchase order name help Purchase order Purchase order reference number help 25…" at bounding box center [382, 265] width 715 height 732
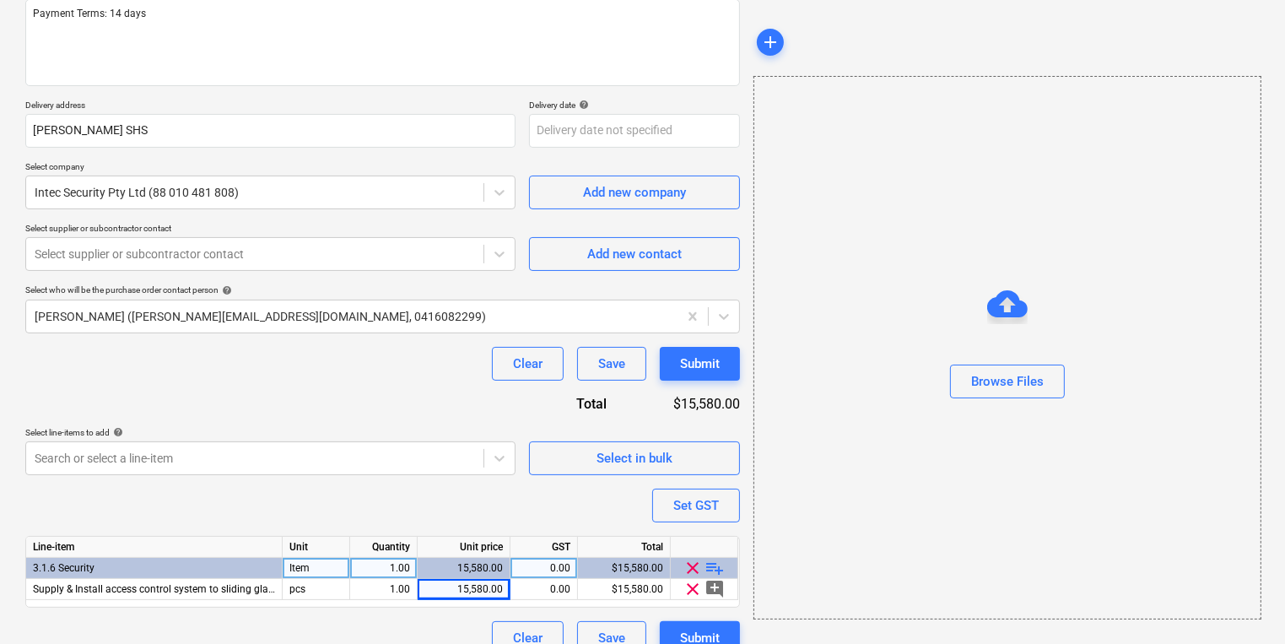
scroll to position [240, 0]
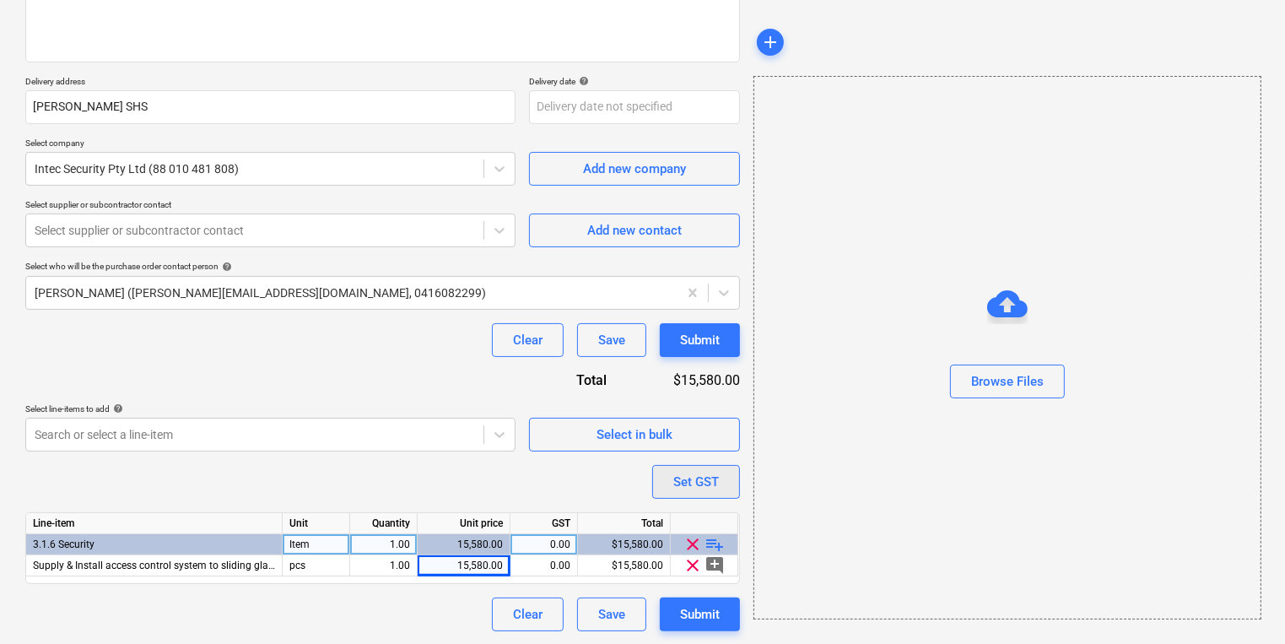
click at [688, 488] on div "Set GST" at bounding box center [696, 482] width 46 height 22
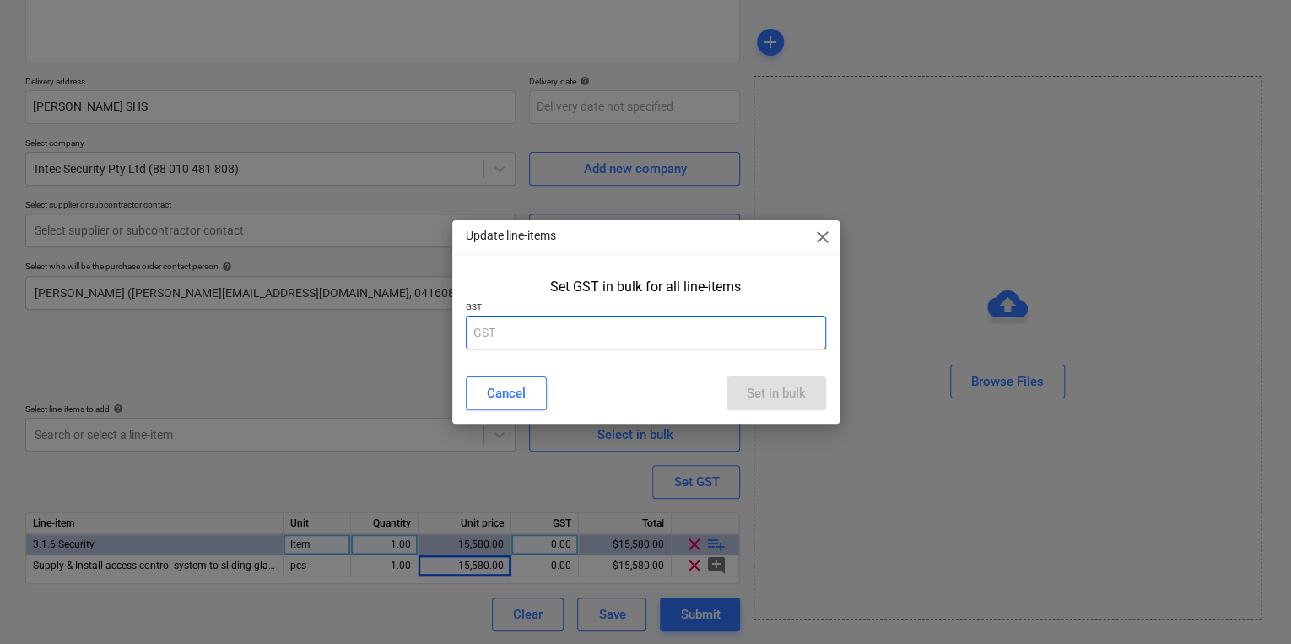
click at [591, 336] on input "text" at bounding box center [646, 333] width 360 height 34
type input "10"
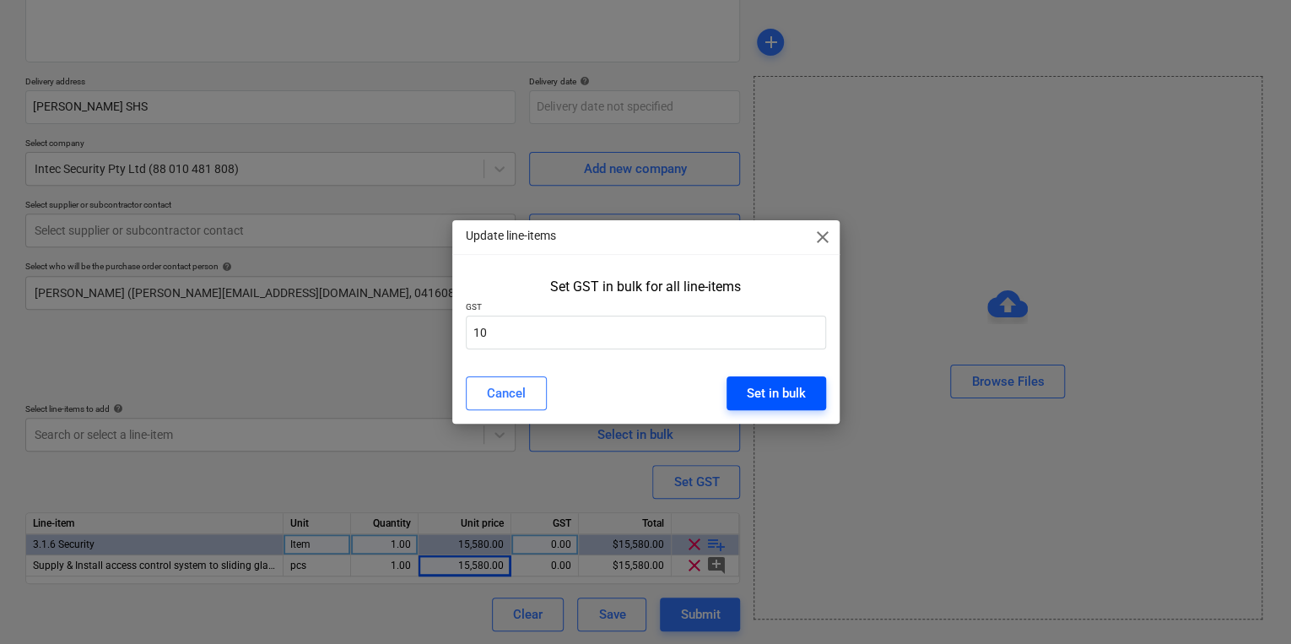
click at [780, 392] on div "Set in bulk" at bounding box center [776, 393] width 59 height 22
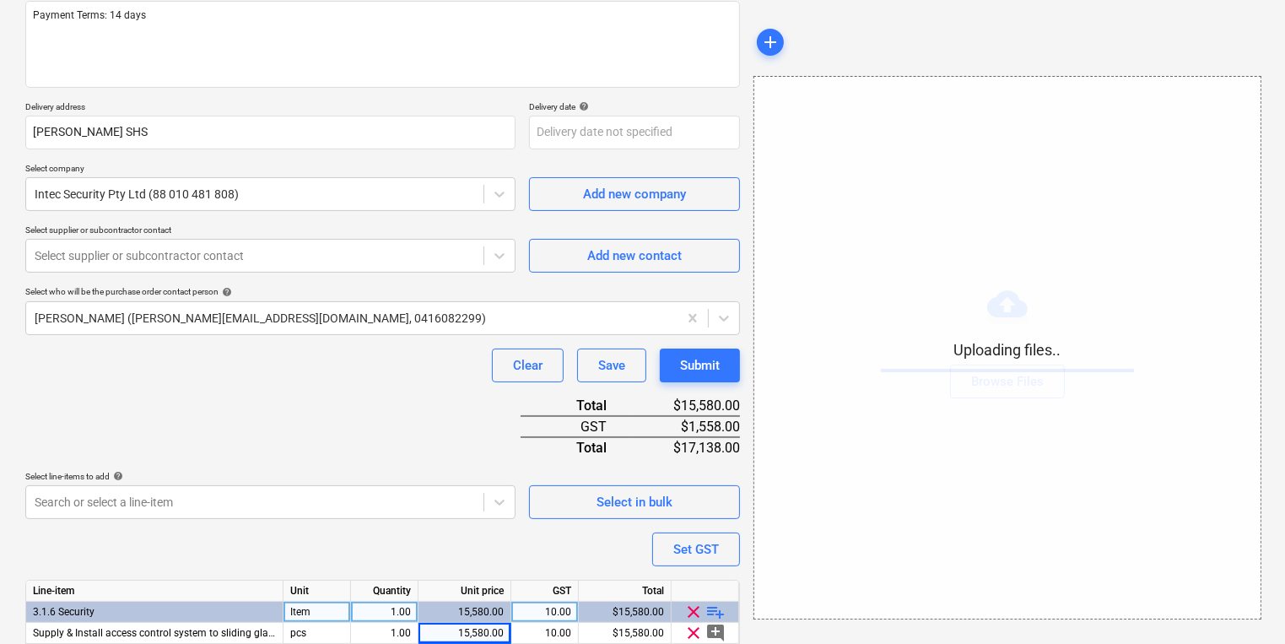
scroll to position [213, 0]
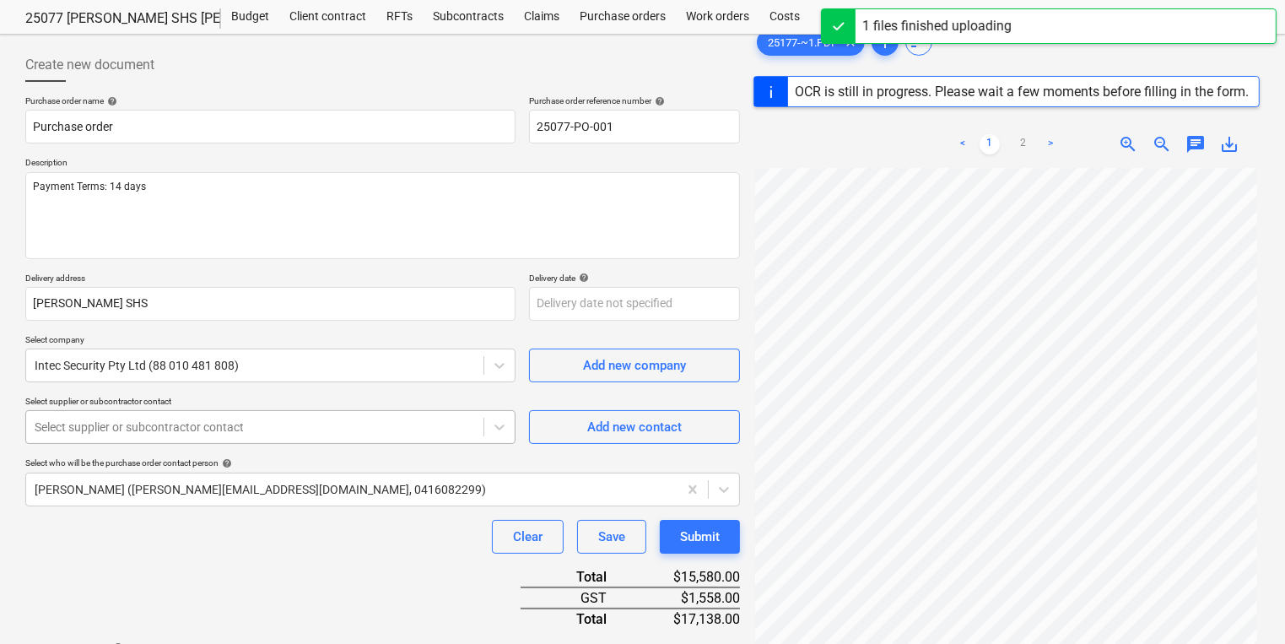
scroll to position [11, 0]
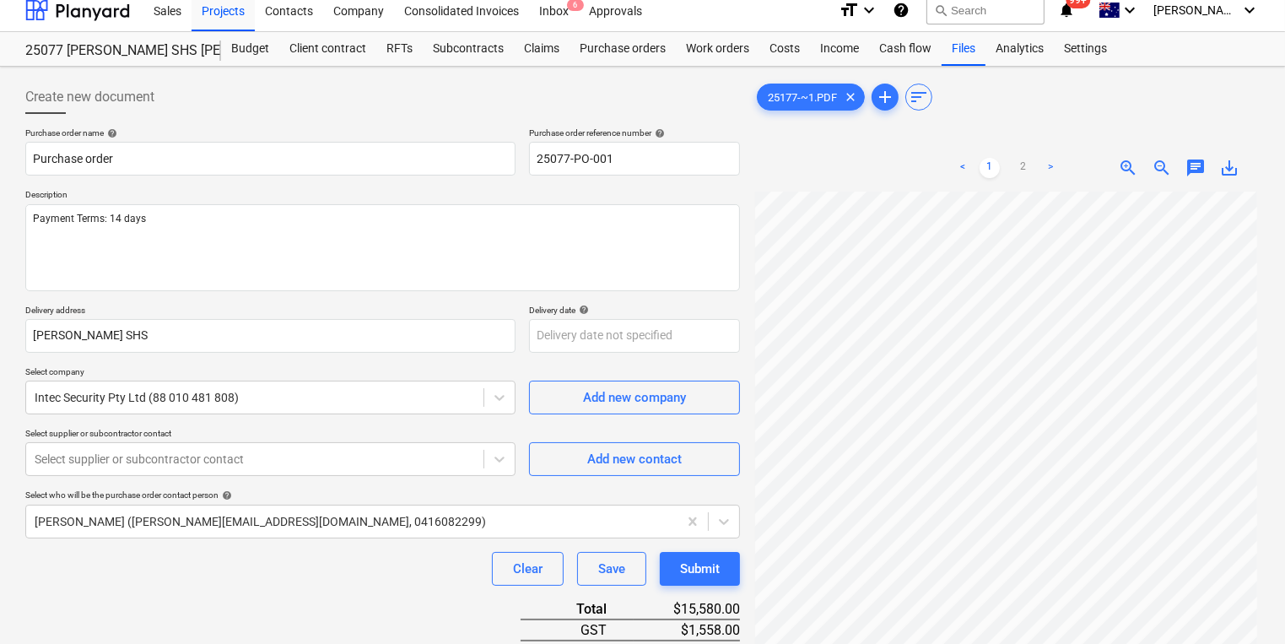
click at [1036, 96] on div "25177-~1.PDF clear add sort" at bounding box center [1006, 97] width 506 height 34
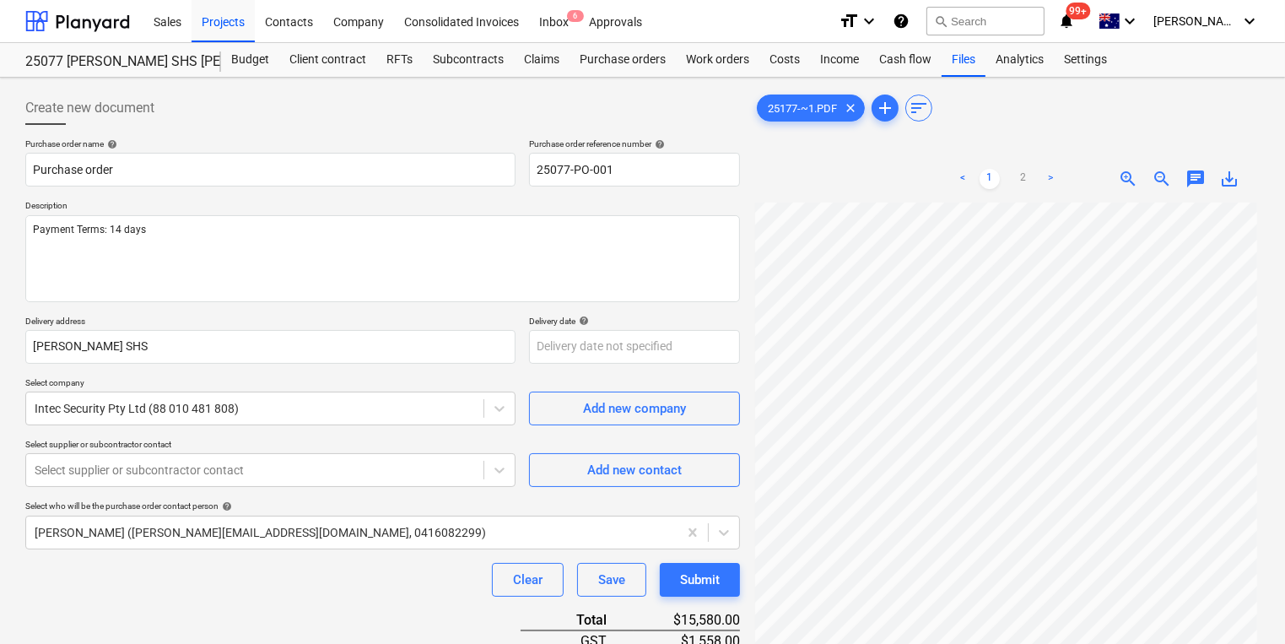
scroll to position [281, 0]
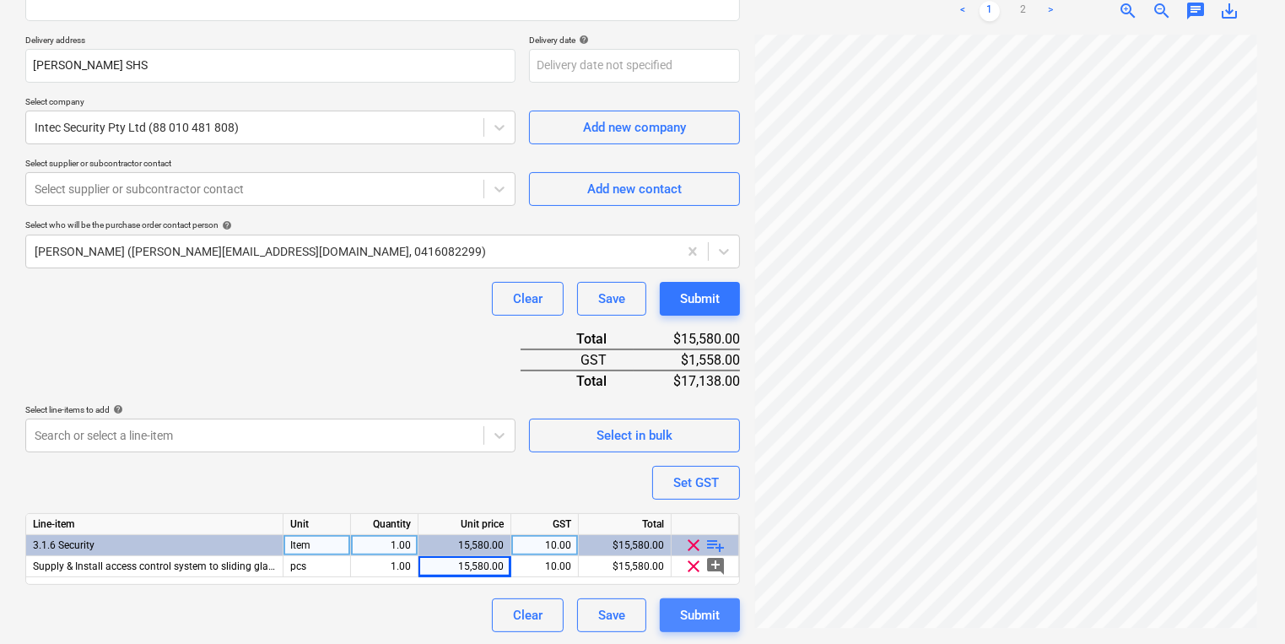
click at [699, 617] on div "Submit" at bounding box center [700, 615] width 40 height 22
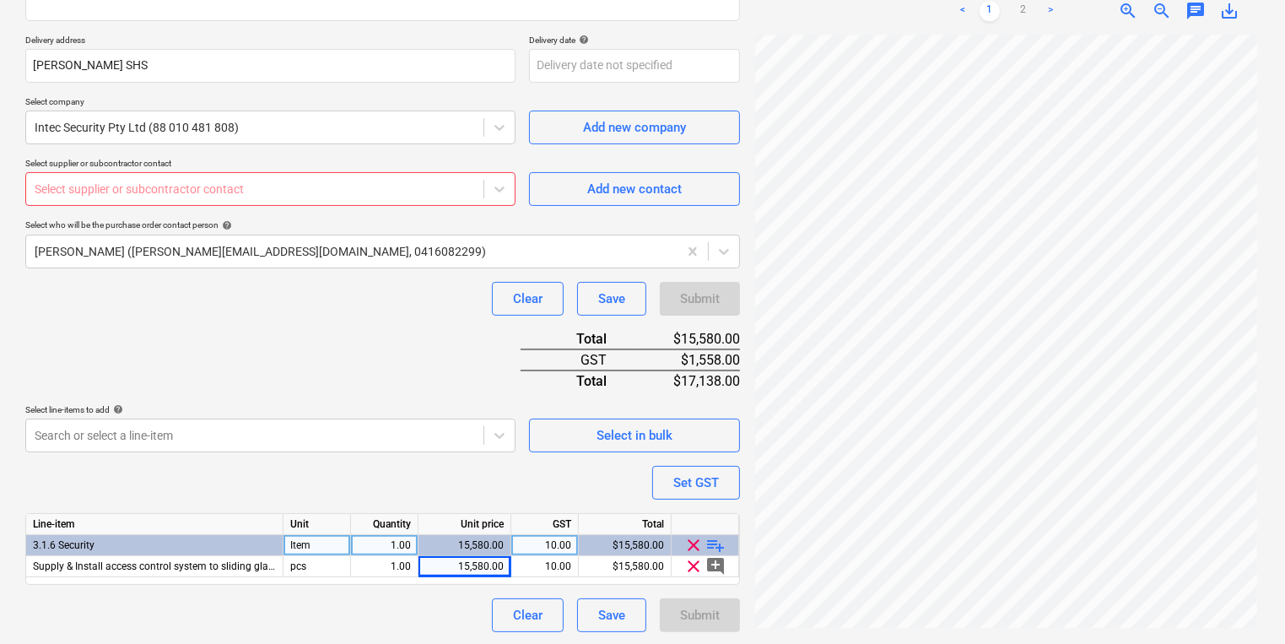
click at [196, 192] on div at bounding box center [255, 189] width 440 height 17
click at [614, 186] on div "Add new contact" at bounding box center [634, 189] width 94 height 22
type textarea "x"
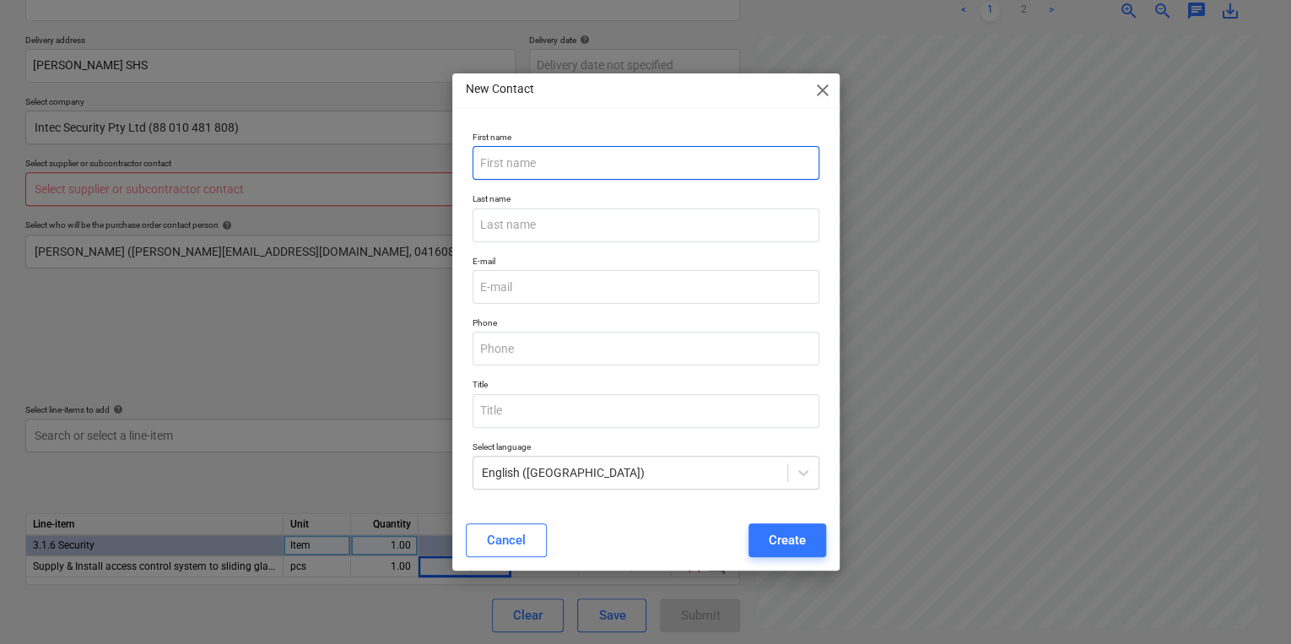
click at [556, 165] on input "text" at bounding box center [645, 163] width 347 height 34
type input "[PERSON_NAME]"
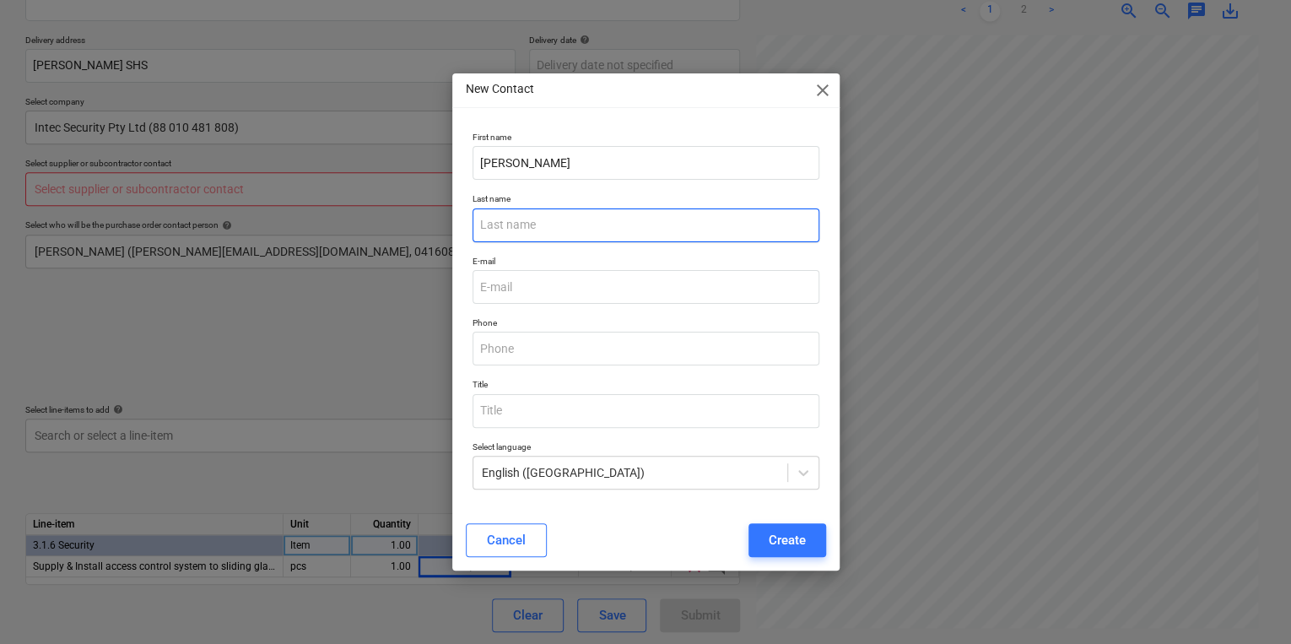
click at [502, 229] on input "text" at bounding box center [645, 225] width 347 height 34
type input "Monaghan"
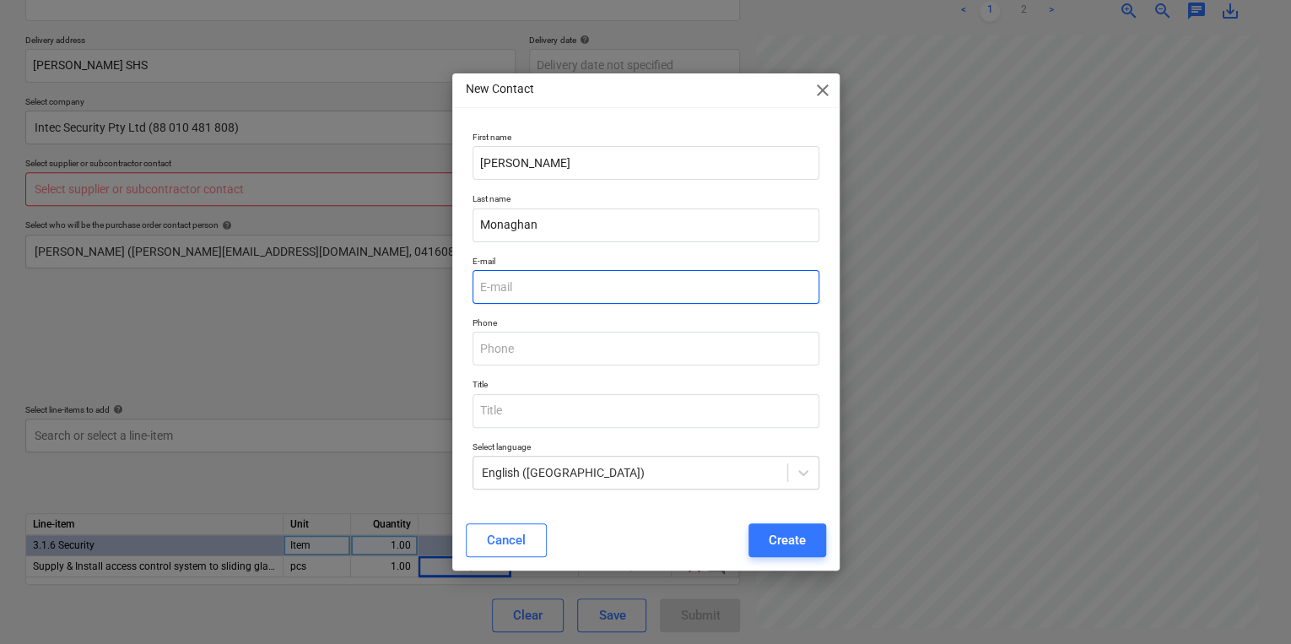
click at [520, 283] on input "email" at bounding box center [645, 287] width 347 height 34
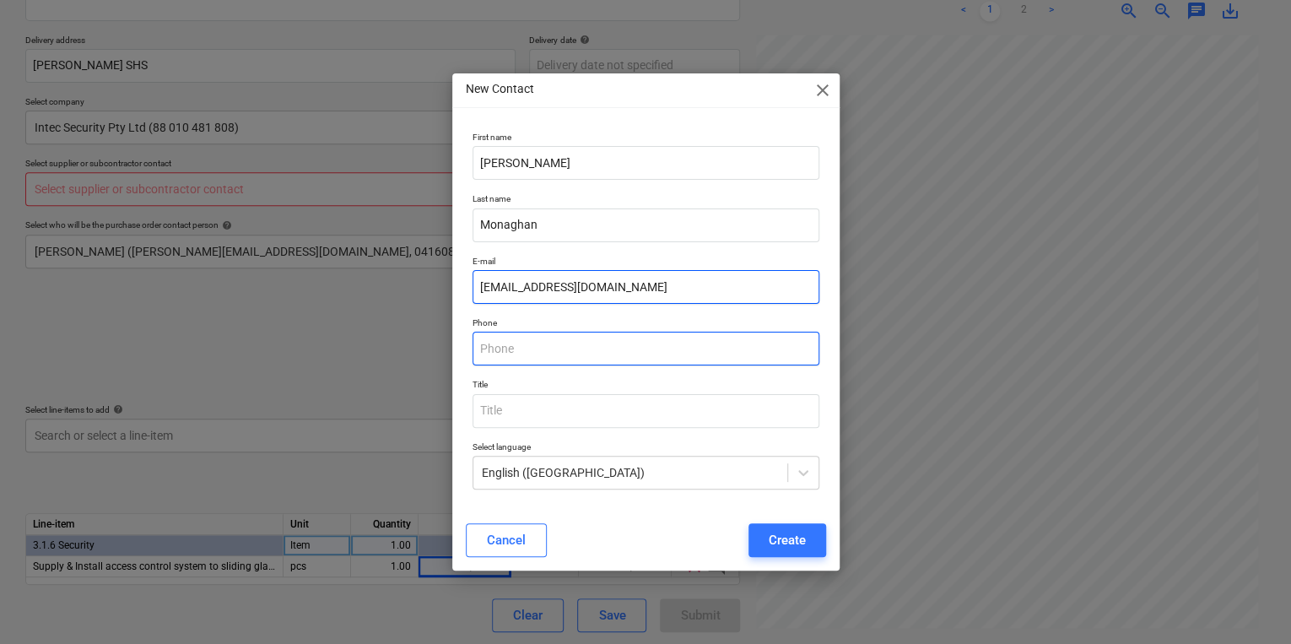
type input "[EMAIL_ADDRESS][DOMAIN_NAME]"
click at [557, 355] on input "text" at bounding box center [645, 349] width 347 height 34
type input "0419 704 015"
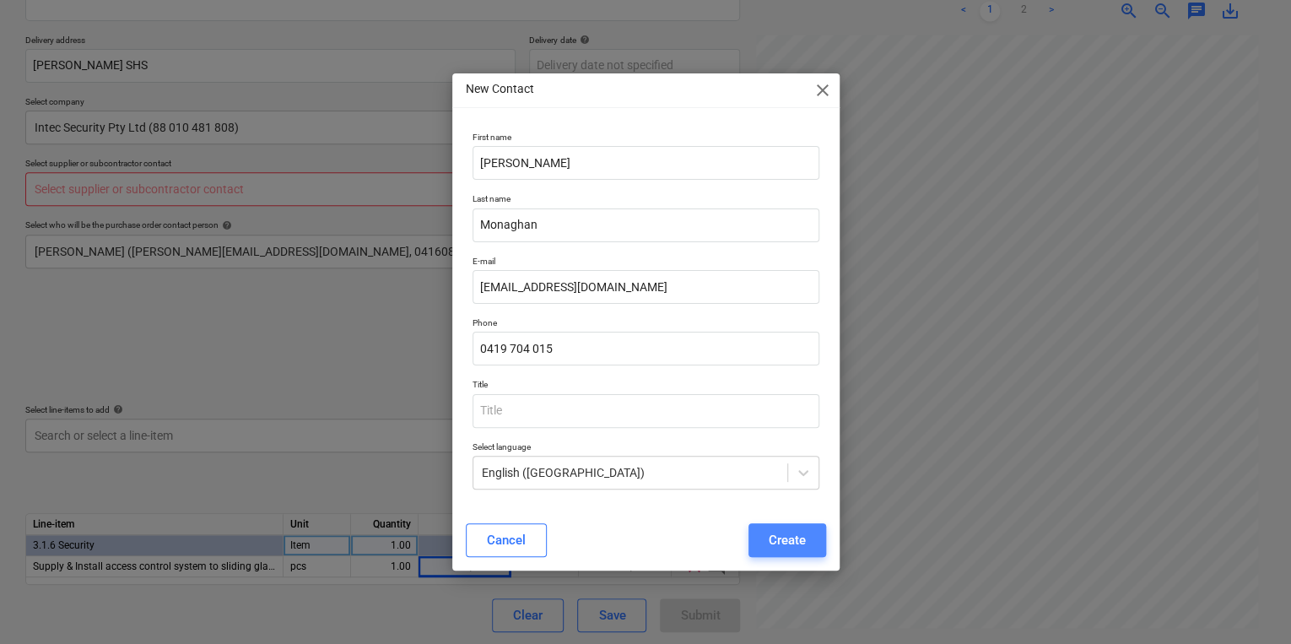
click at [789, 537] on div "Create" at bounding box center [787, 540] width 37 height 22
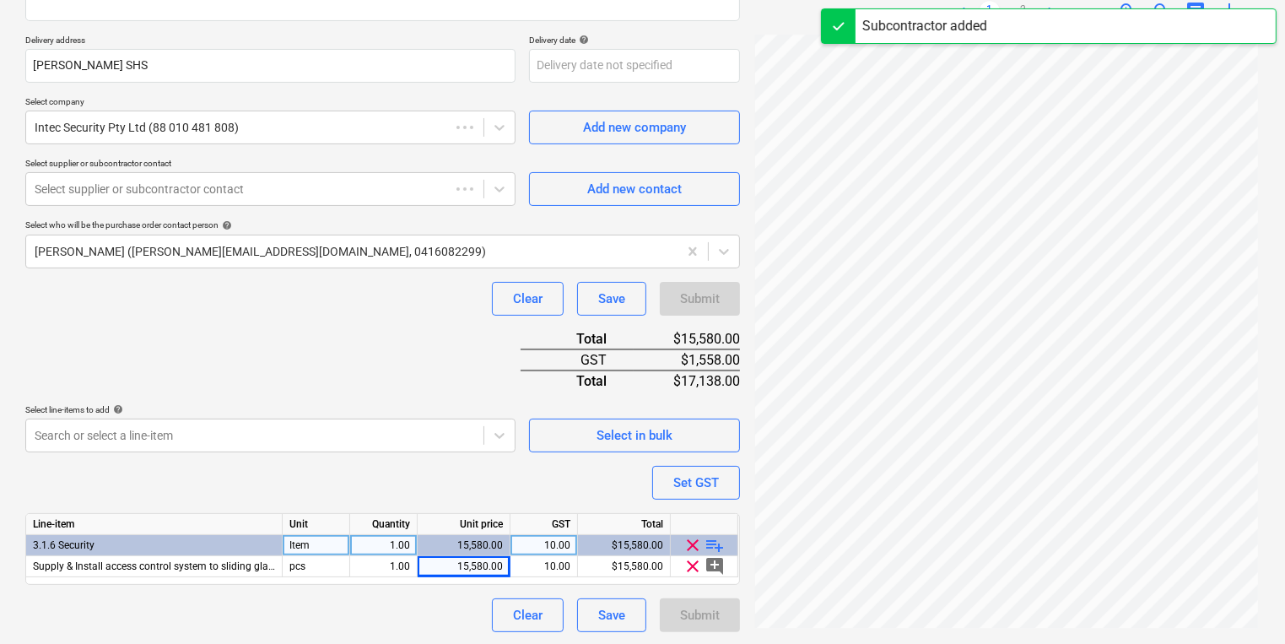
type textarea "x"
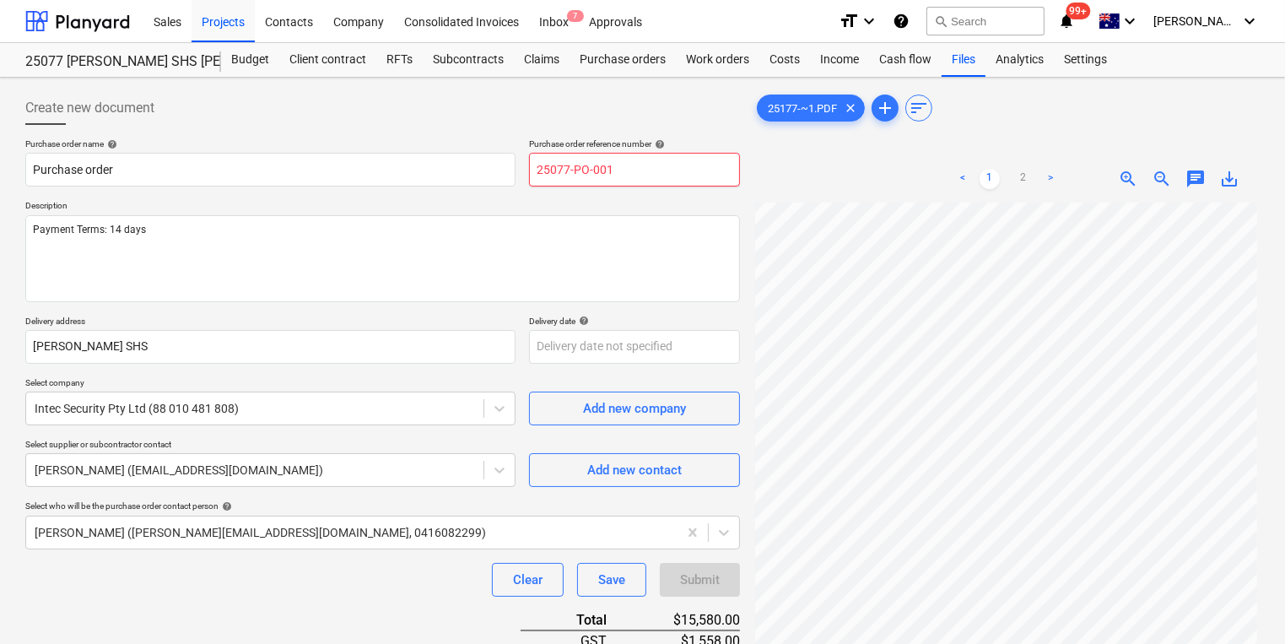
click at [628, 165] on input "25077-PO-001" at bounding box center [634, 170] width 211 height 34
type input "25077-PO-00"
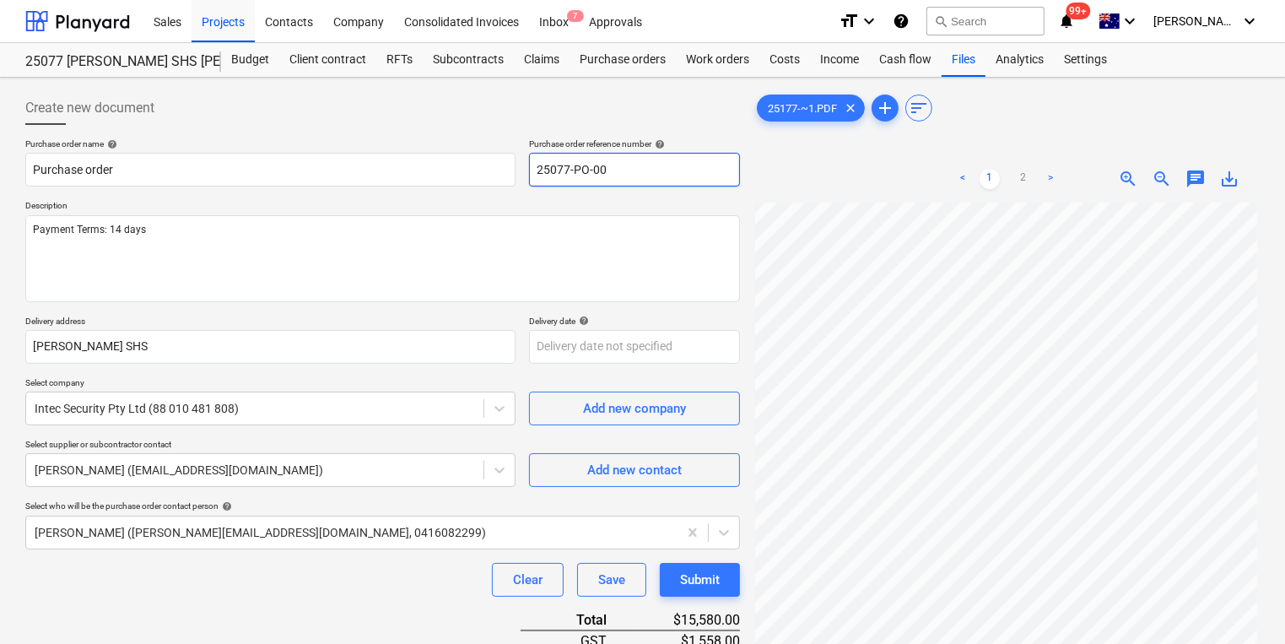
type textarea "x"
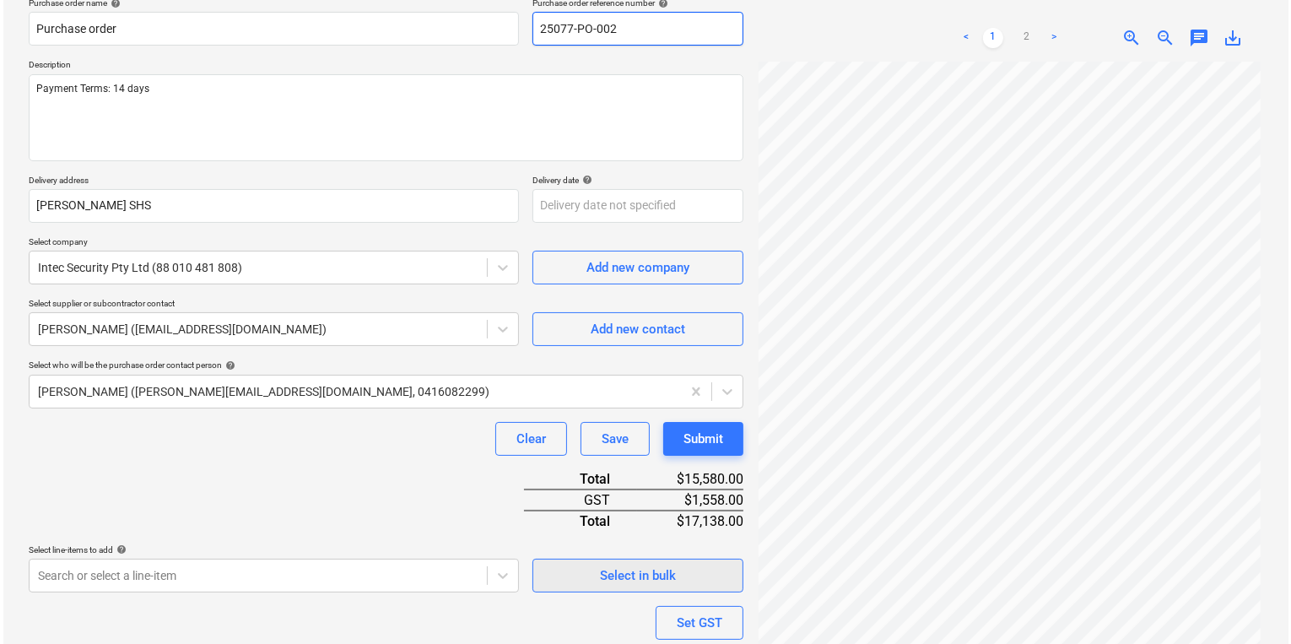
scroll to position [281, 0]
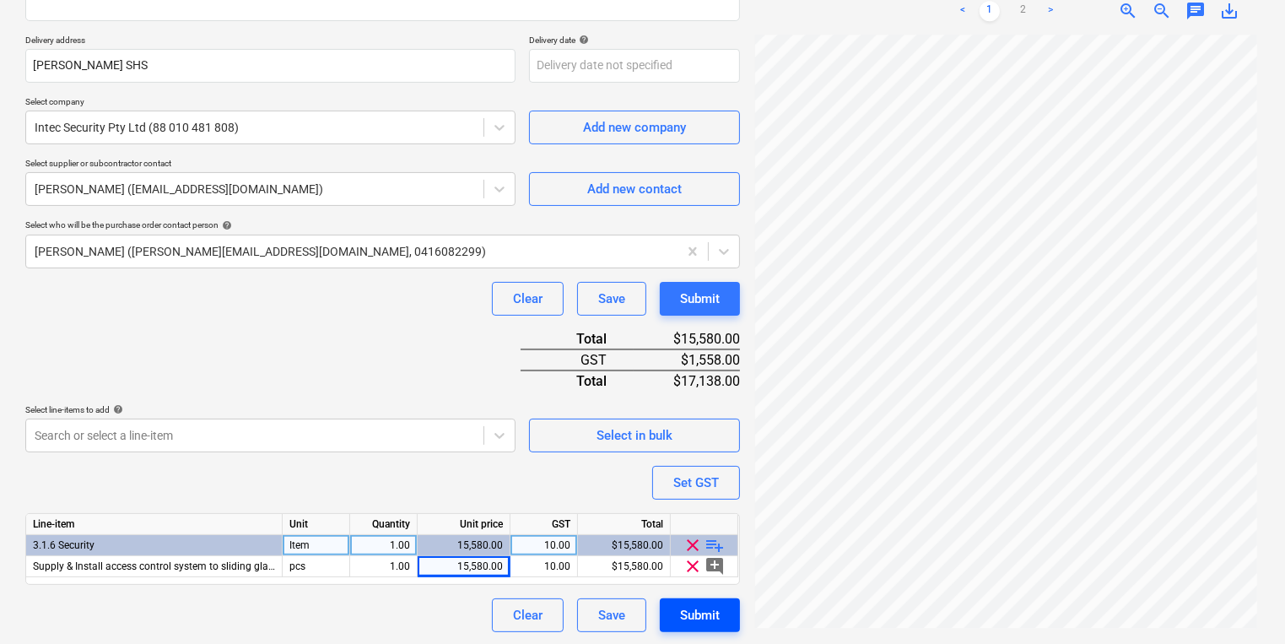
type input "25077-PO-002"
click at [702, 620] on div "Submit" at bounding box center [700, 615] width 40 height 22
type textarea "x"
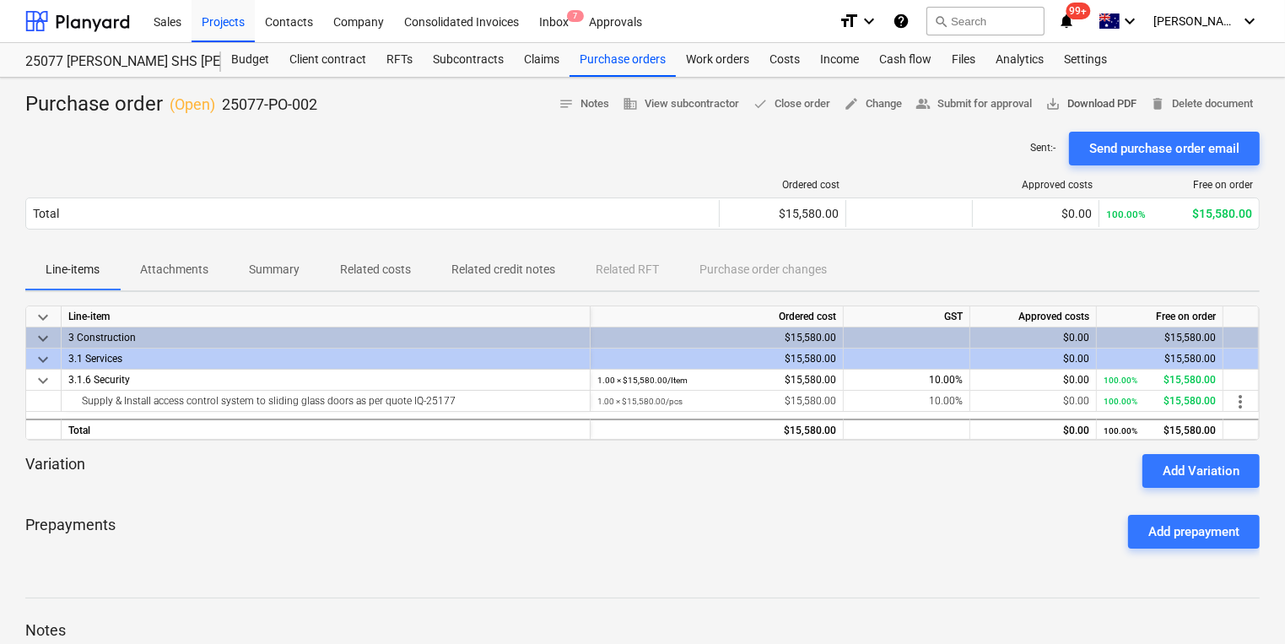
click at [1090, 105] on span "save_alt Download PDF" at bounding box center [1090, 103] width 91 height 19
